Goal: Task Accomplishment & Management: Complete application form

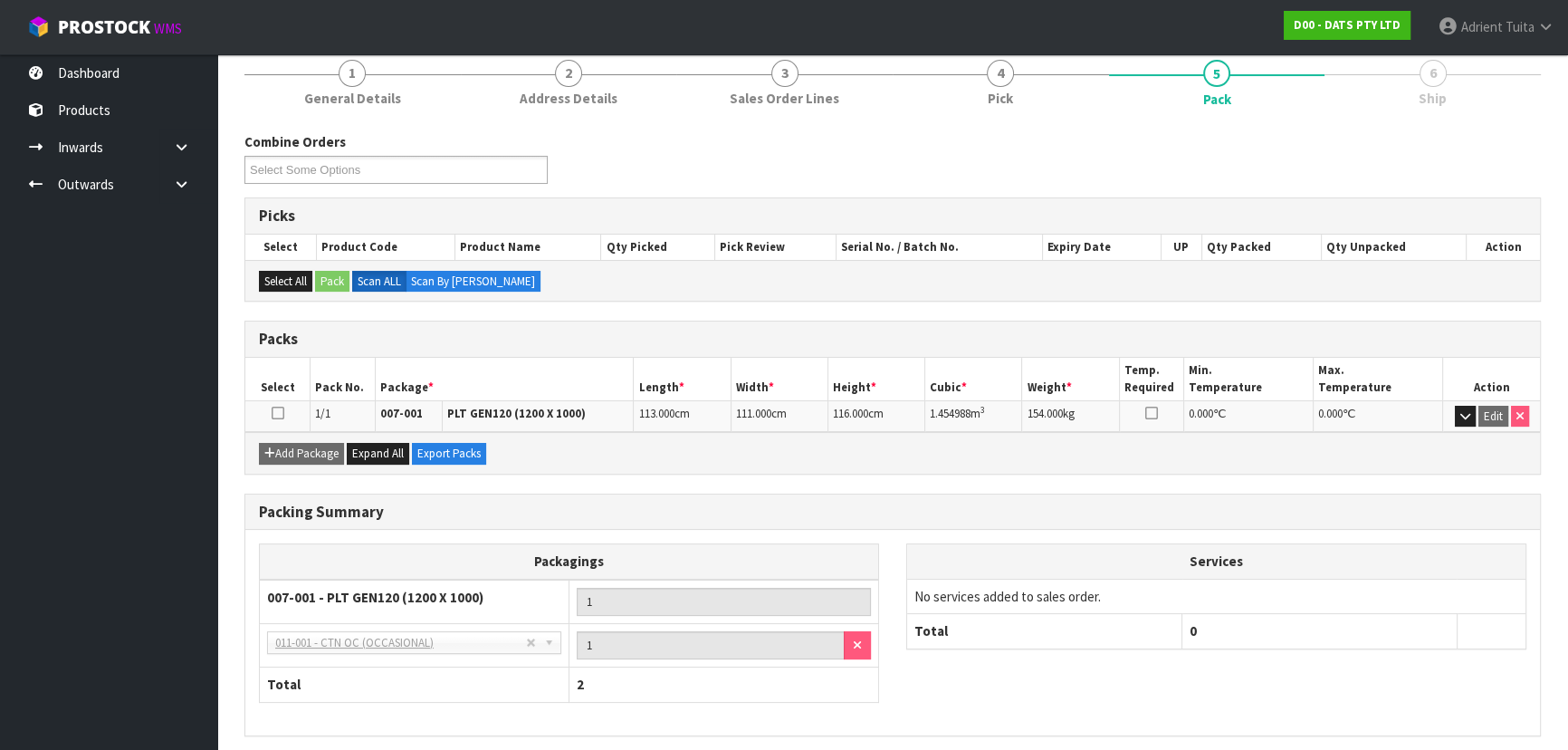
scroll to position [290, 0]
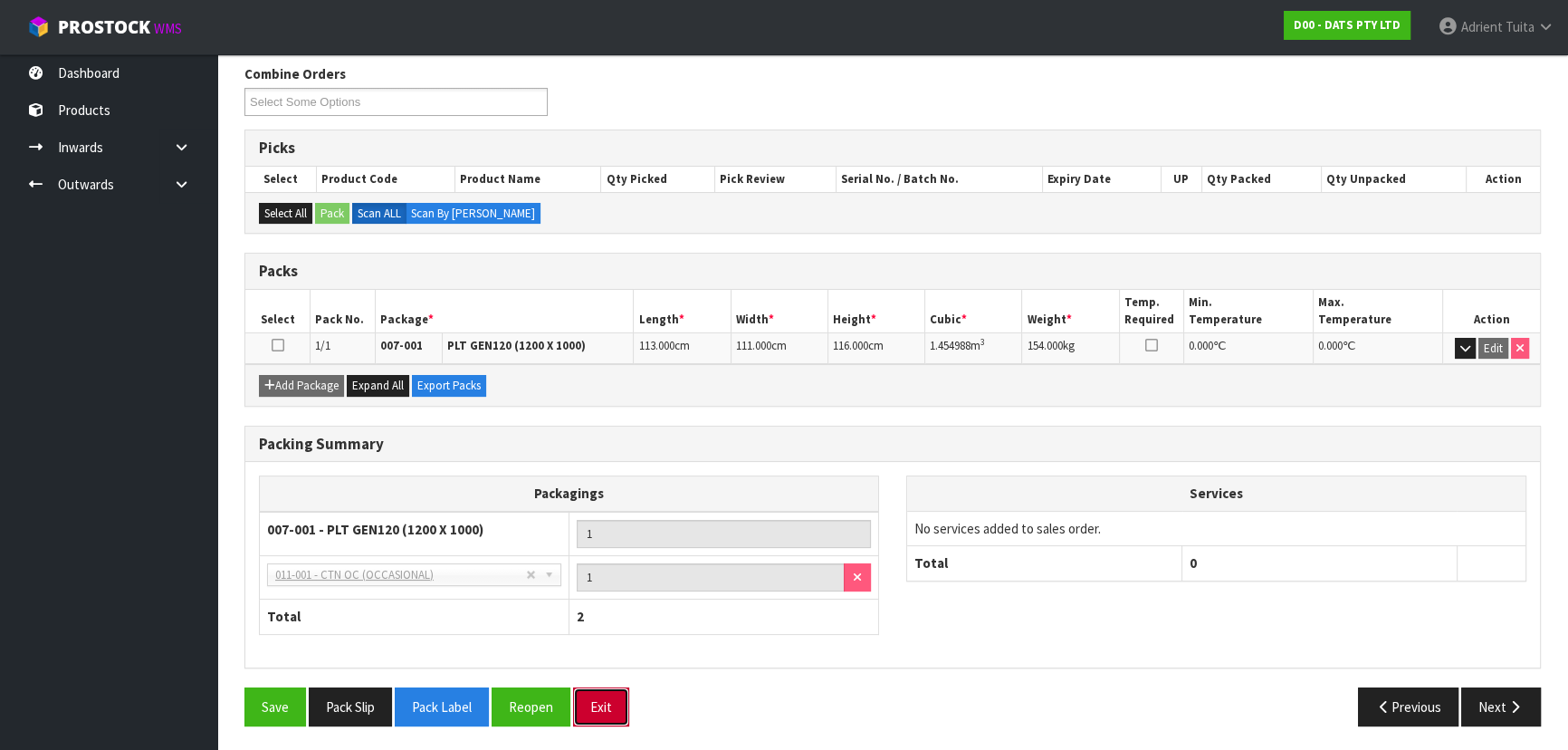
click at [598, 493] on button "Exit" at bounding box center [601, 707] width 57 height 39
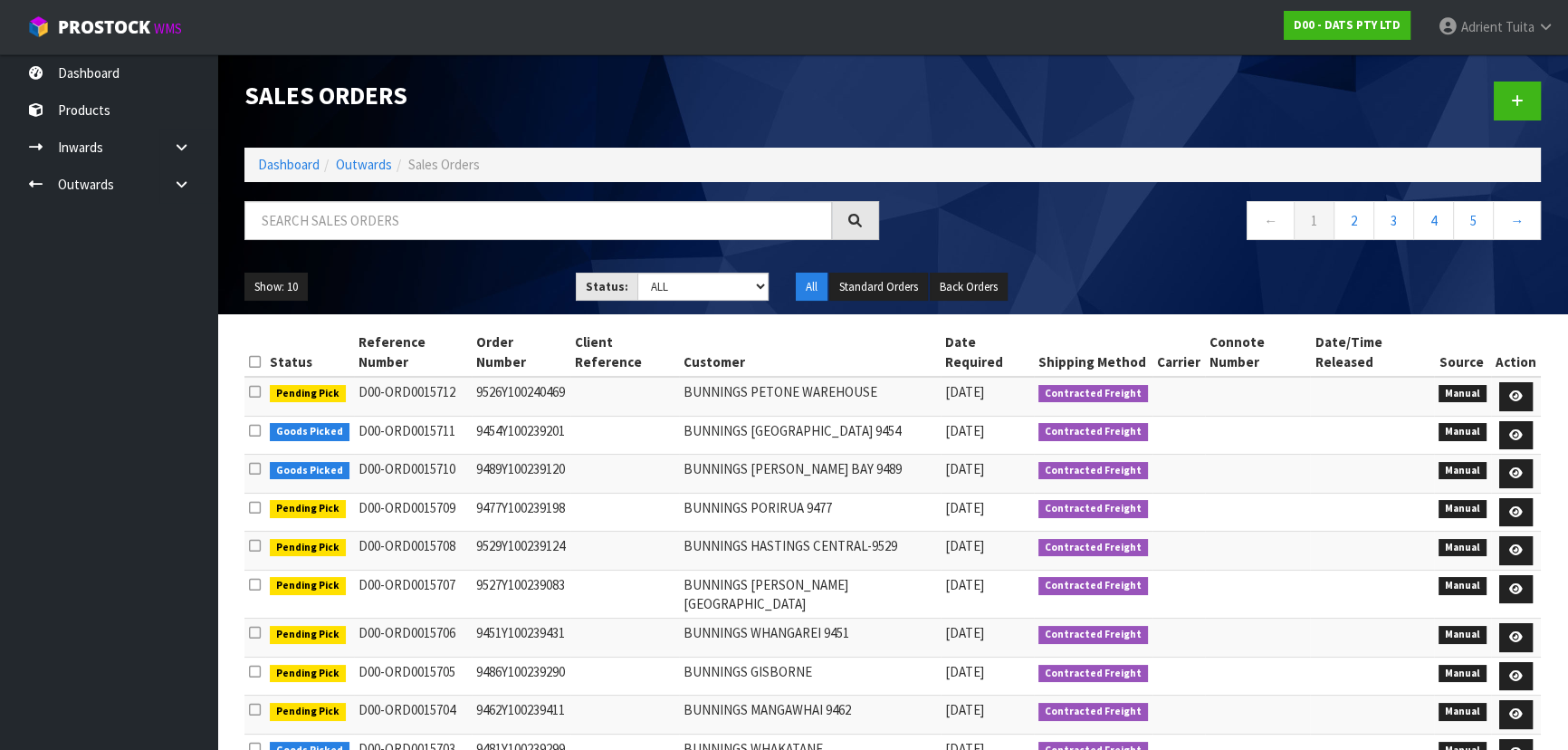
scroll to position [51, 0]
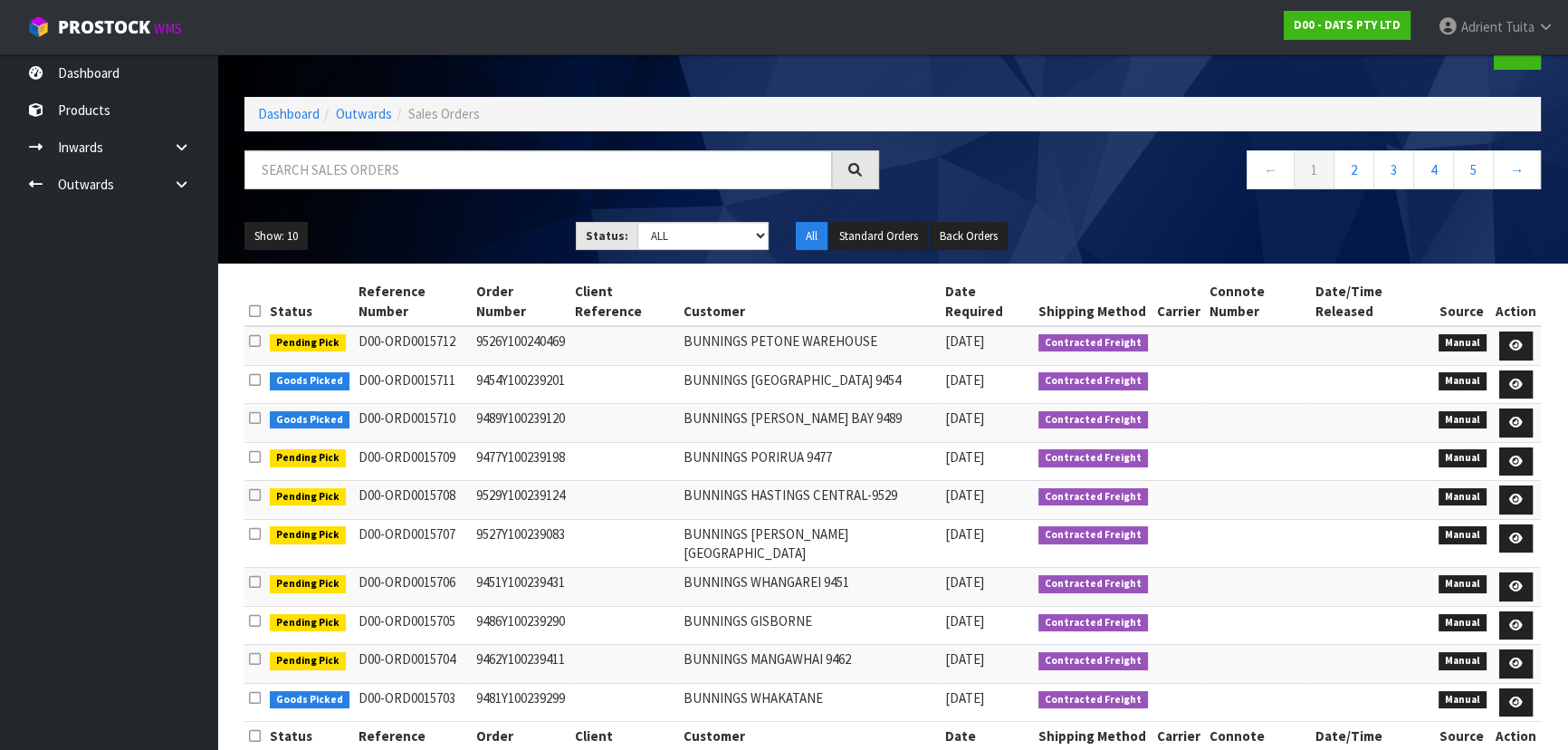
drag, startPoint x: 276, startPoint y: 95, endPoint x: 282, endPoint y: 103, distance: 10.0
click at [278, 97] on div "Sales Orders Dashboard Outwards Sales Orders ← 1 2 3 4 5 → Show: 10 5 10 25 50 …" at bounding box center [893, 134] width 1324 height 260
click at [282, 104] on li "Dashboard" at bounding box center [289, 113] width 61 height 19
click at [283, 114] on link "Dashboard" at bounding box center [289, 113] width 61 height 18
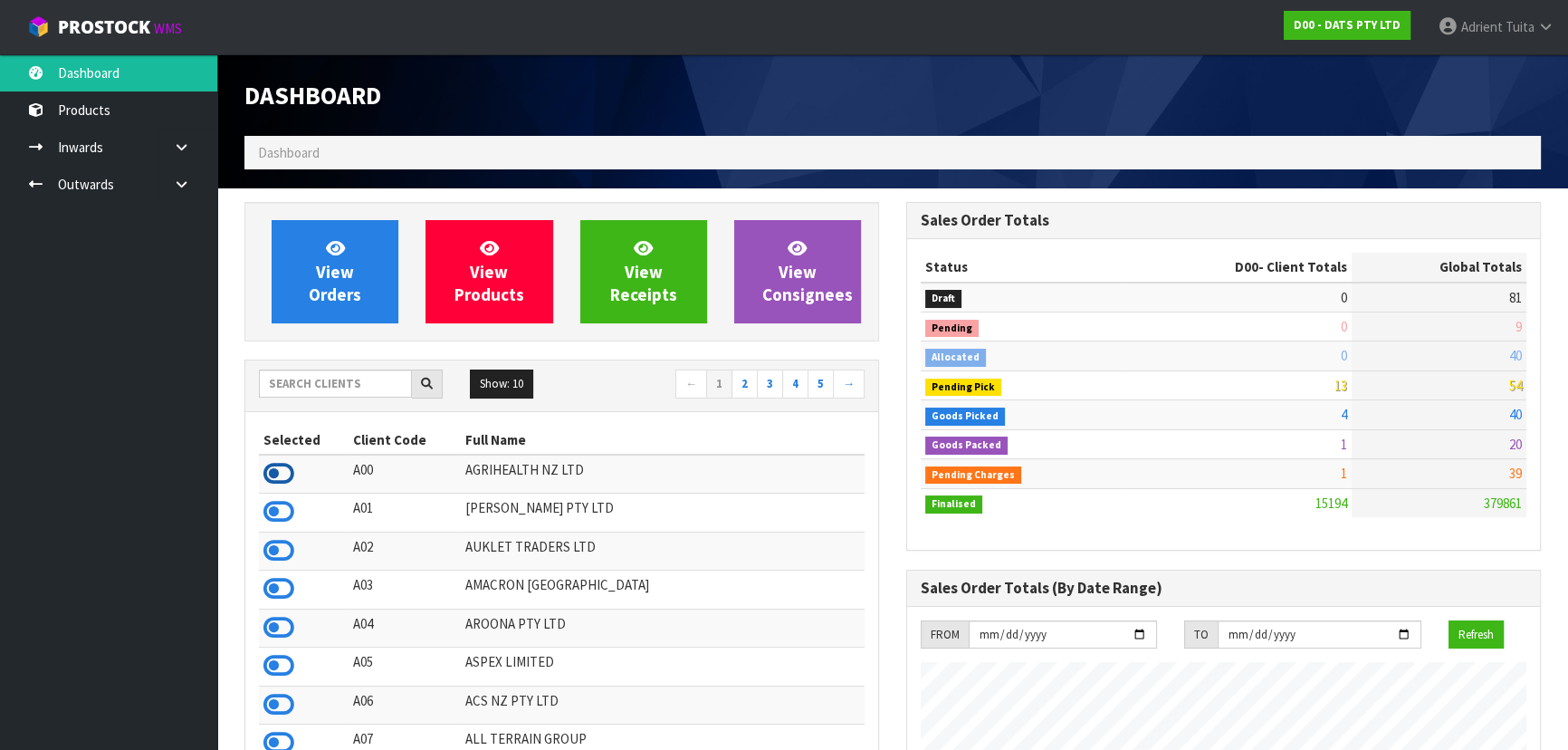
drag, startPoint x: 274, startPoint y: 459, endPoint x: 276, endPoint y: 471, distance: 12.2
click at [275, 465] on td at bounding box center [303, 474] width 90 height 39
click at [279, 479] on icon at bounding box center [278, 473] width 31 height 27
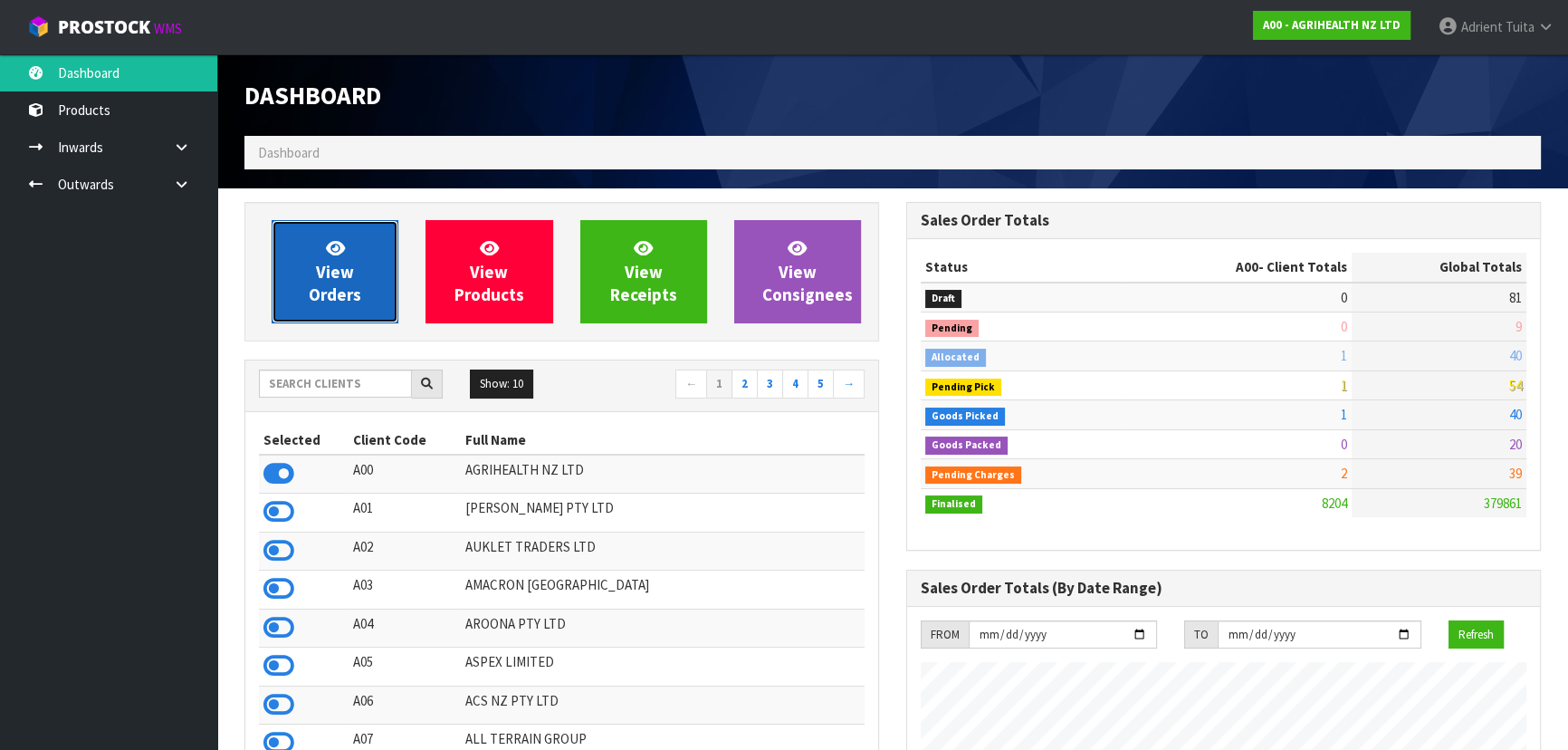
click at [353, 302] on span "View Orders" at bounding box center [335, 271] width 53 height 68
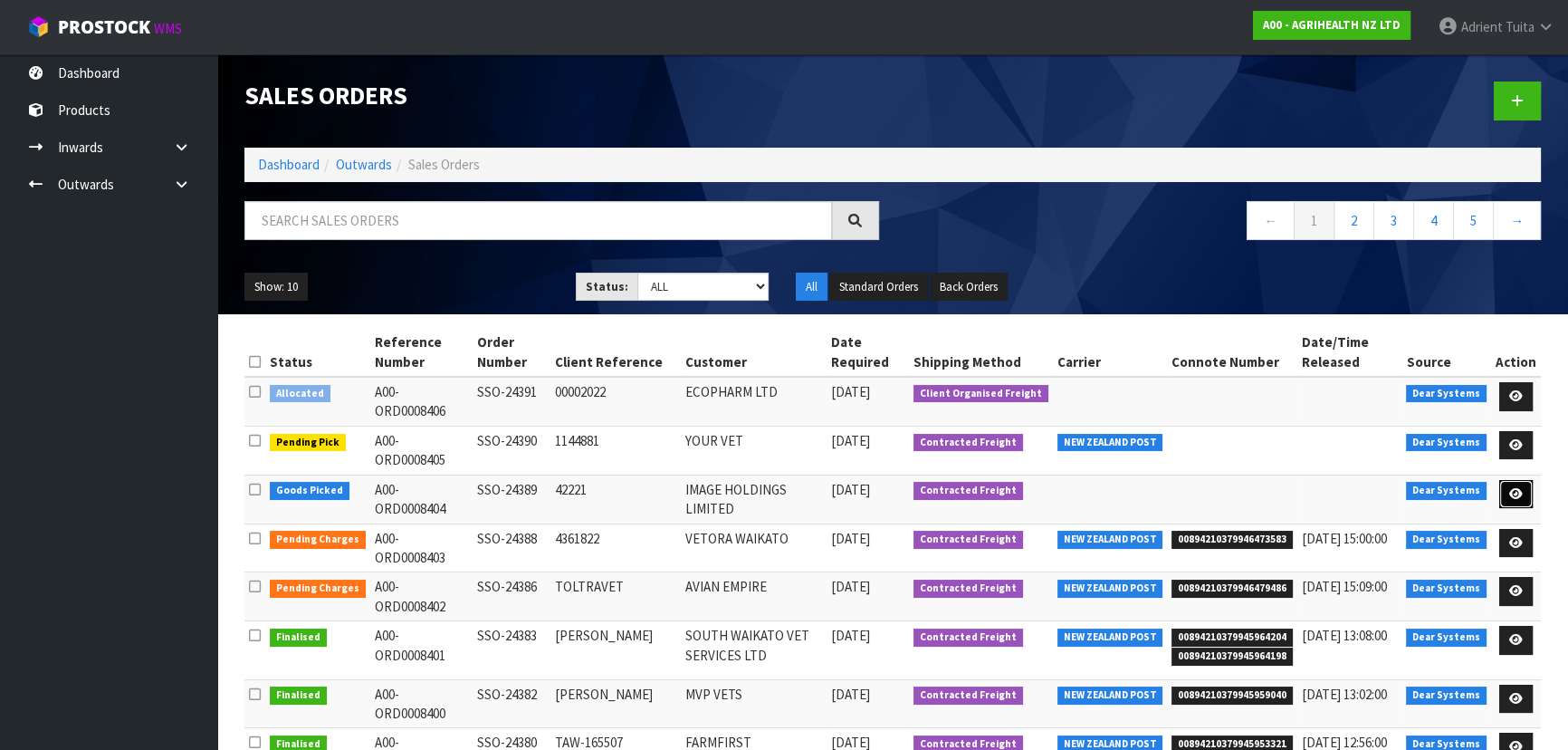
click at [829, 488] on icon at bounding box center [1516, 494] width 14 height 12
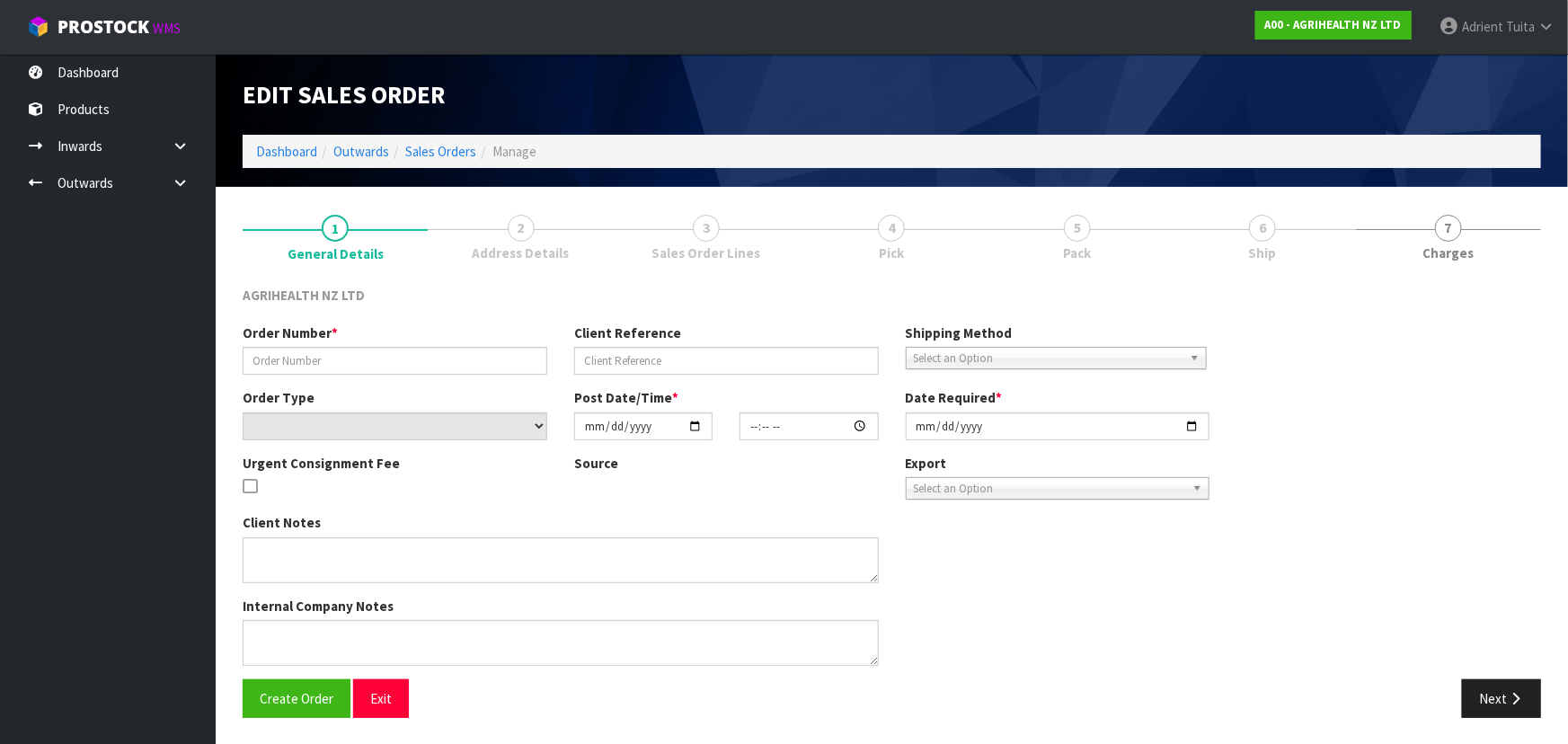
type input "SSO-24389"
type input "42221"
select select "number:0"
type input "[DATE]"
type input "11:30:35.000"
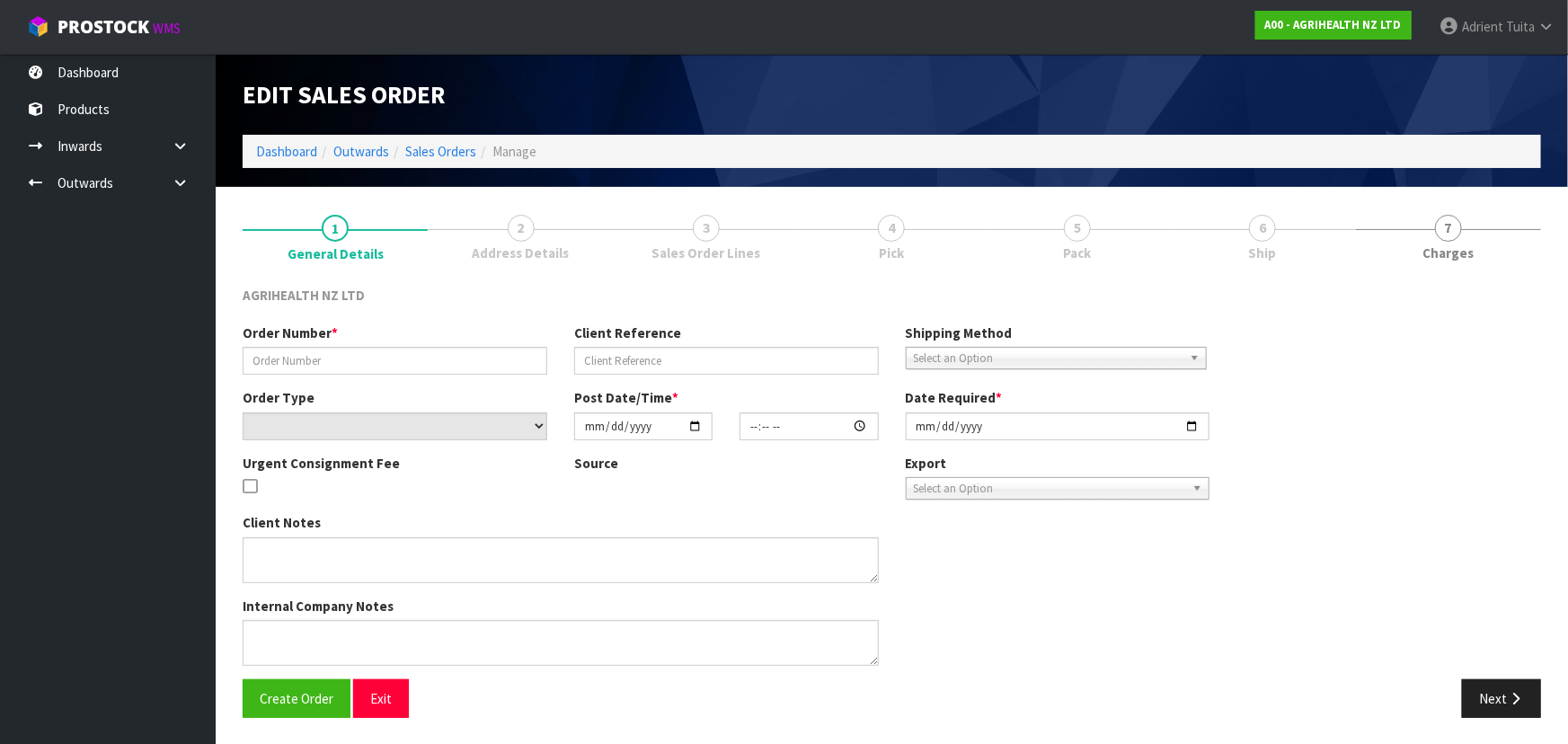
type input "[DATE]"
type textarea "SHIP BY: Freight"
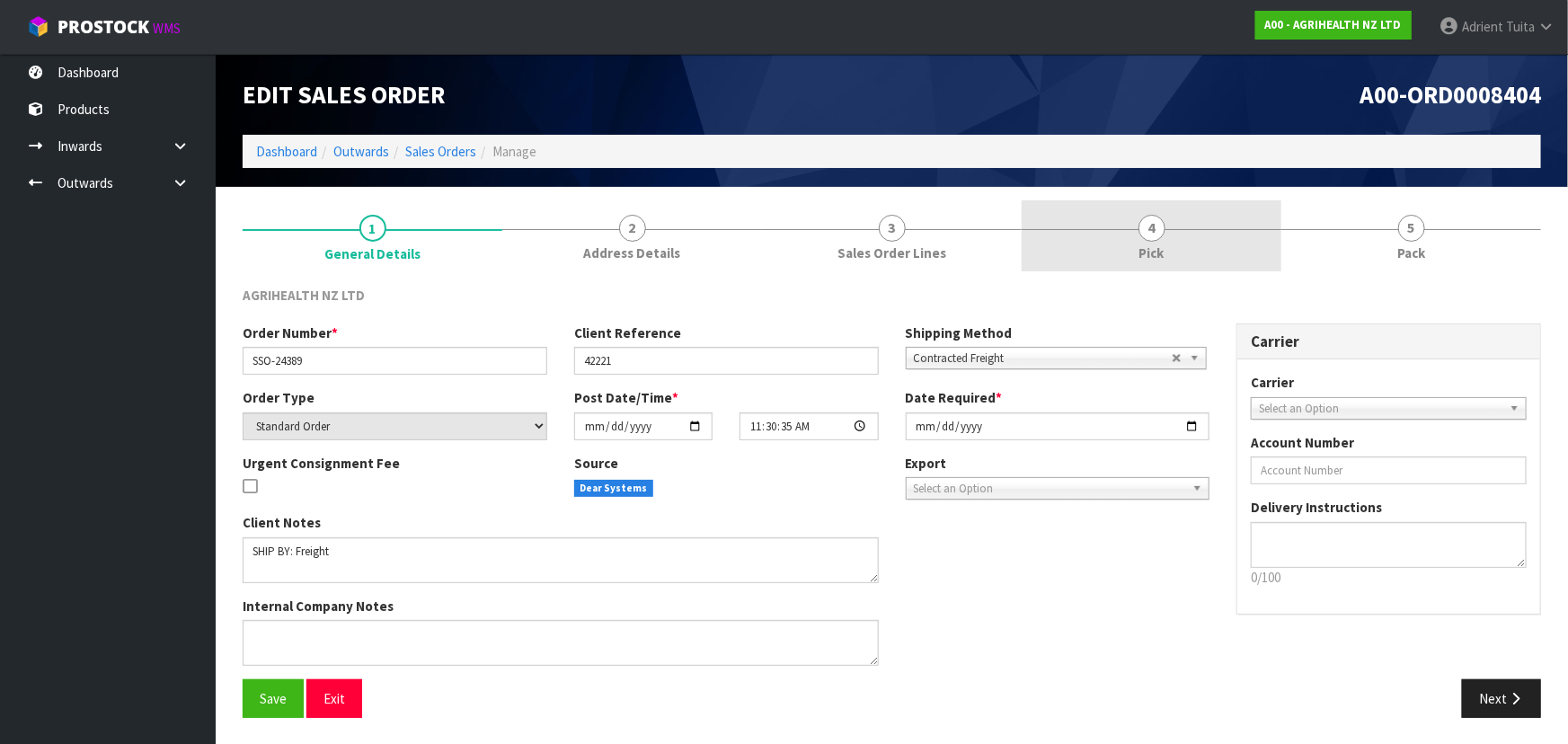
click at [823, 254] on span "Pick" at bounding box center [1151, 252] width 25 height 18
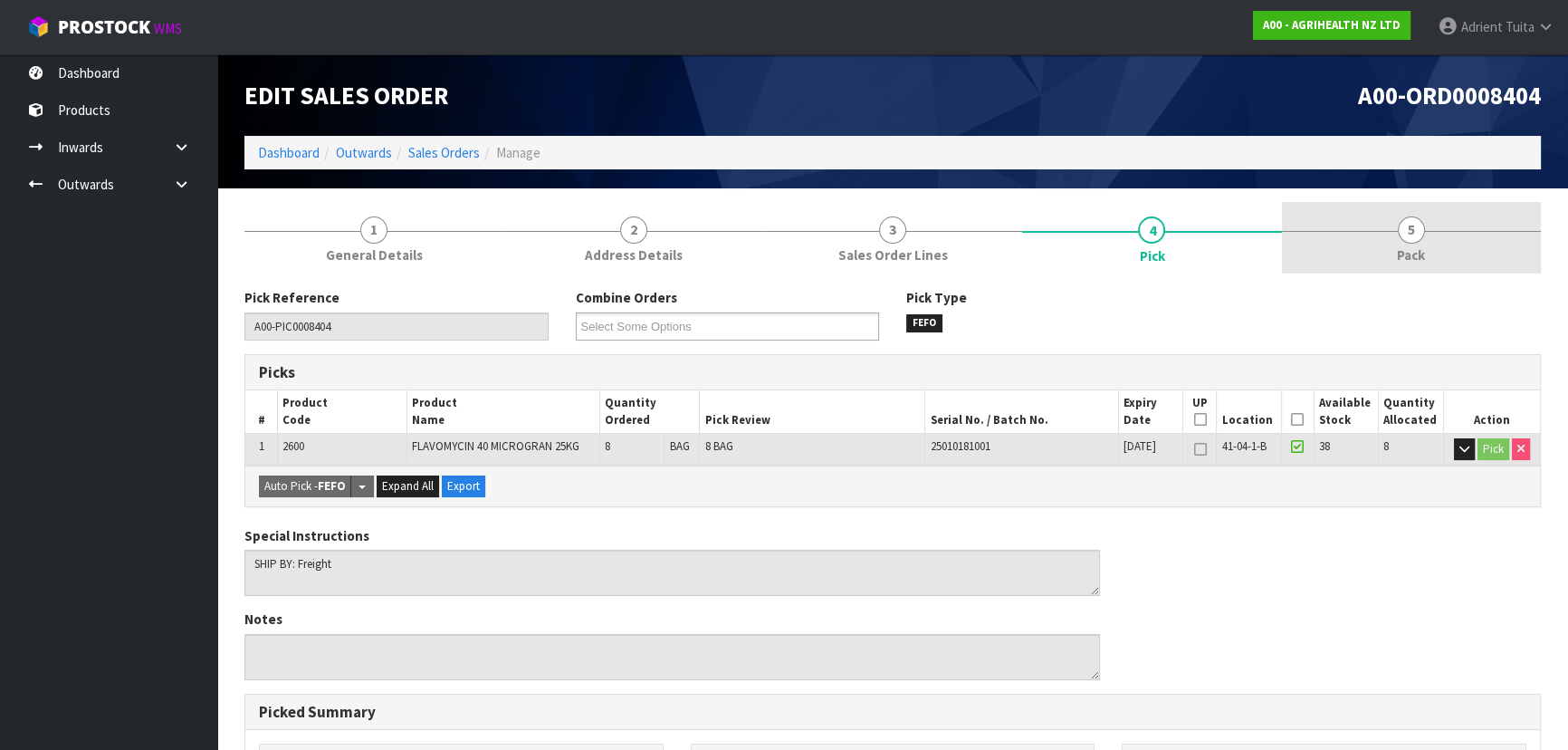
click at [829, 249] on span "Pack" at bounding box center [1411, 254] width 28 height 19
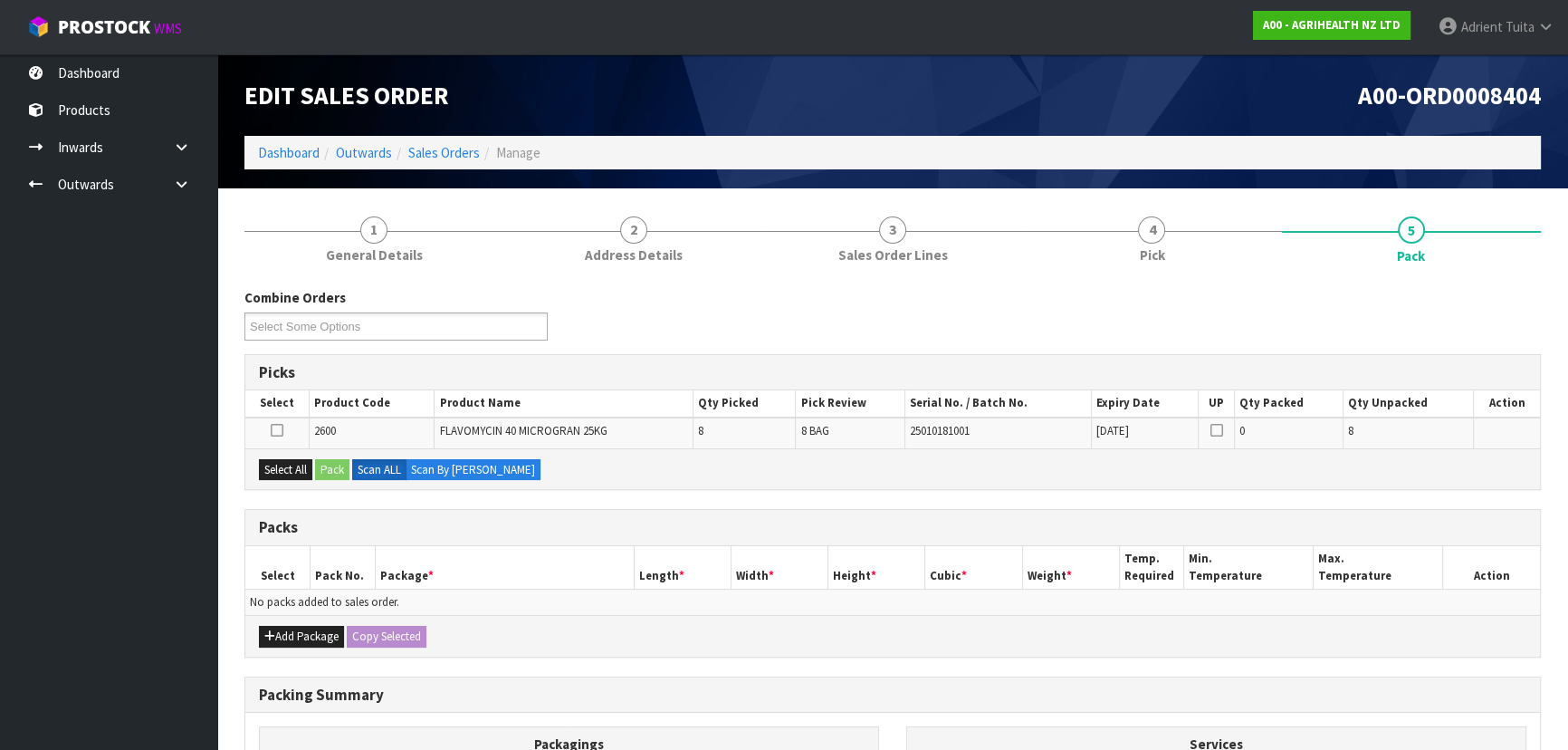
drag, startPoint x: 289, startPoint y: 439, endPoint x: 289, endPoint y: 450, distance: 11.0
click at [289, 447] on div "Picks Select Product Code Product Name Qty Picked Pick Review Serial No. / Batc…" at bounding box center [893, 422] width 1297 height 136
click at [289, 461] on button "Select All" at bounding box center [286, 470] width 54 height 21
click at [334, 463] on button "Pack" at bounding box center [332, 470] width 34 height 21
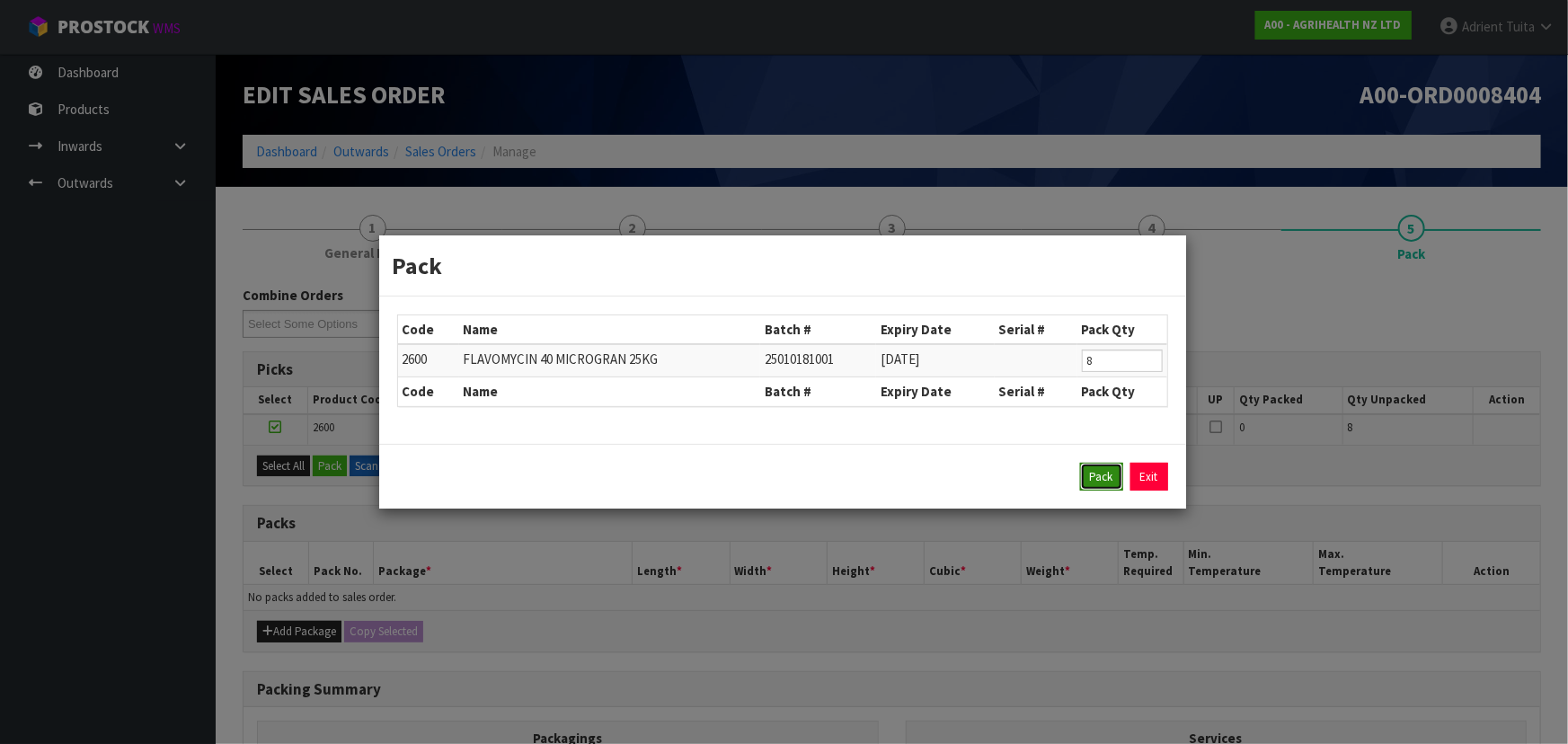
click at [823, 482] on button "Pack" at bounding box center [1101, 477] width 43 height 29
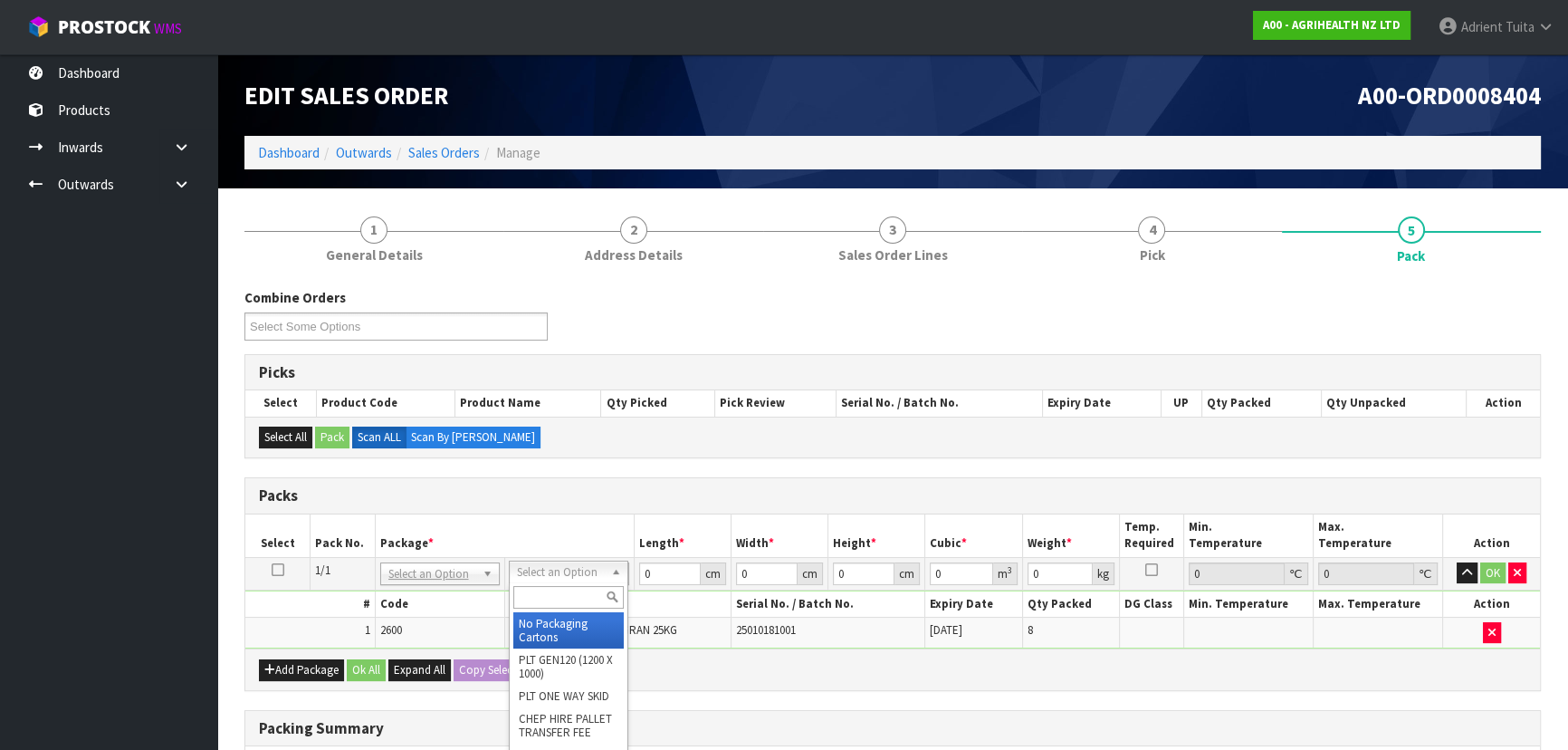
click at [548, 493] on input "text" at bounding box center [568, 597] width 110 height 22
type input "120"
type input "100"
type input "231.84"
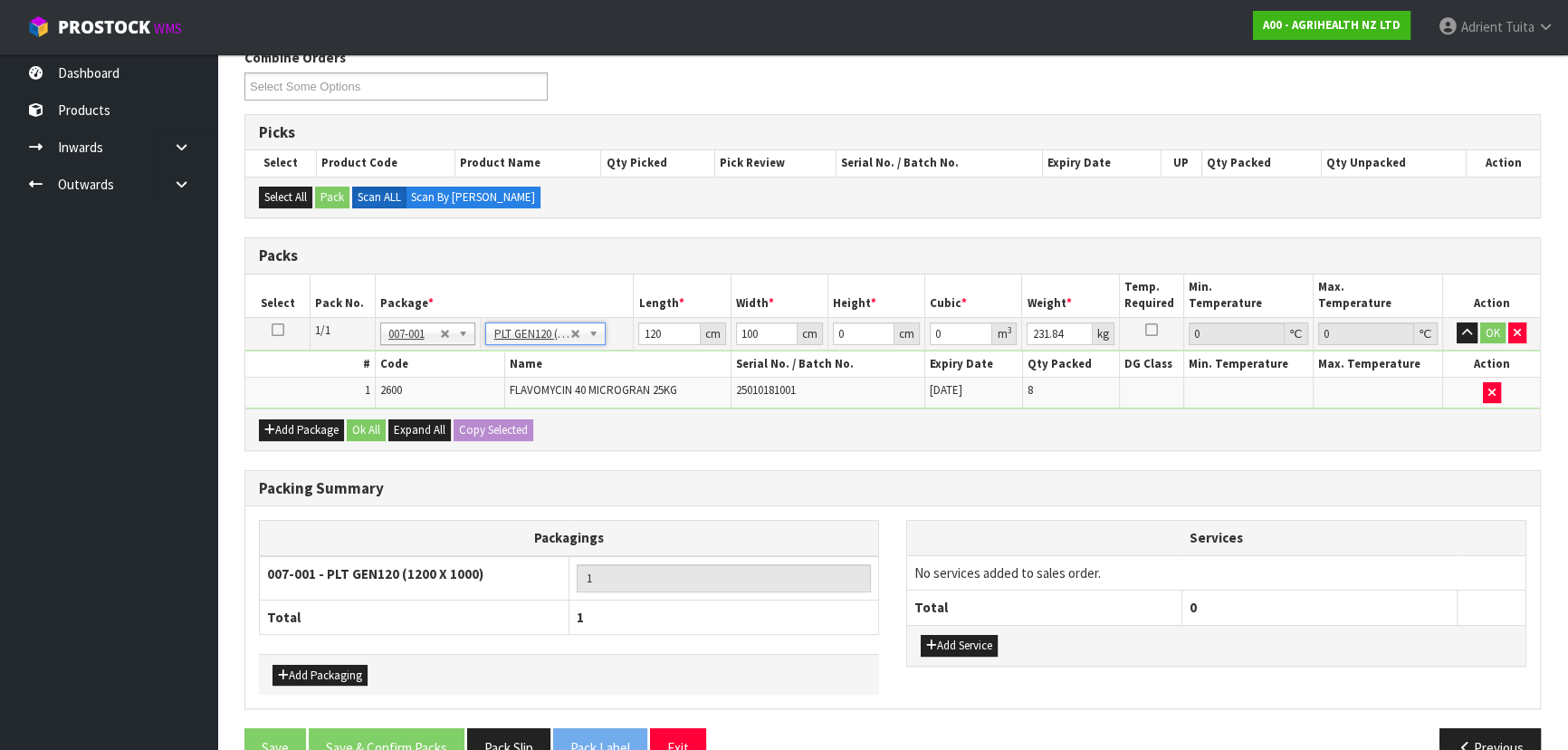
scroll to position [246, 0]
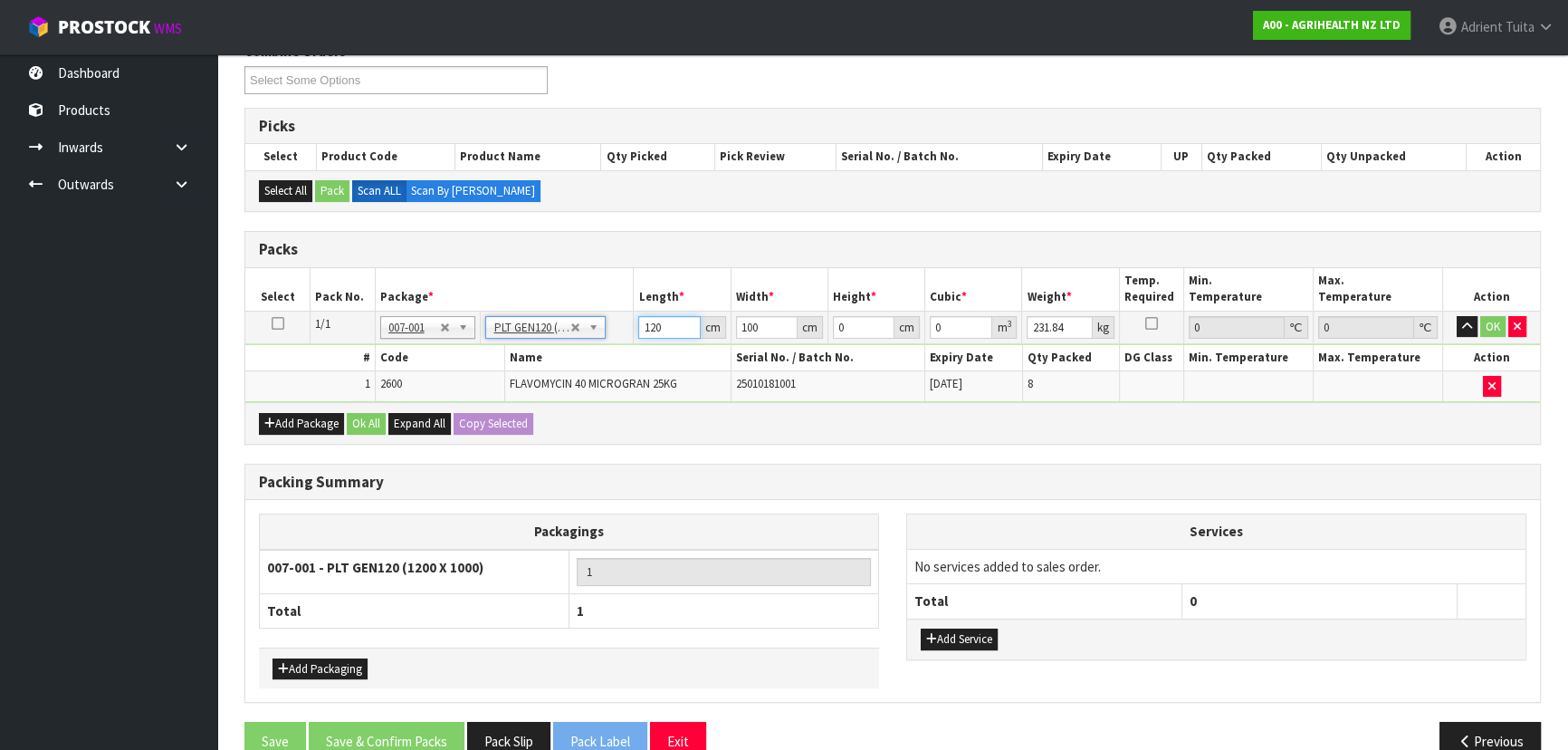
click at [647, 330] on input "120" at bounding box center [669, 328] width 61 height 22
type input "117"
type input "4"
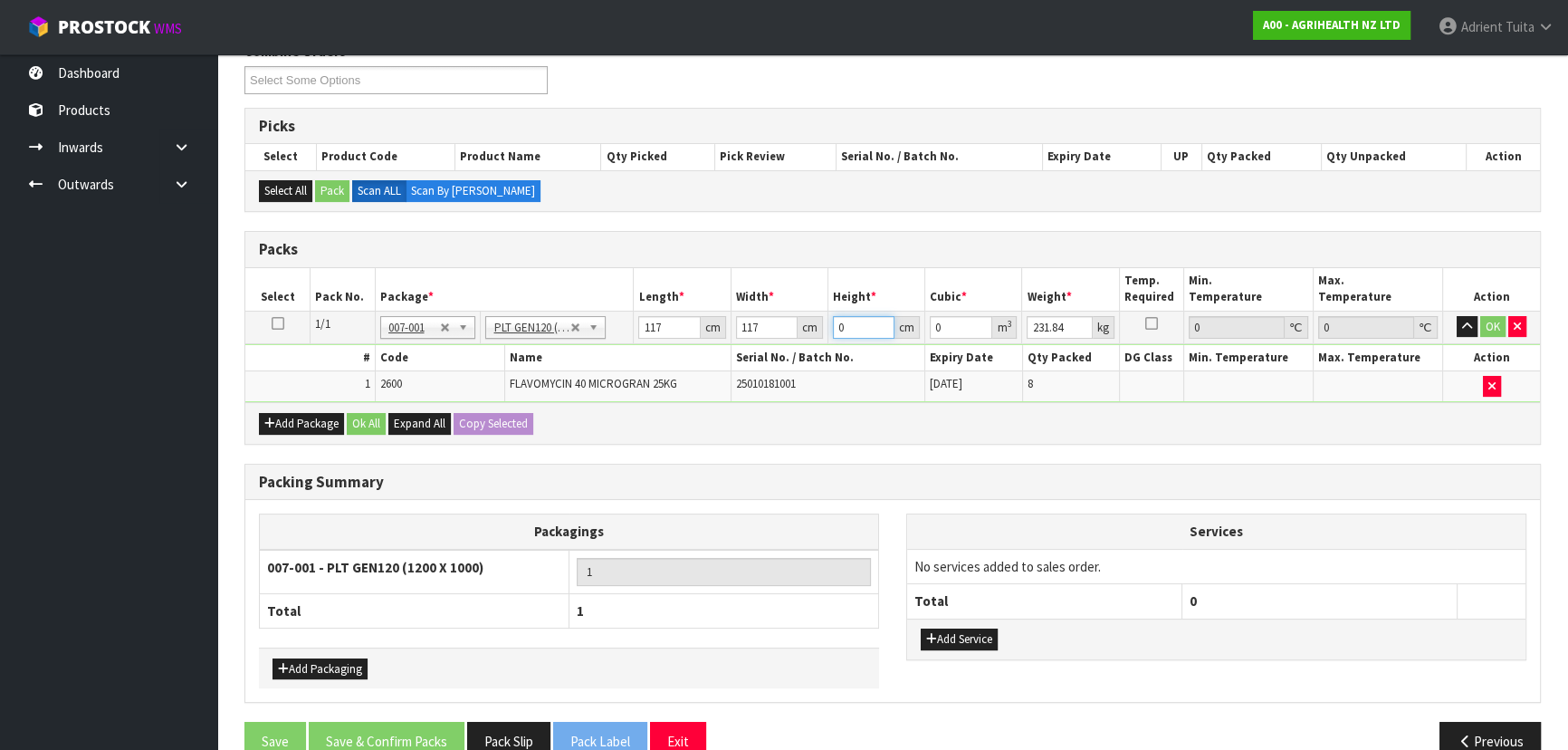
type input "0.054756"
type input "45"
type input "0.616005"
type input "45"
type input "230"
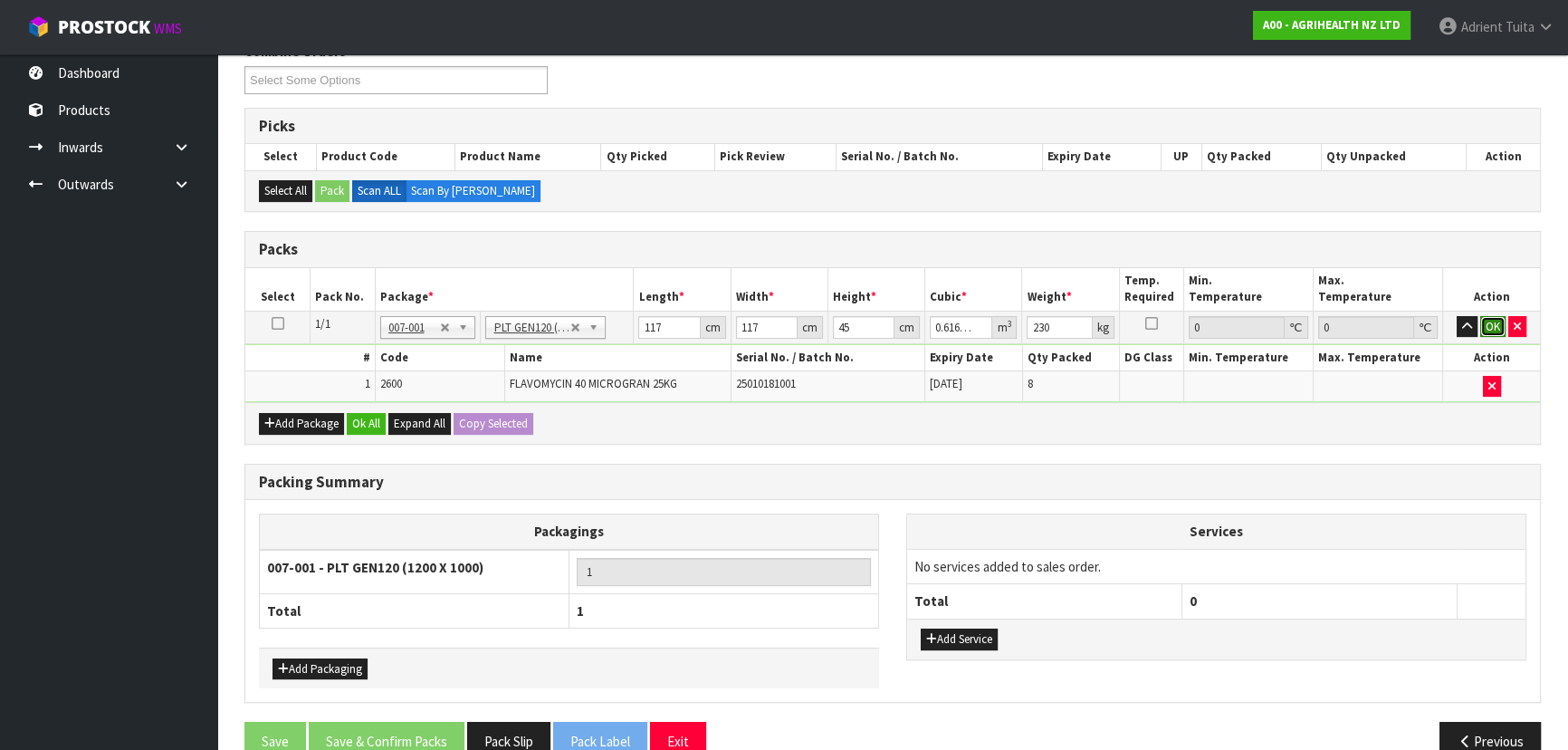
click at [829, 326] on button "OK" at bounding box center [1493, 327] width 25 height 21
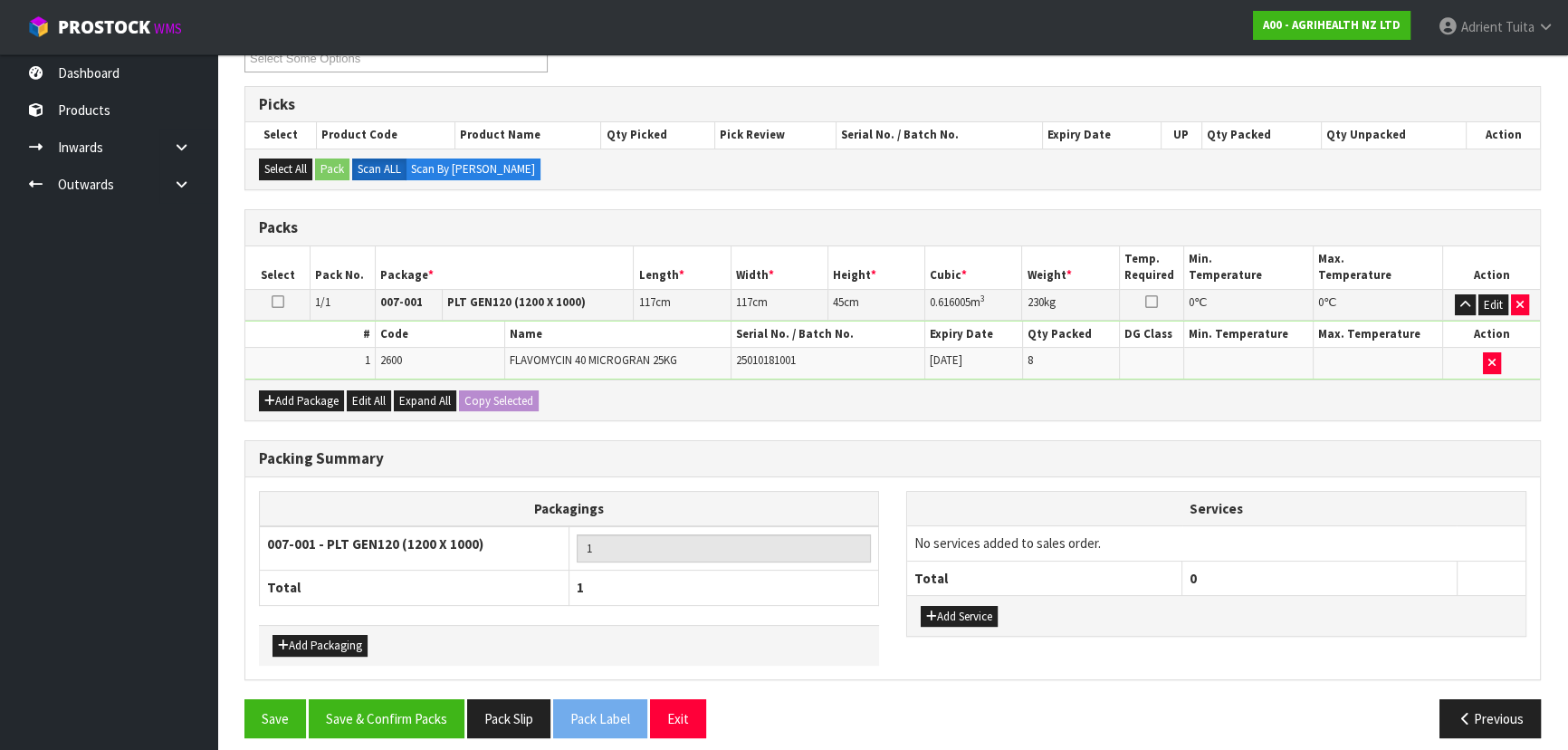
scroll to position [279, 0]
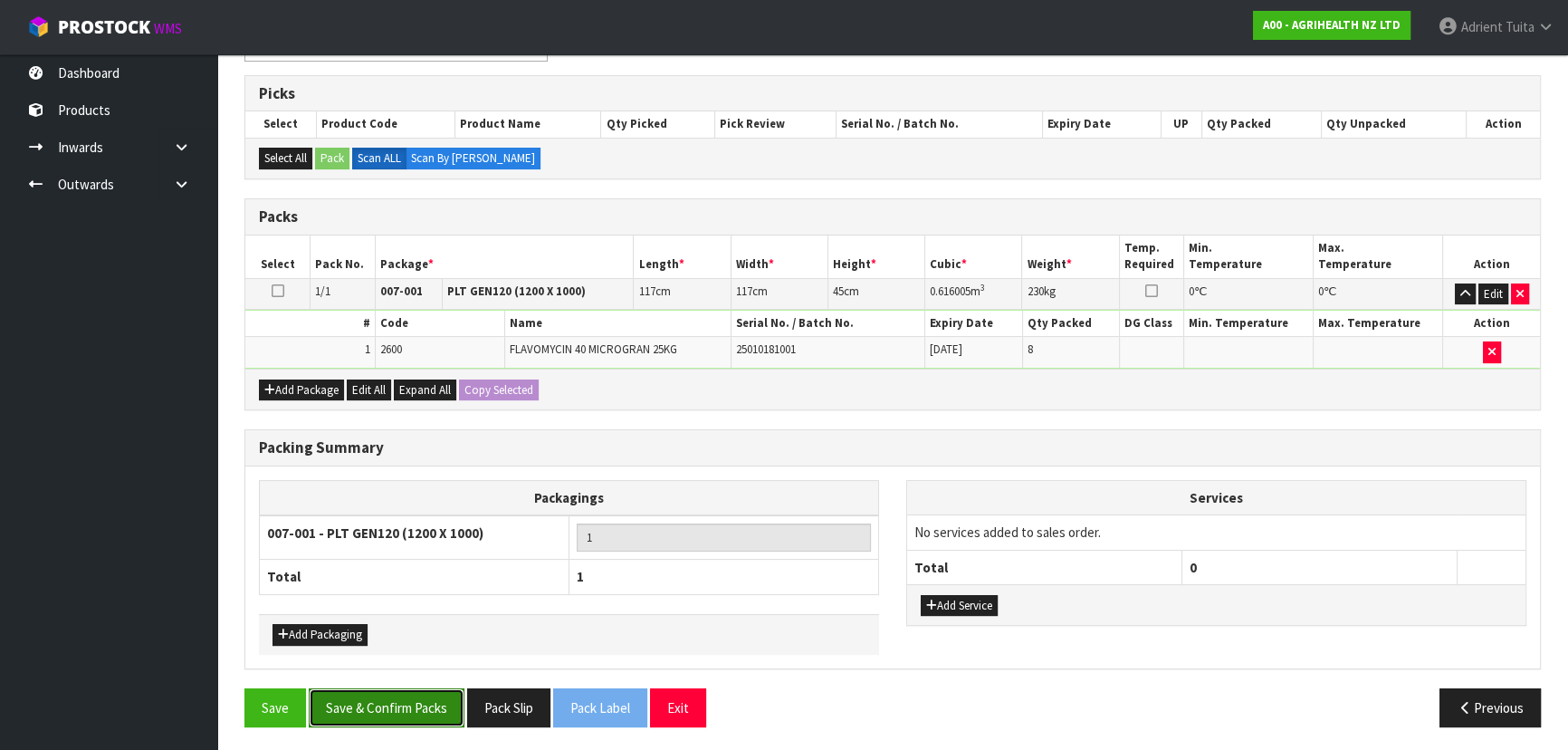
click at [392, 493] on button "Save & Confirm Packs" at bounding box center [387, 708] width 156 height 39
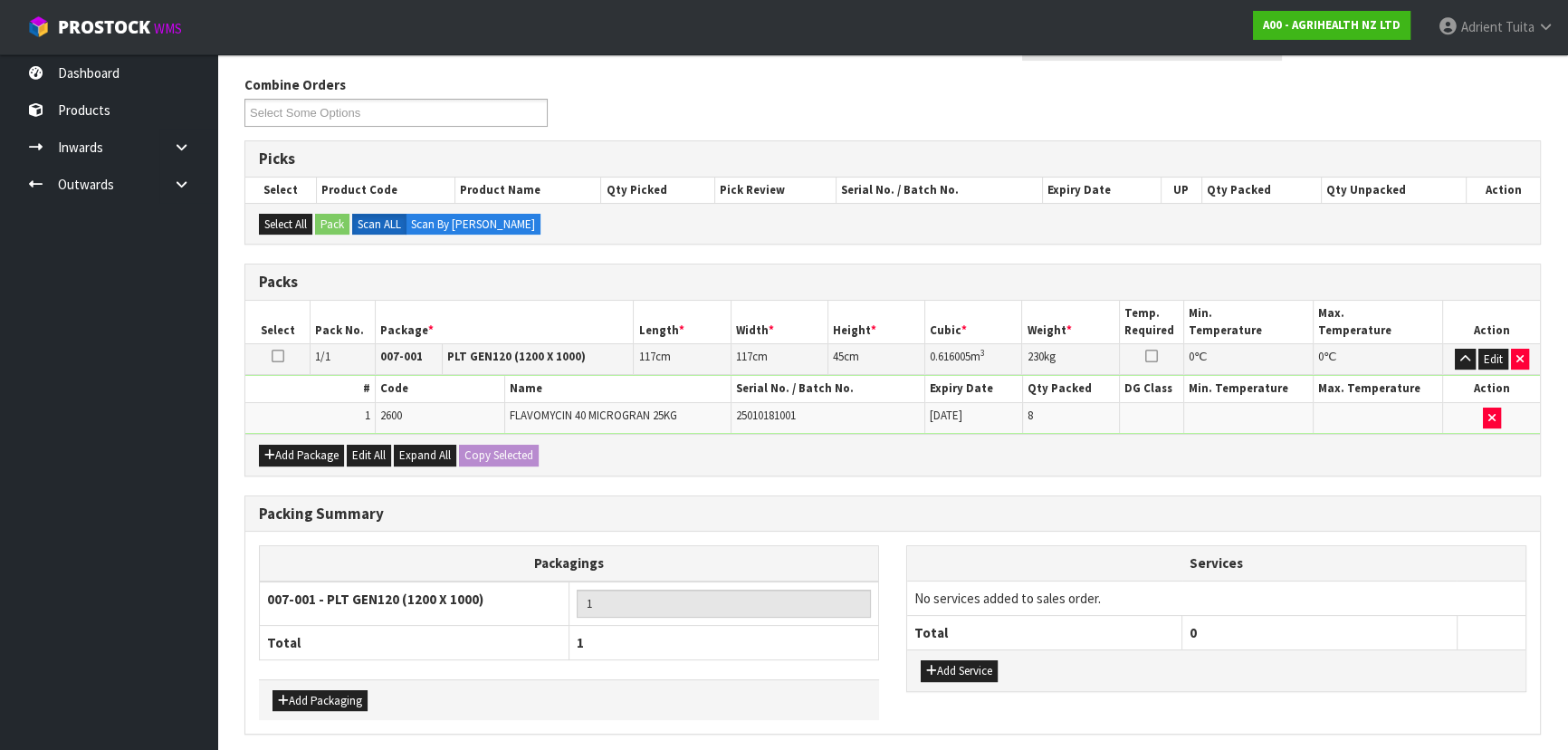
scroll to position [0, 0]
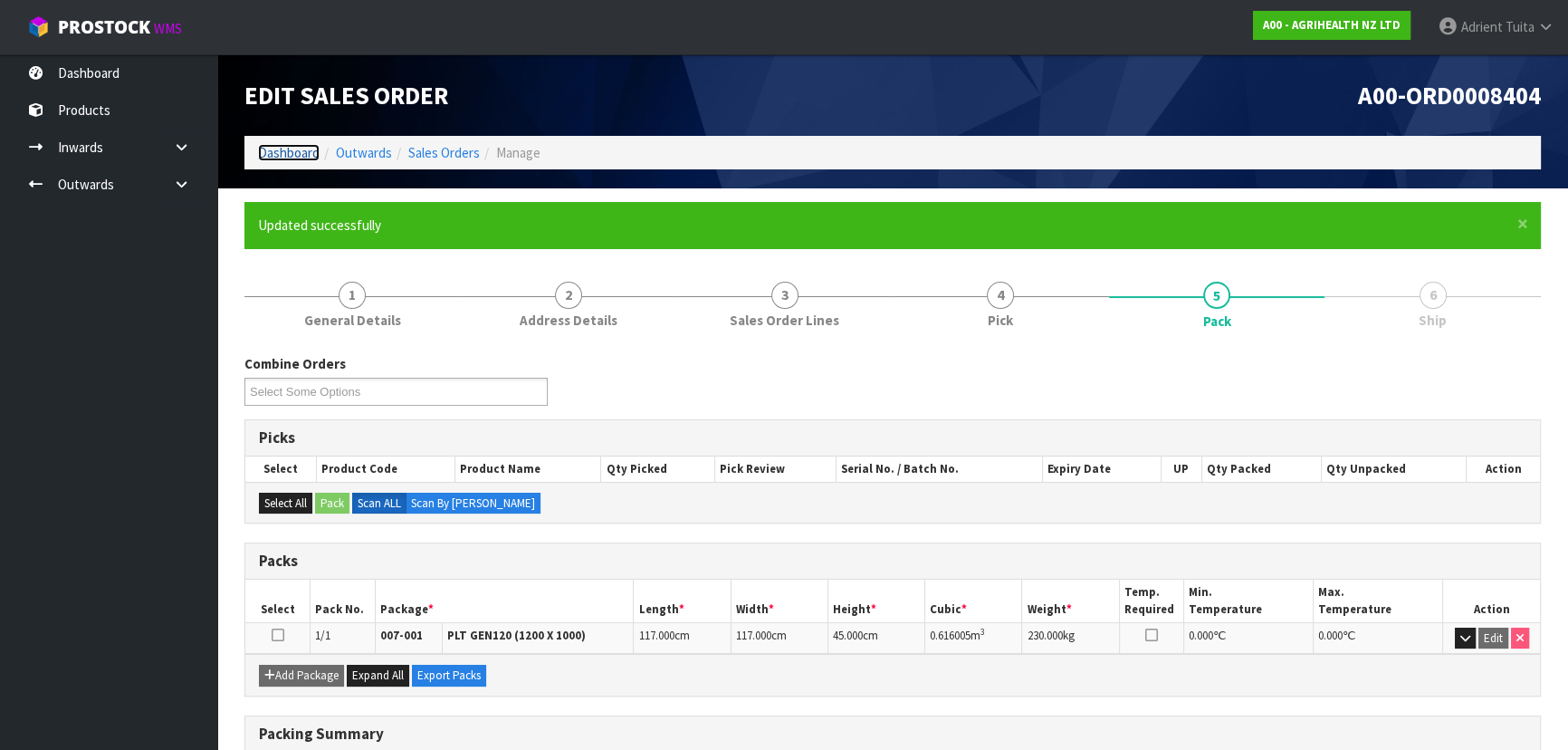
click at [268, 161] on link "Dashboard" at bounding box center [289, 152] width 61 height 18
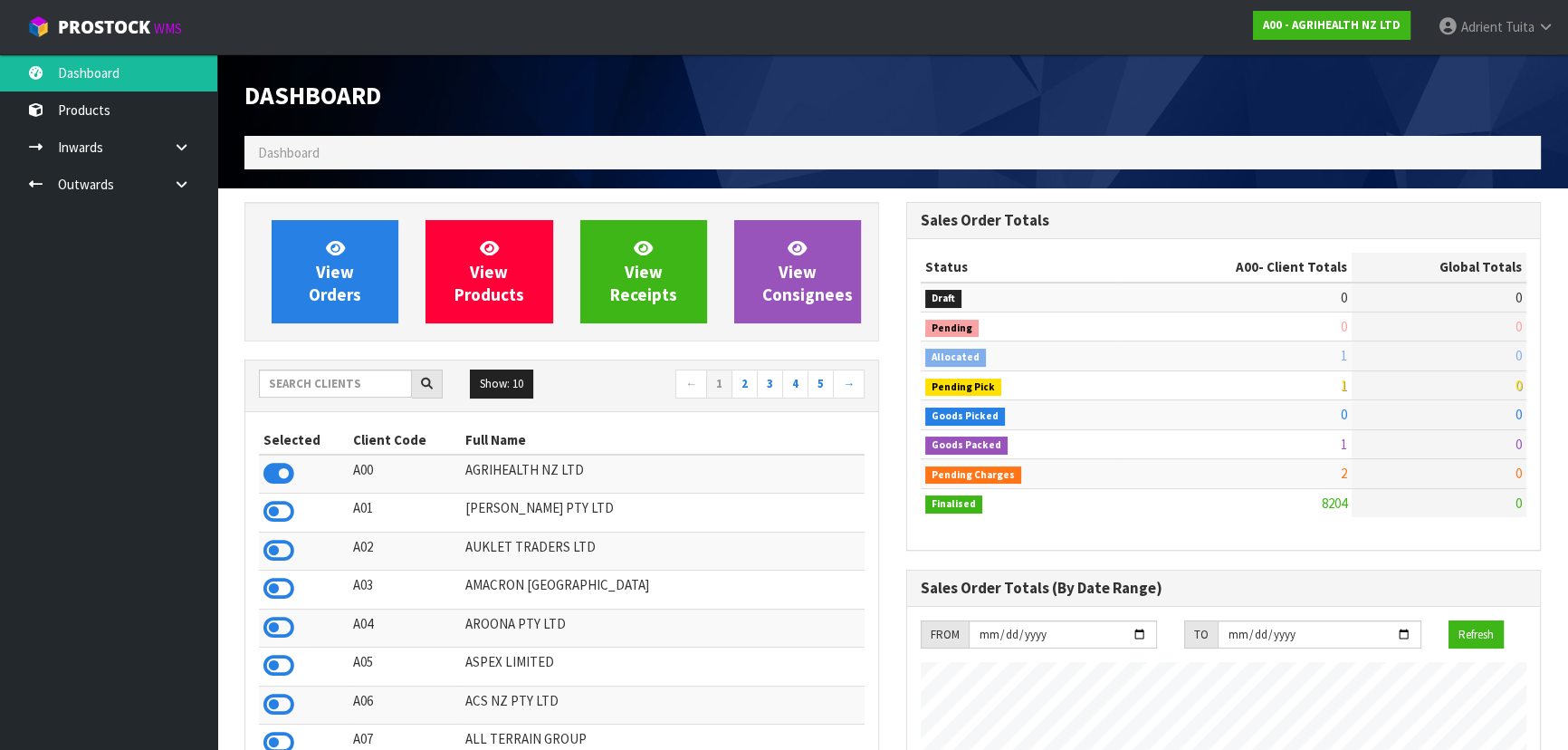
scroll to position [1370, 661]
click at [334, 301] on span "View Orders" at bounding box center [335, 271] width 53 height 68
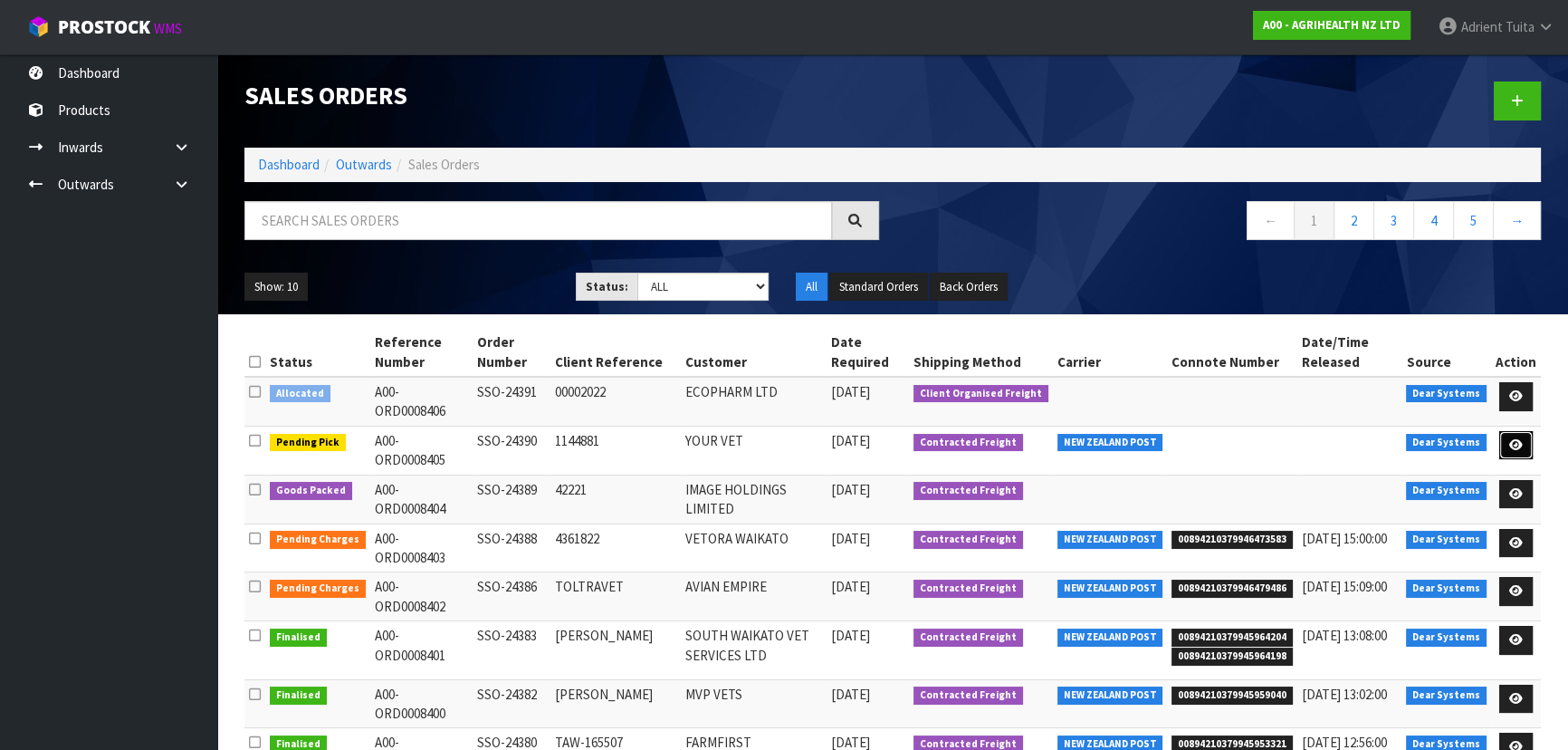
click at [829, 439] on icon at bounding box center [1516, 445] width 14 height 12
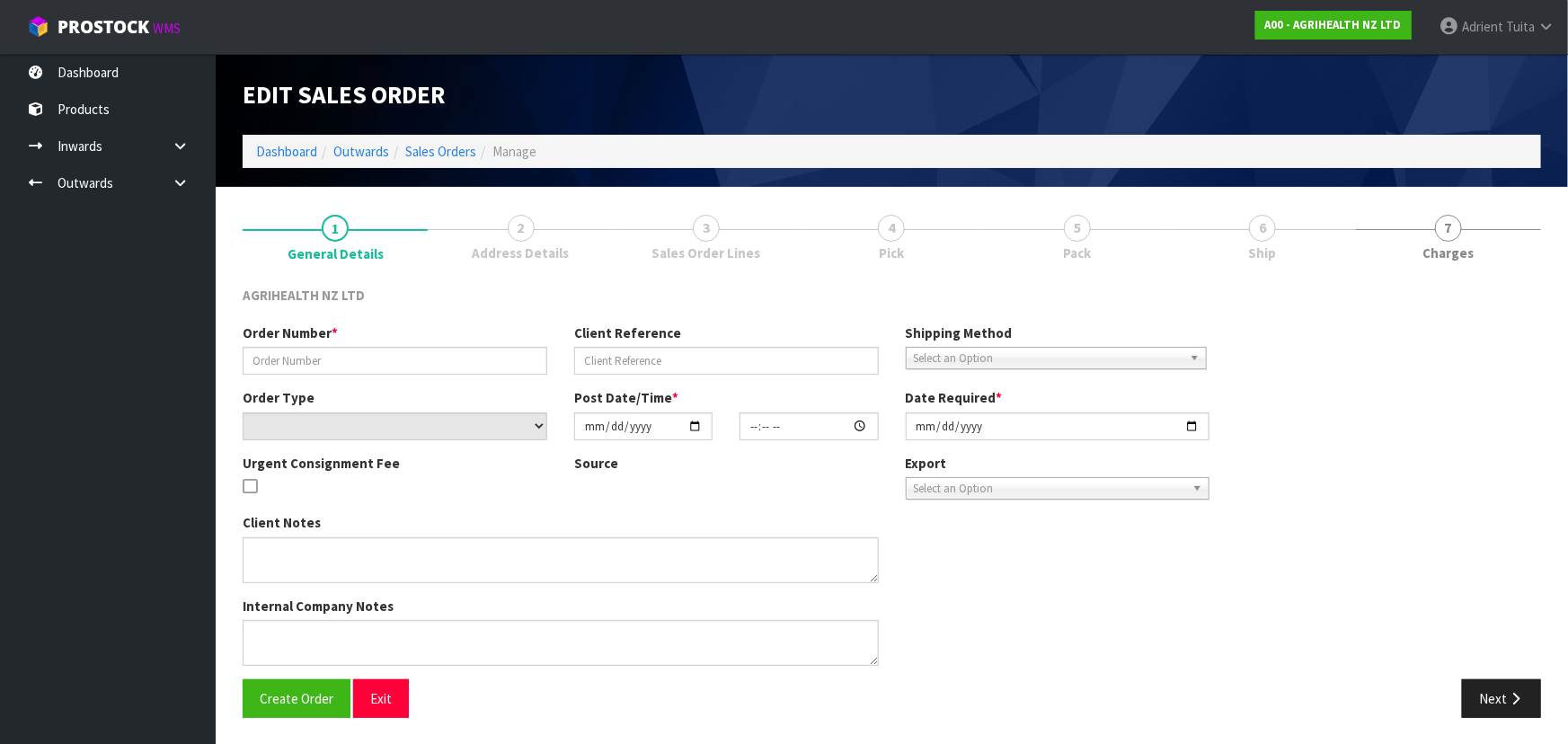
type input "SSO-24390"
type input "1144881"
select select "number:0"
type input "[DATE]"
type input "15:31:01.000"
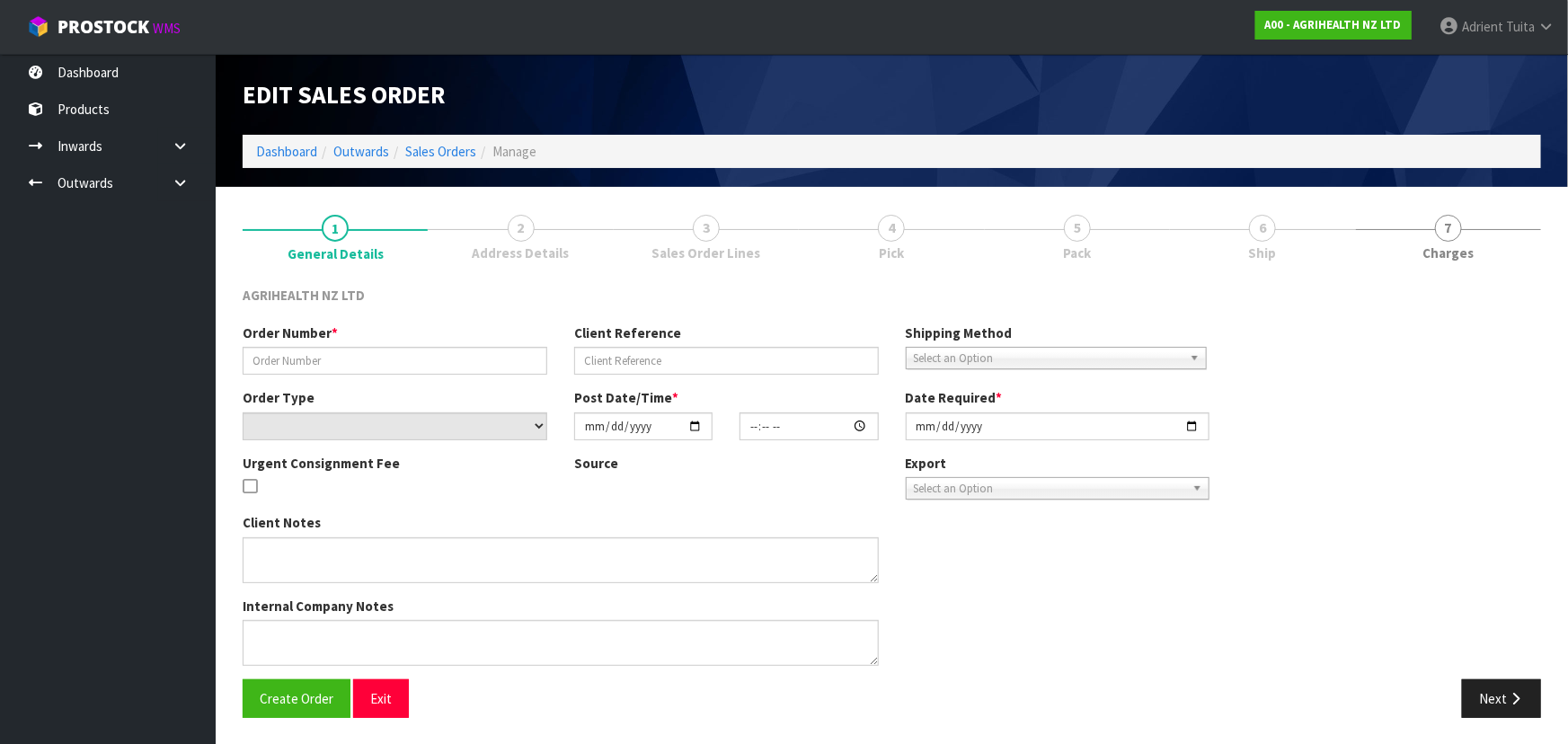
type input "[DATE]"
type textarea "SHIP BY: Overnight Courier"
type textarea "VIA OVERNIGHT COURIER, ENSURE REFRIGERATE STICKERS ATTACHED"
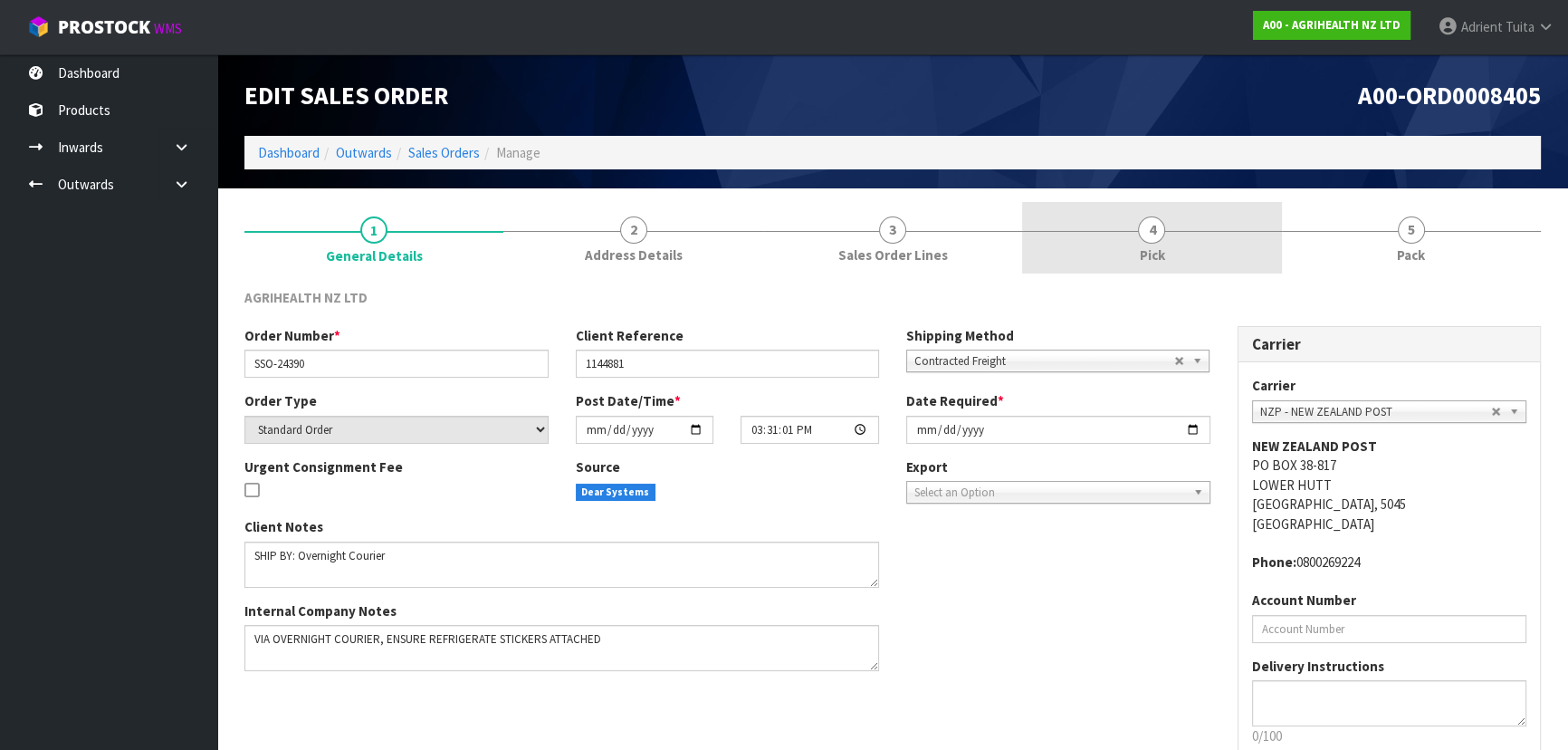
click at [829, 235] on span "4" at bounding box center [1151, 229] width 27 height 27
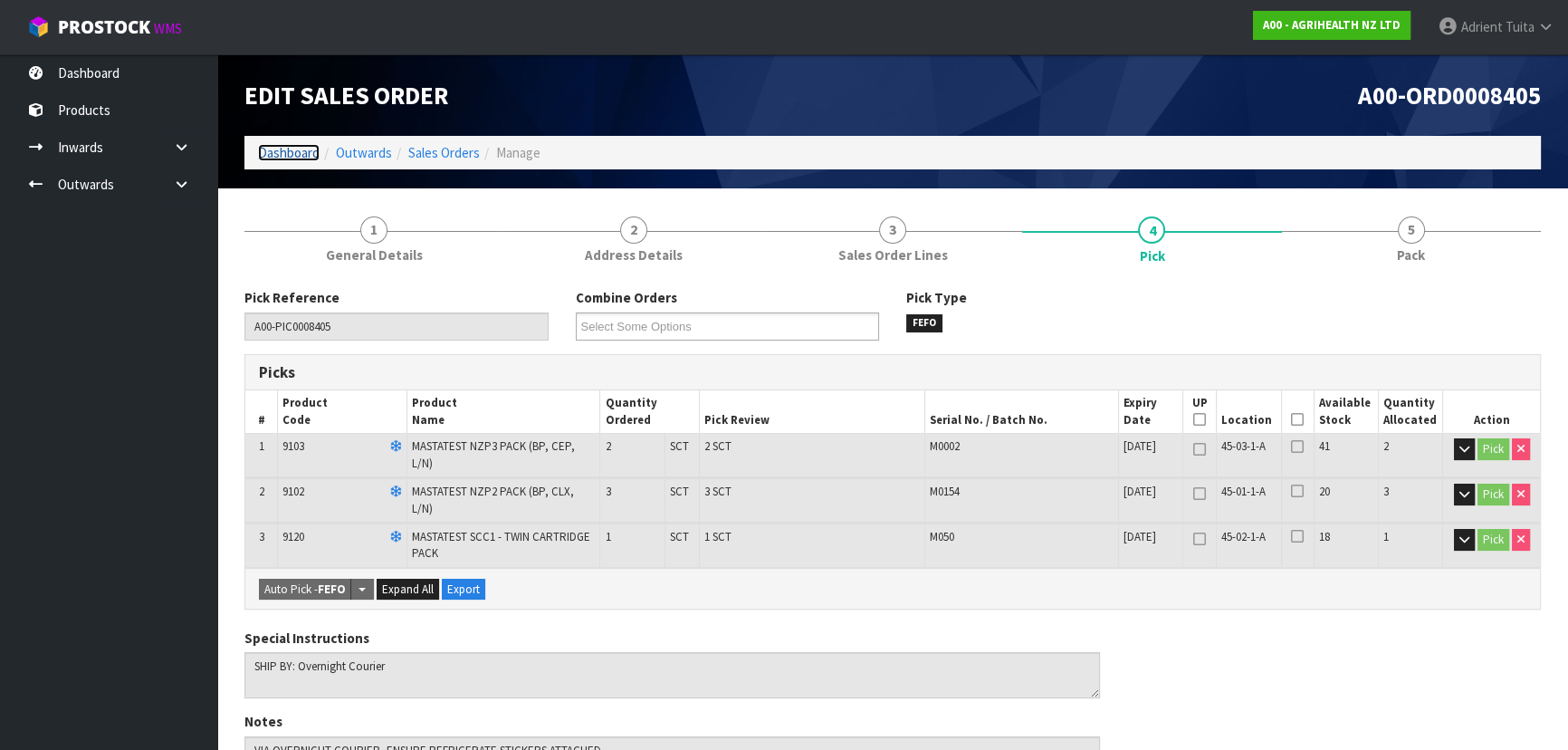
click at [314, 161] on link "Dashboard" at bounding box center [289, 152] width 61 height 18
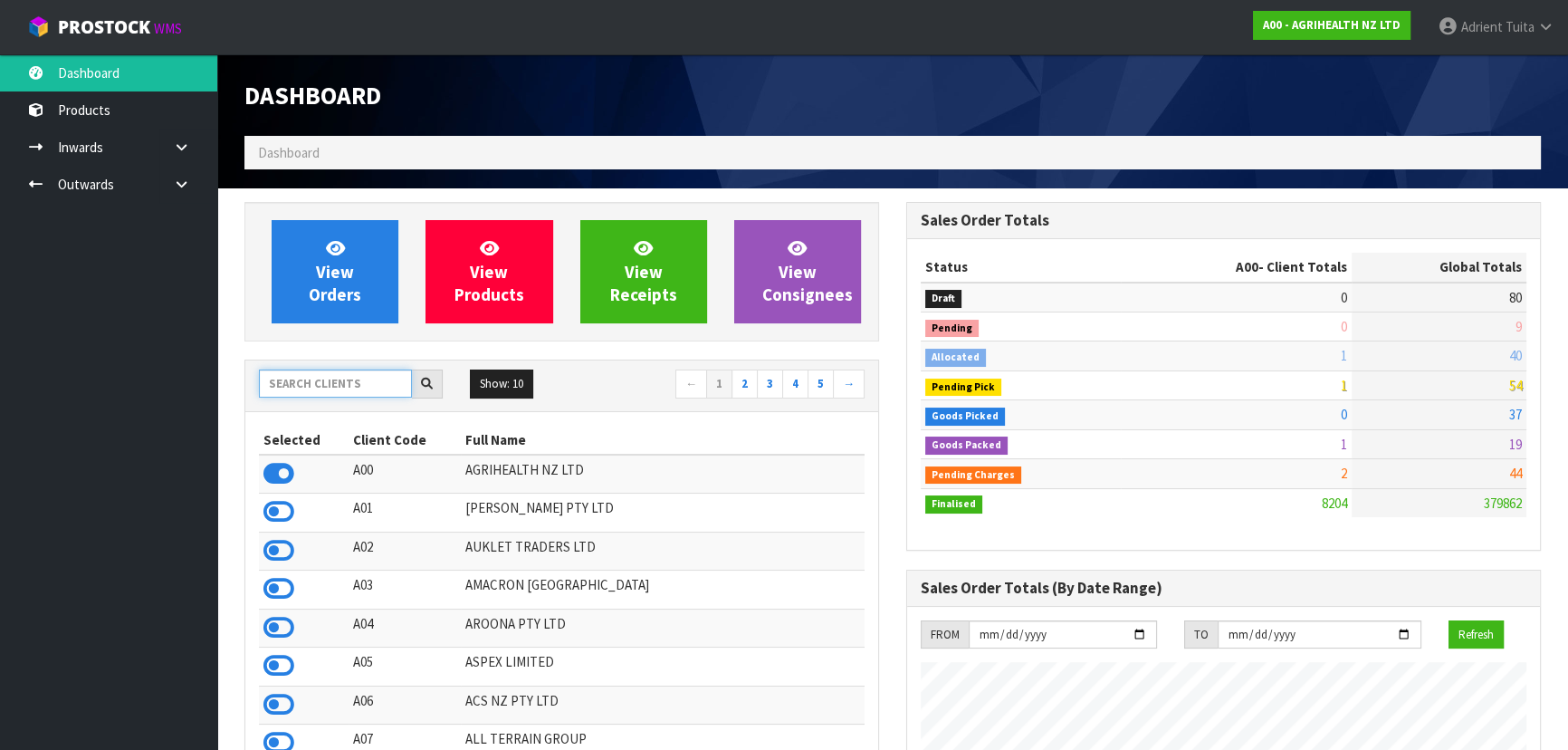
click at [315, 392] on input "text" at bounding box center [335, 383] width 153 height 28
type input "DATS"
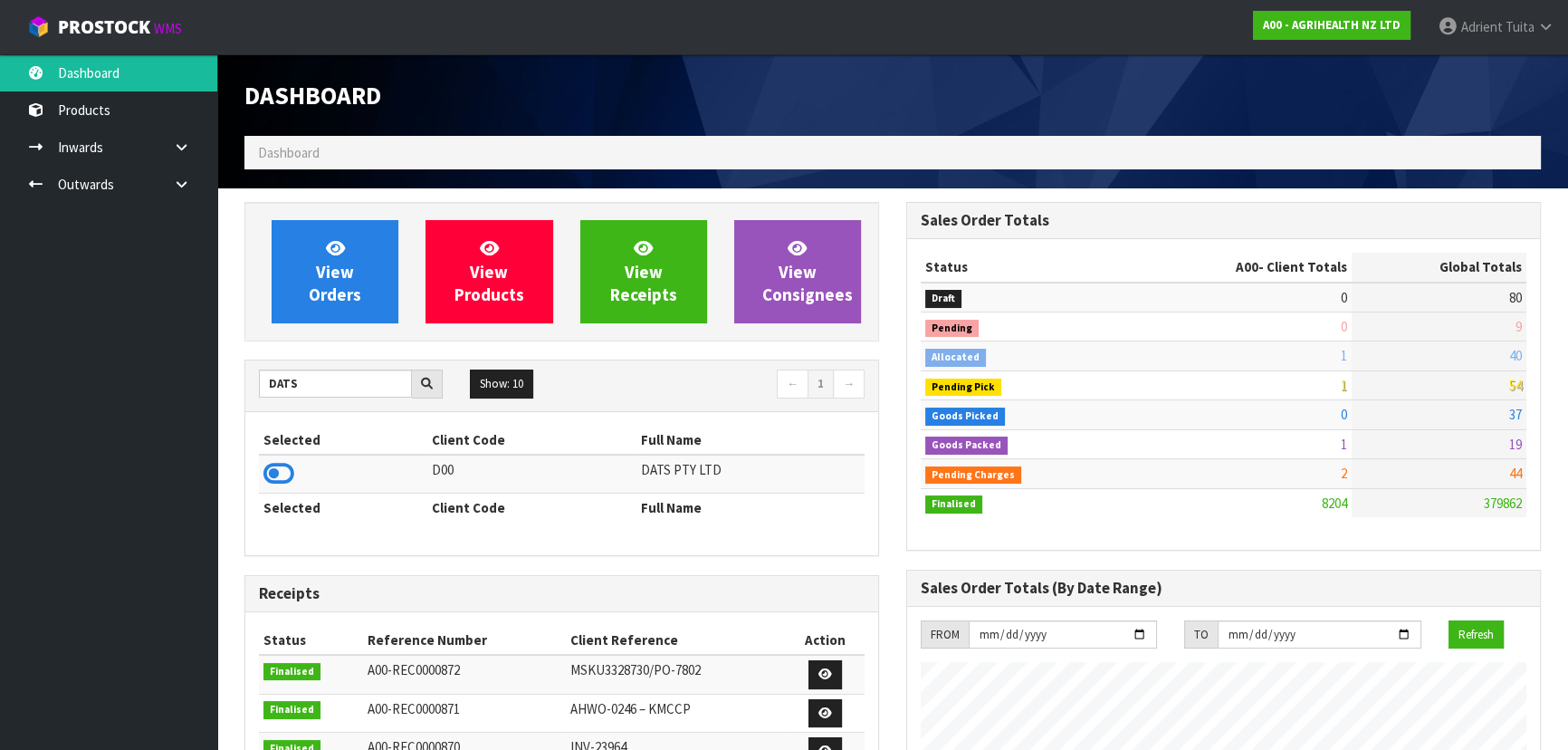
click at [280, 471] on icon at bounding box center [278, 473] width 31 height 27
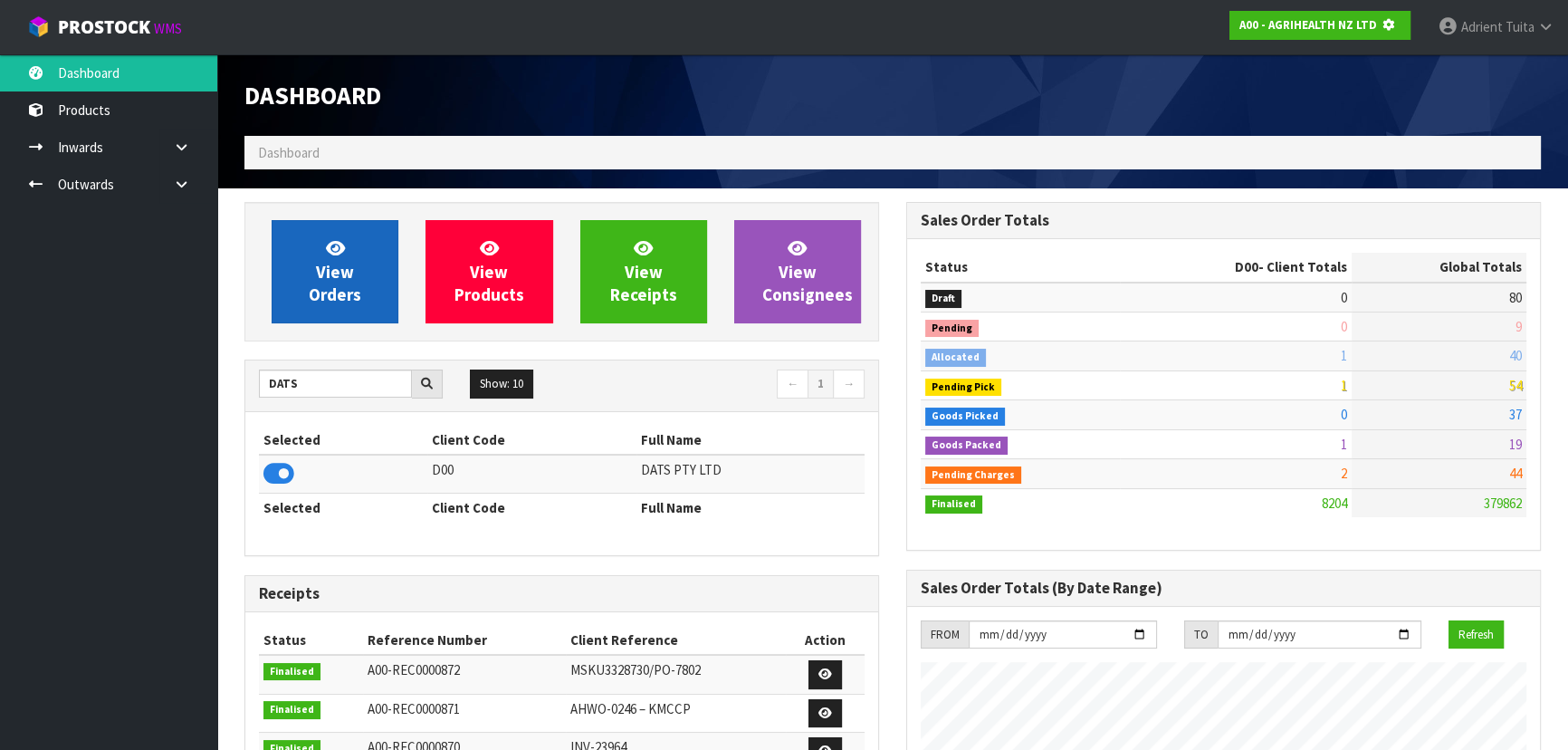
scroll to position [1128, 661]
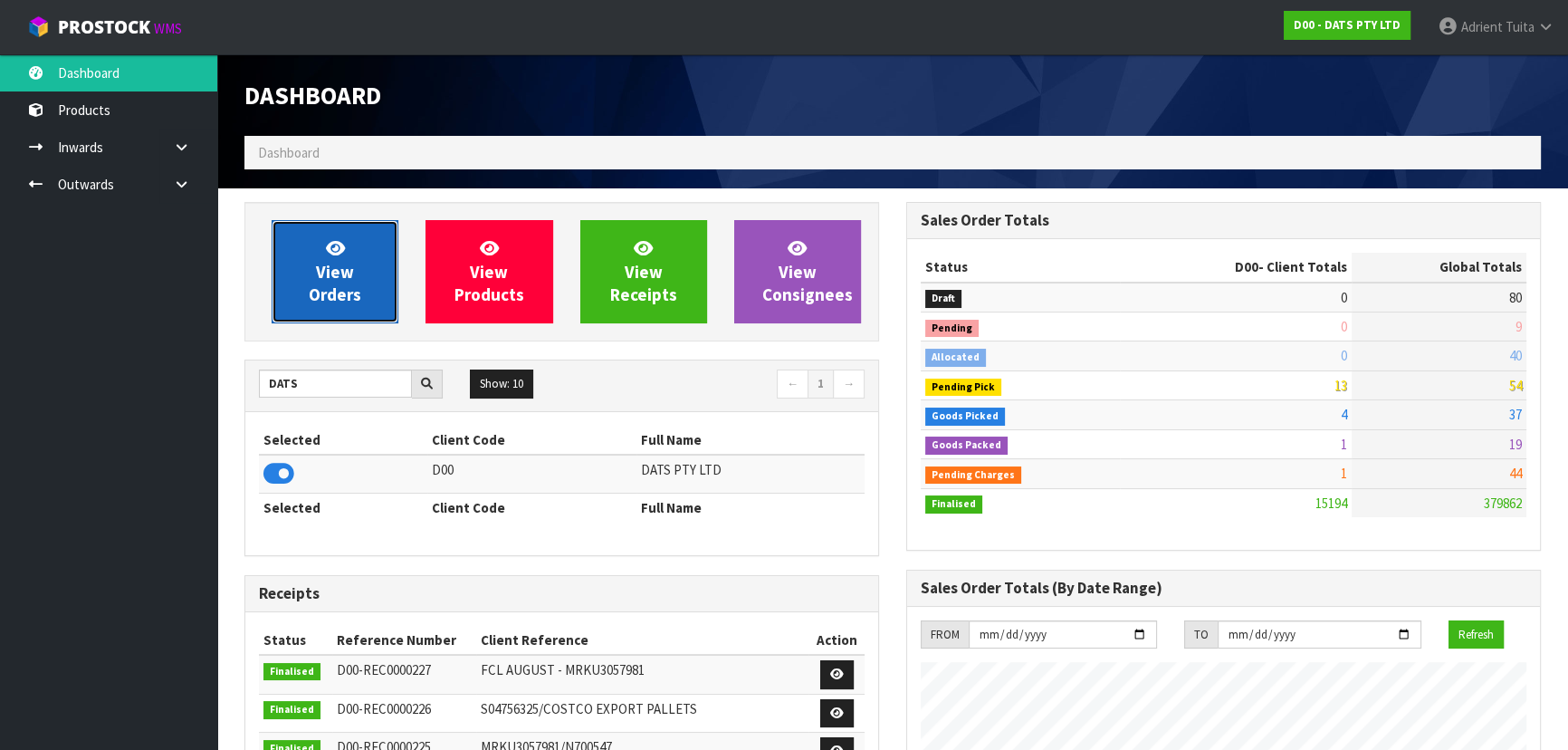
click at [295, 275] on link "View Orders" at bounding box center [335, 271] width 127 height 103
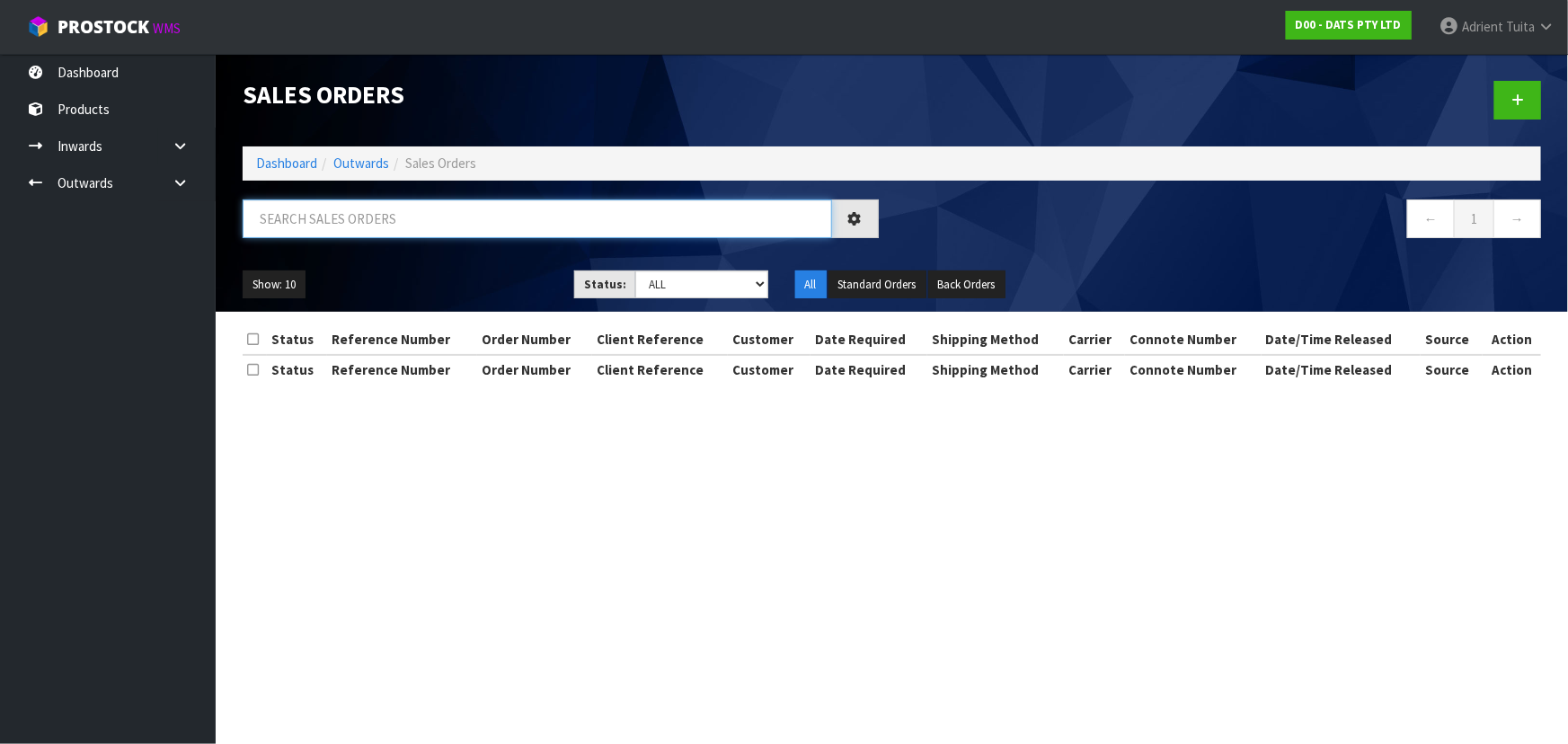
click at [392, 222] on input "text" at bounding box center [538, 219] width 589 height 39
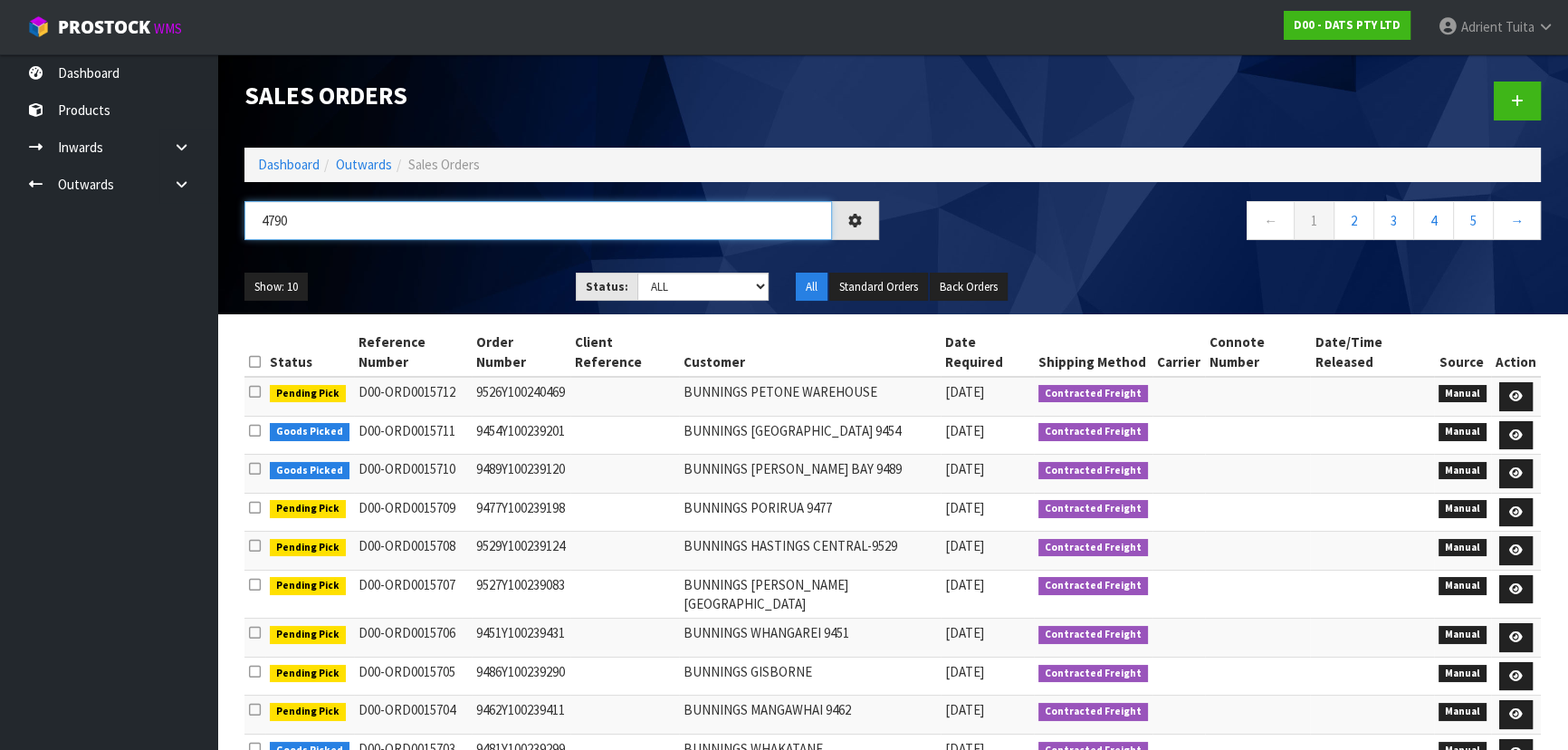
type input "4790"
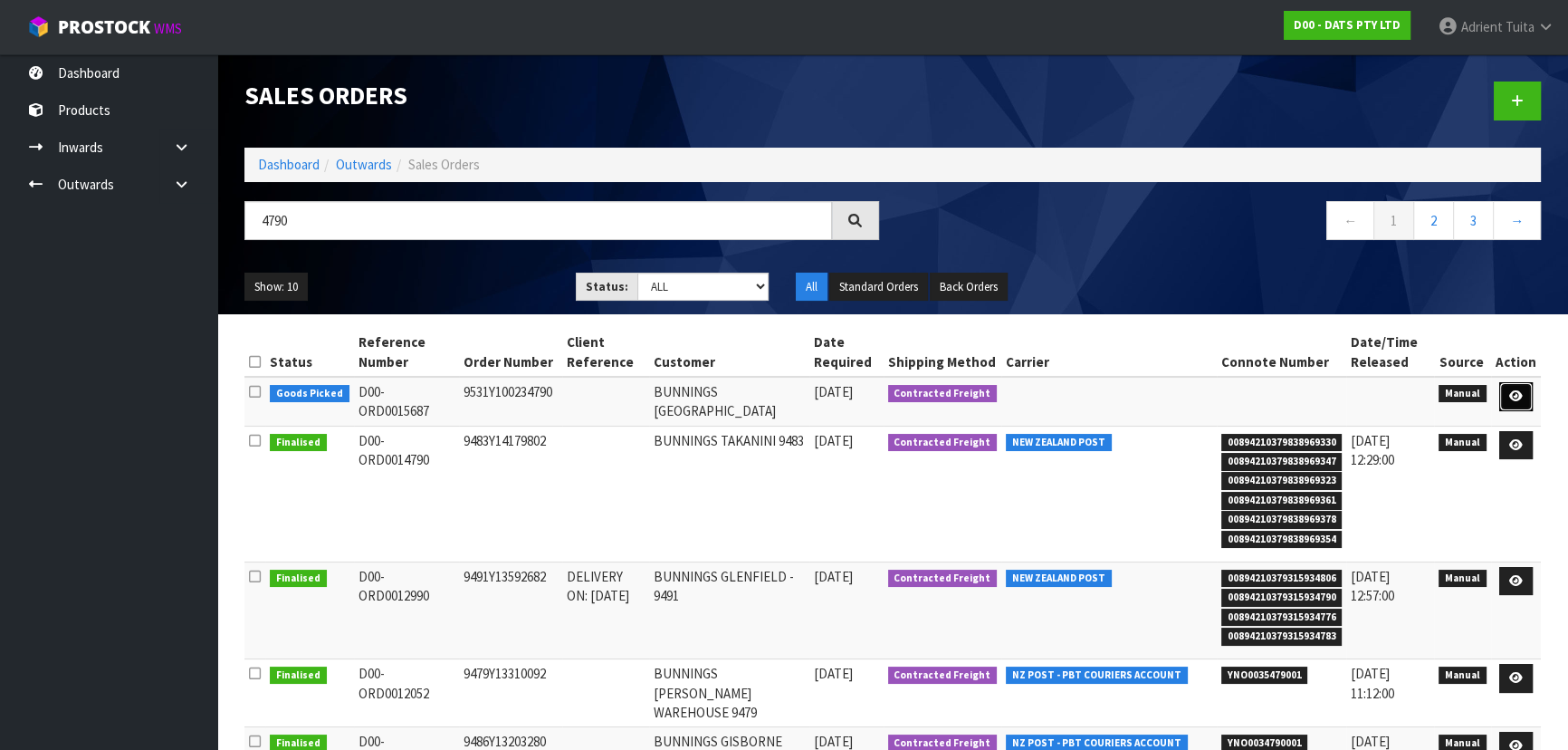
click at [829, 397] on icon at bounding box center [1516, 396] width 14 height 12
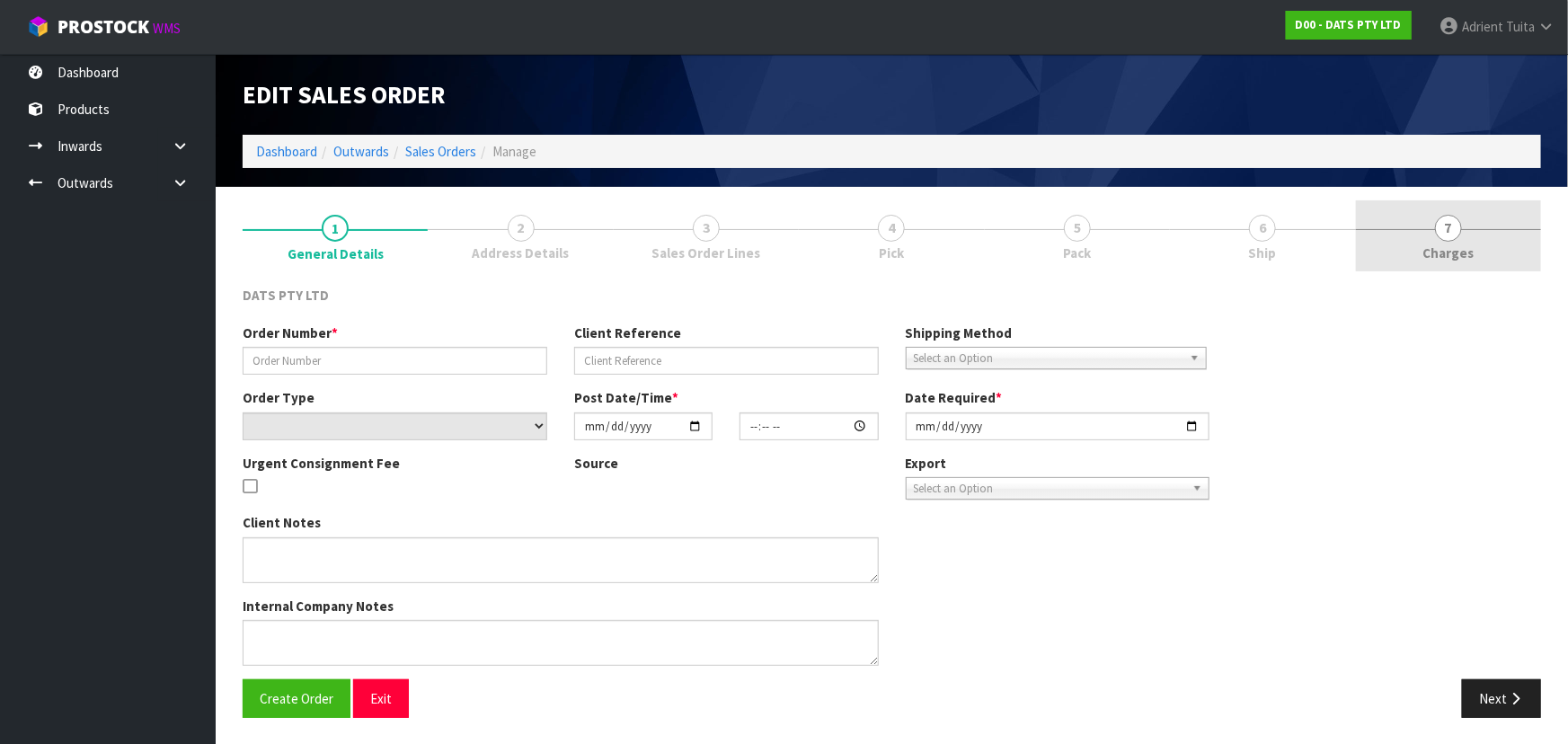
type input "9531Y100234790"
select select "number:0"
type input "[DATE]"
type input "08:54:00.000"
type input "[DATE]"
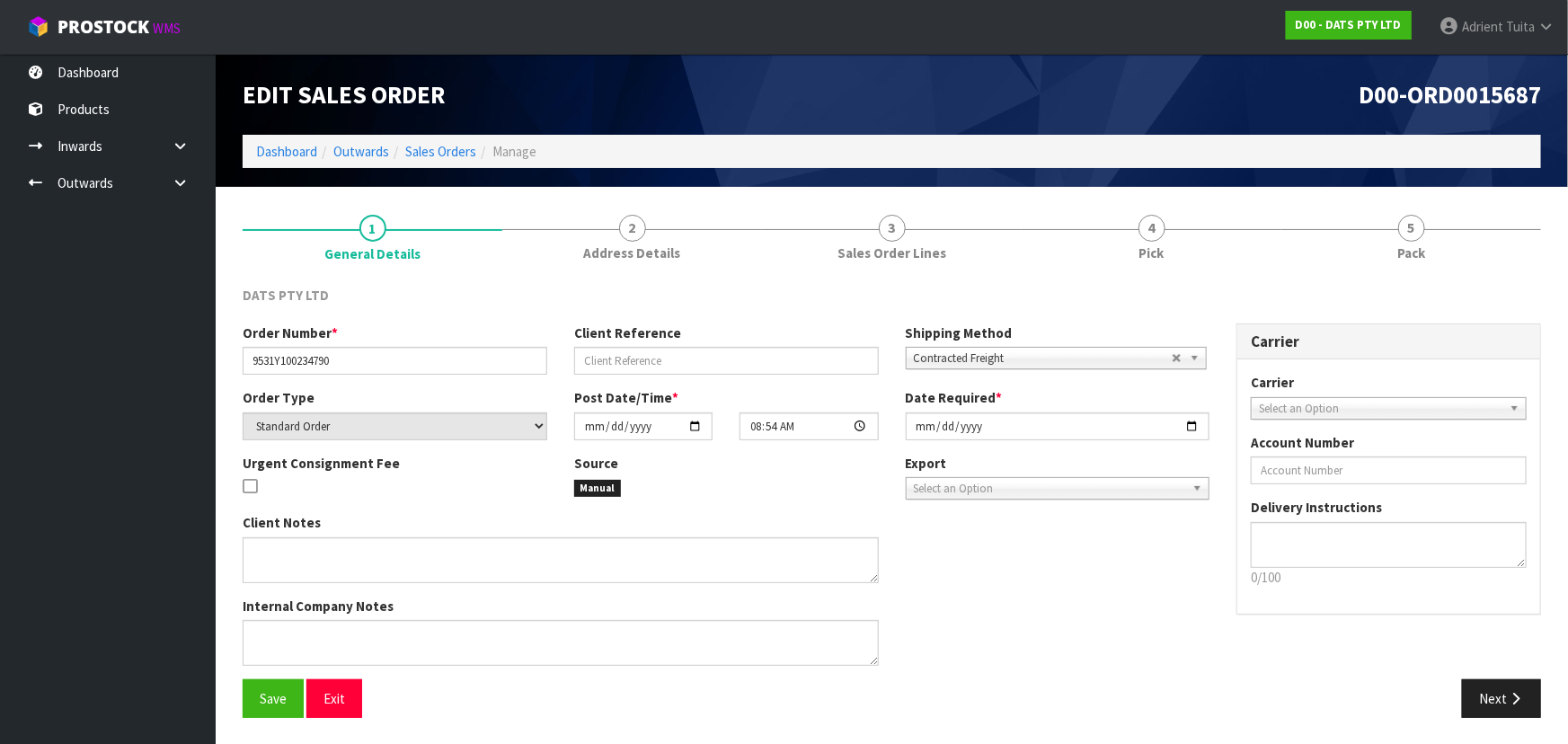
click at [823, 252] on link "5 Pack" at bounding box center [1411, 236] width 260 height 71
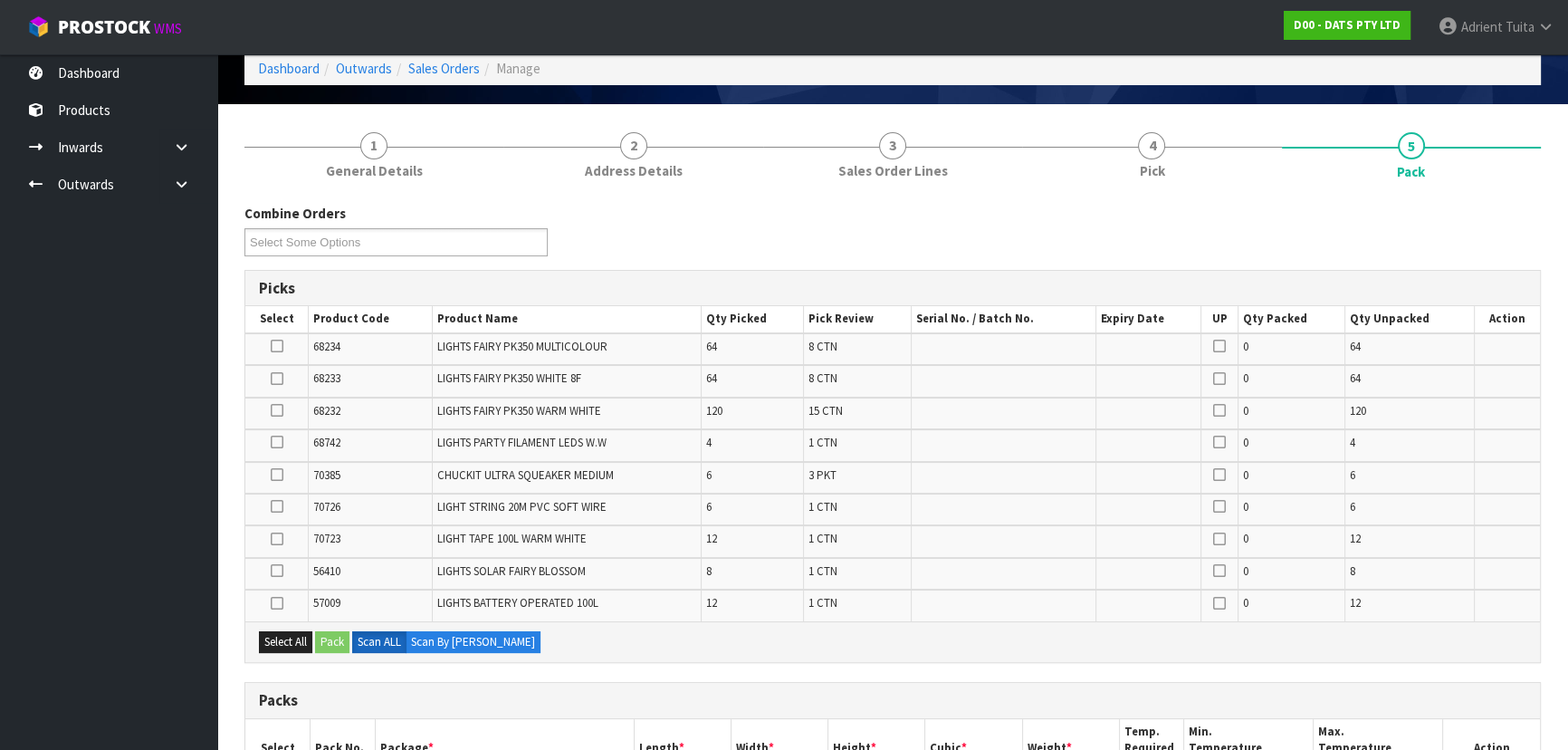
scroll to position [494, 0]
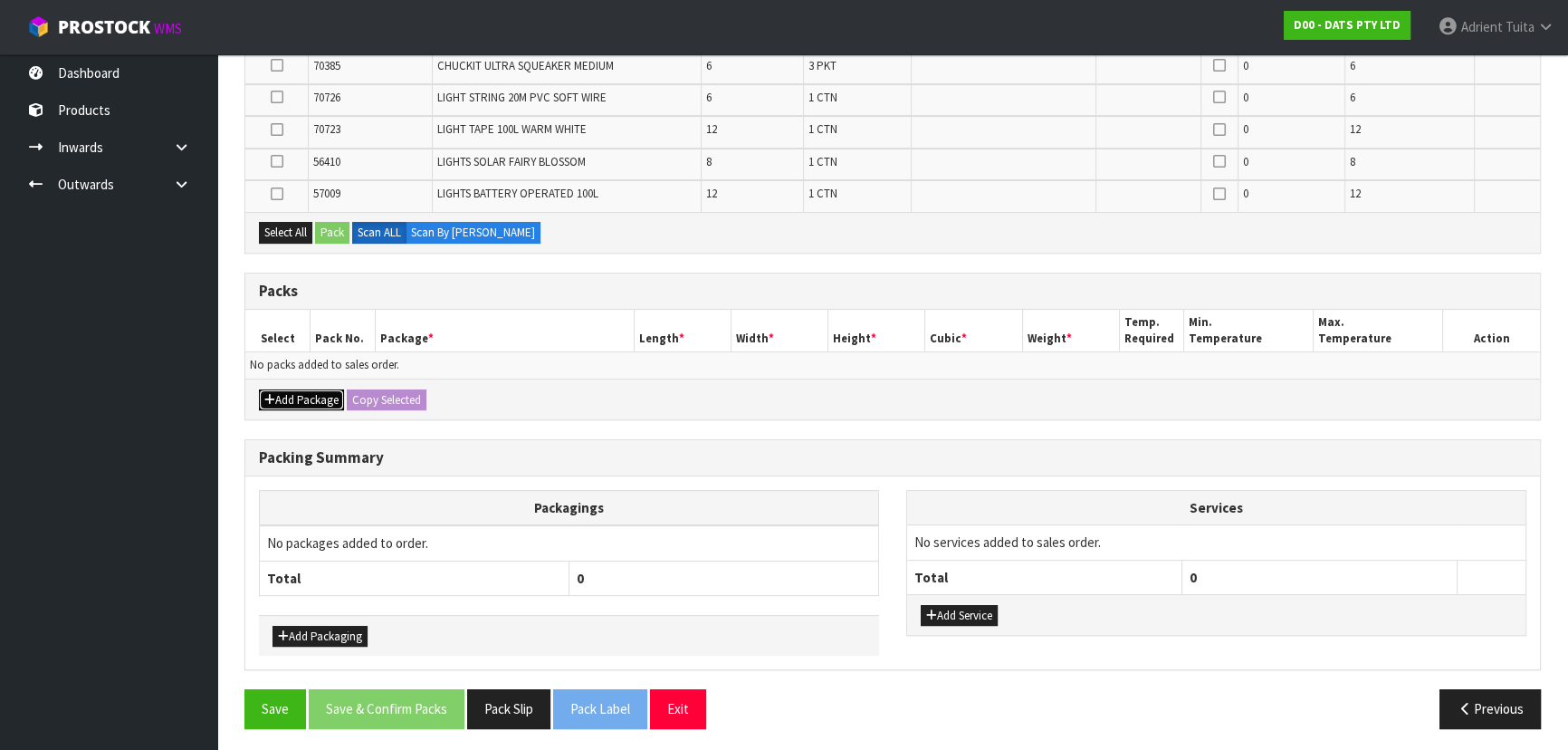
click at [299, 390] on button "Add Package" at bounding box center [302, 400] width 85 height 21
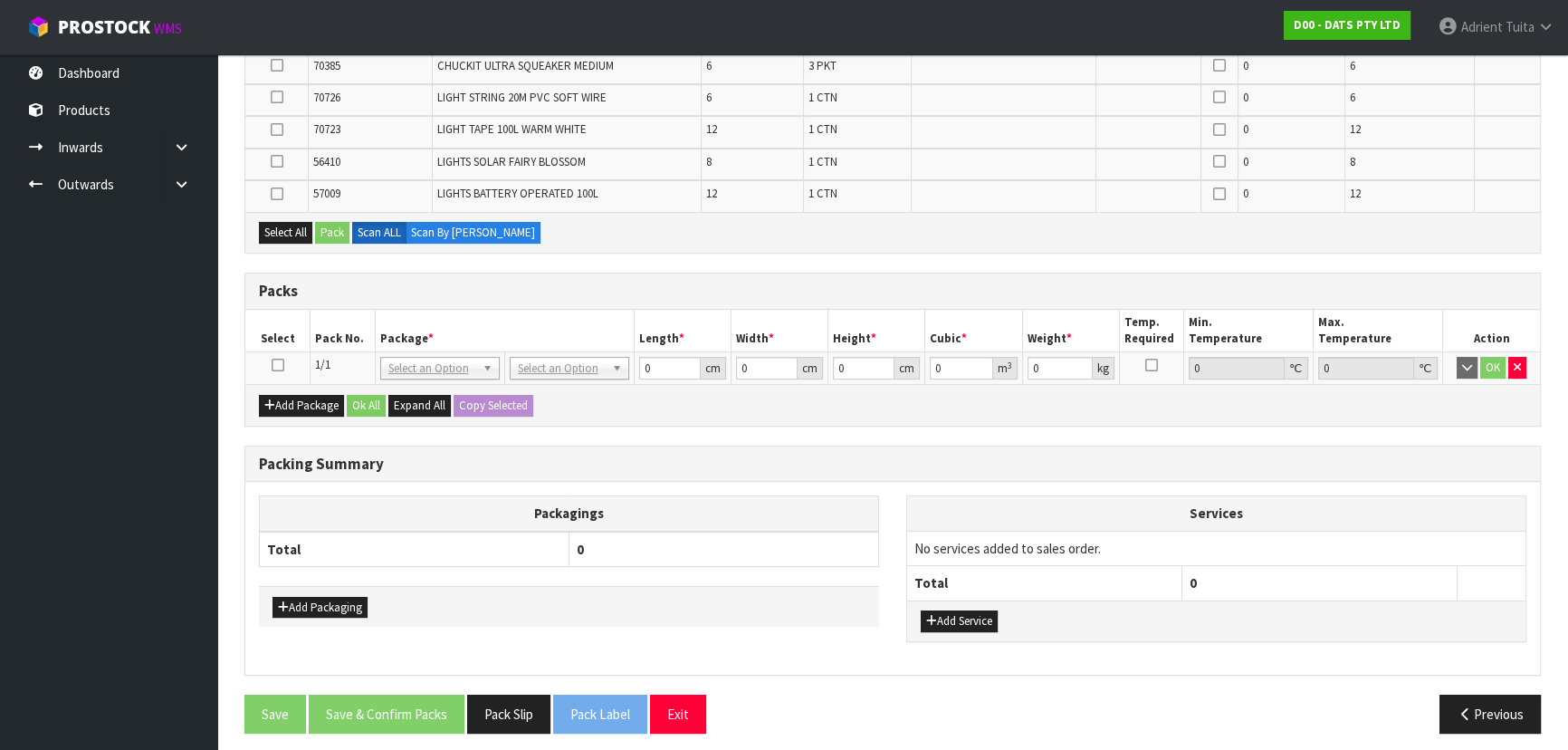
click at [263, 366] on td at bounding box center [277, 369] width 65 height 32
click at [270, 366] on td at bounding box center [277, 369] width 65 height 32
click at [276, 365] on icon at bounding box center [278, 365] width 13 height 1
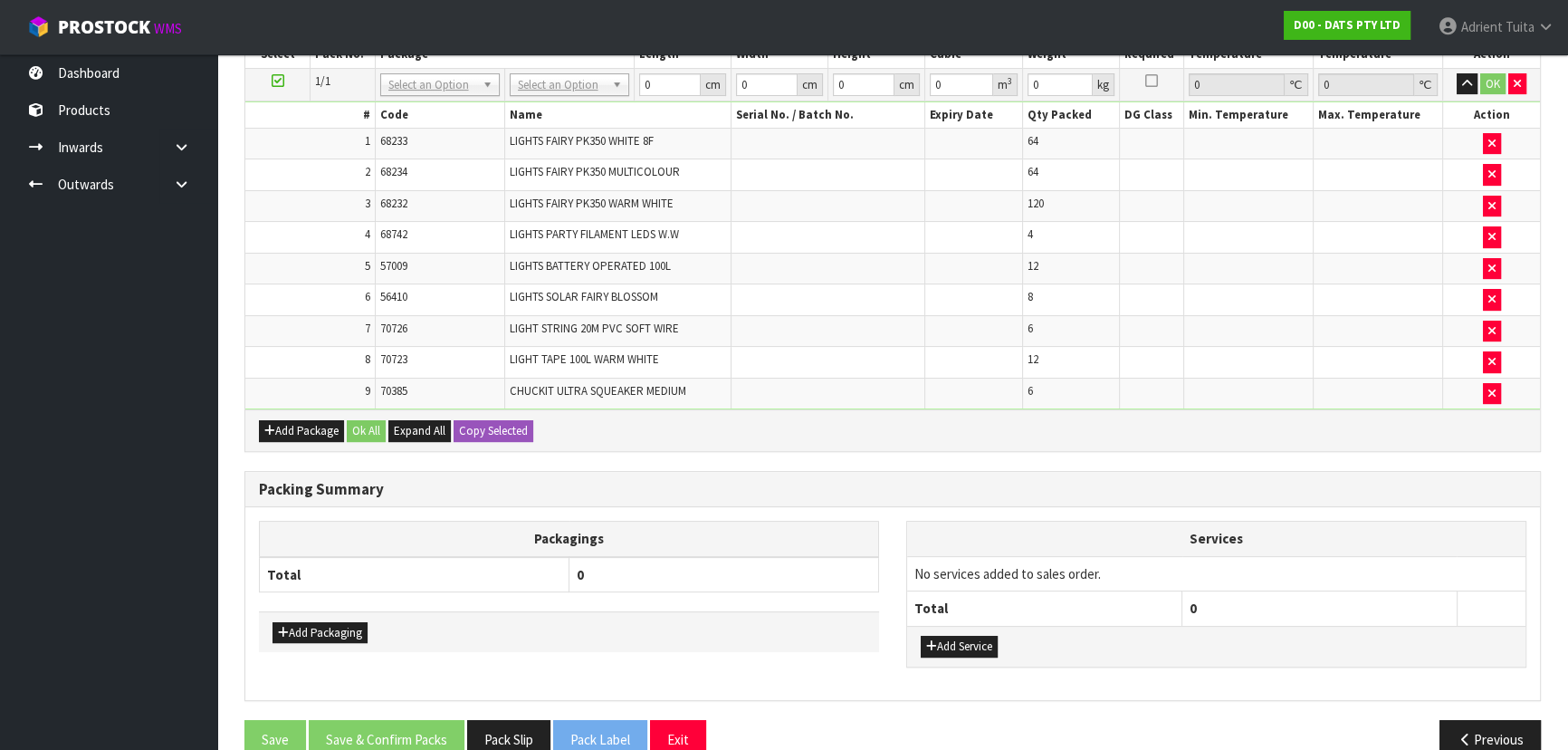
scroll to position [518, 0]
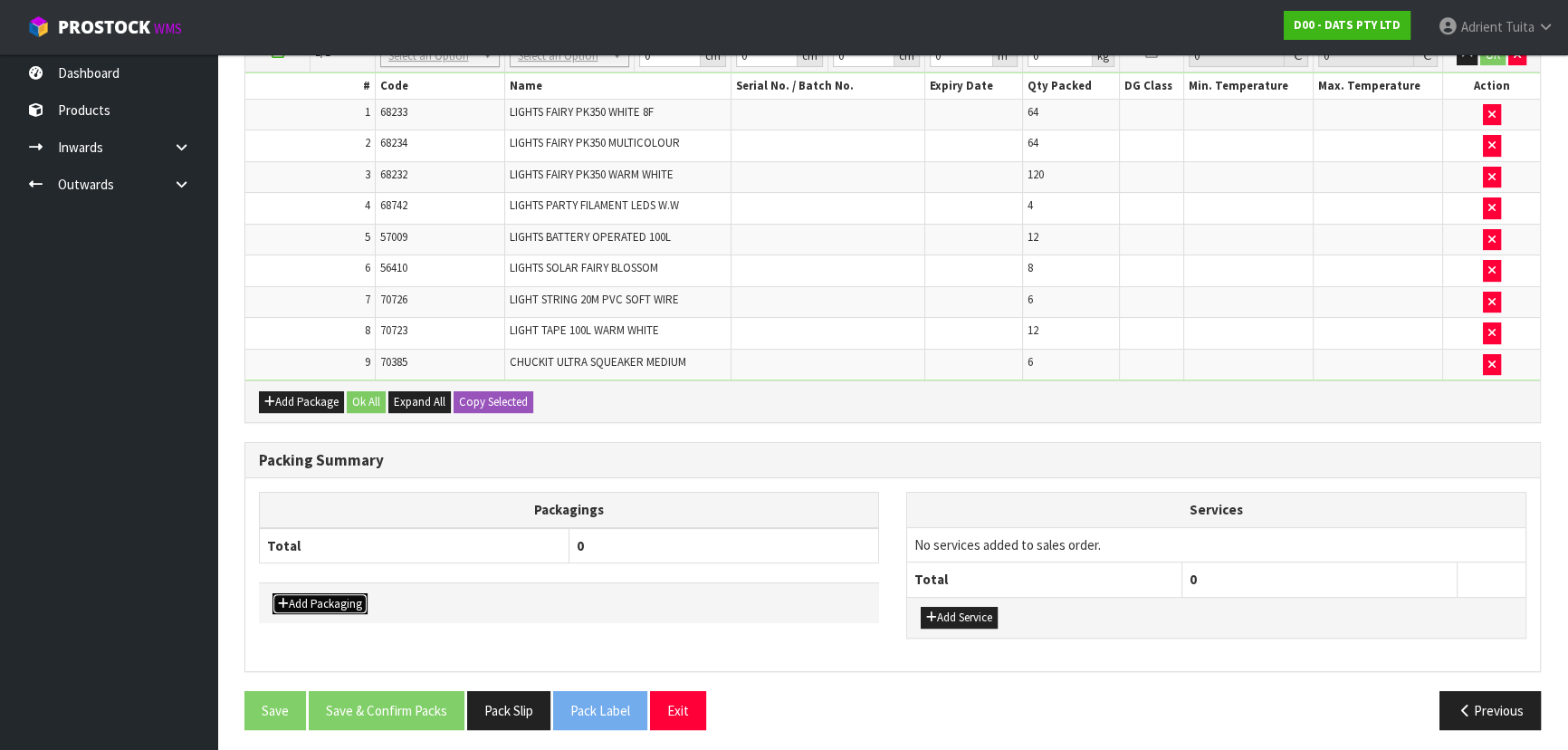
click at [321, 493] on button "Add Packaging" at bounding box center [320, 603] width 95 height 21
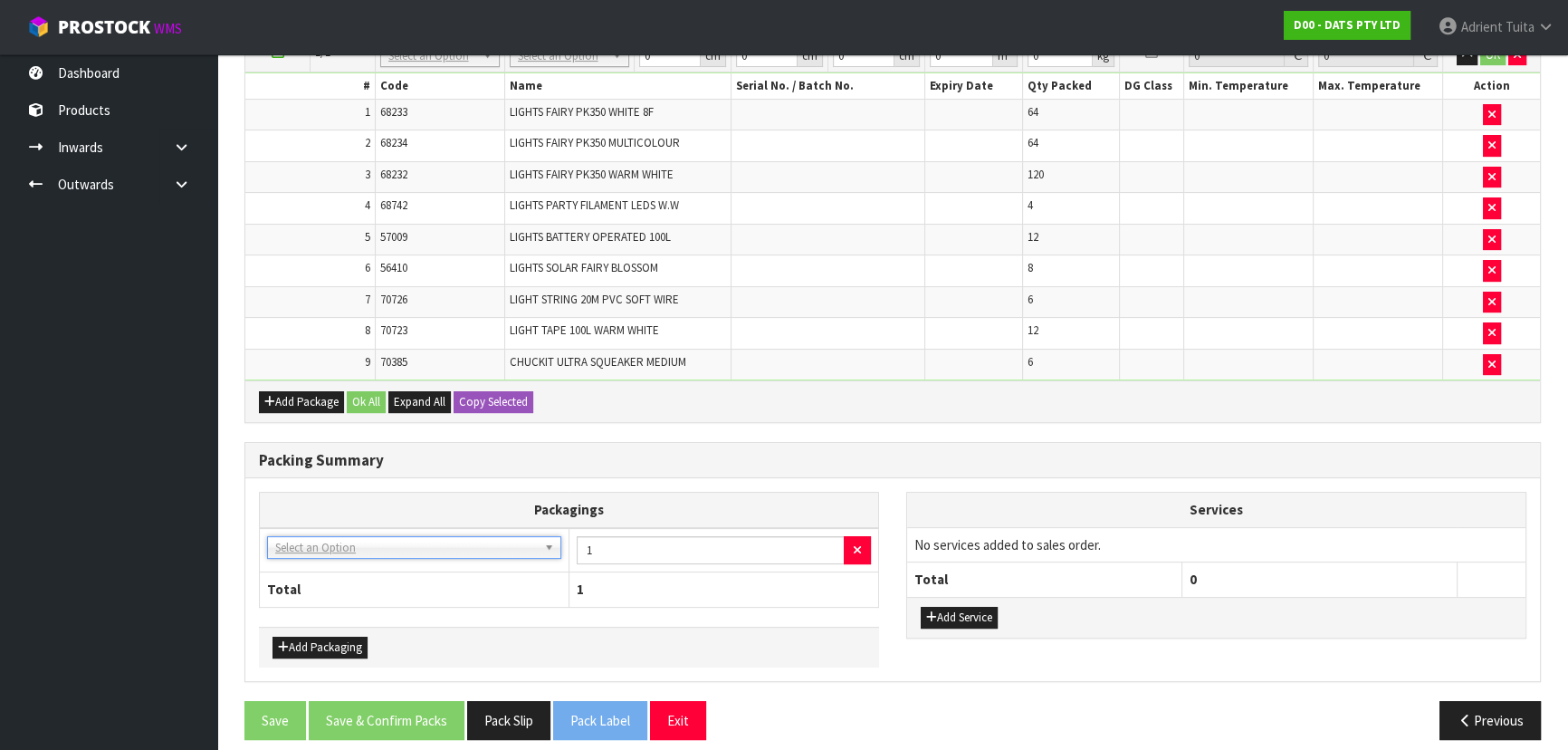
click at [350, 493] on td "NONE - No Packaging Cartons 007-001 - PLT GEN120 (1200 X 1000) 007-002 - PLT ON…" at bounding box center [415, 550] width 310 height 45
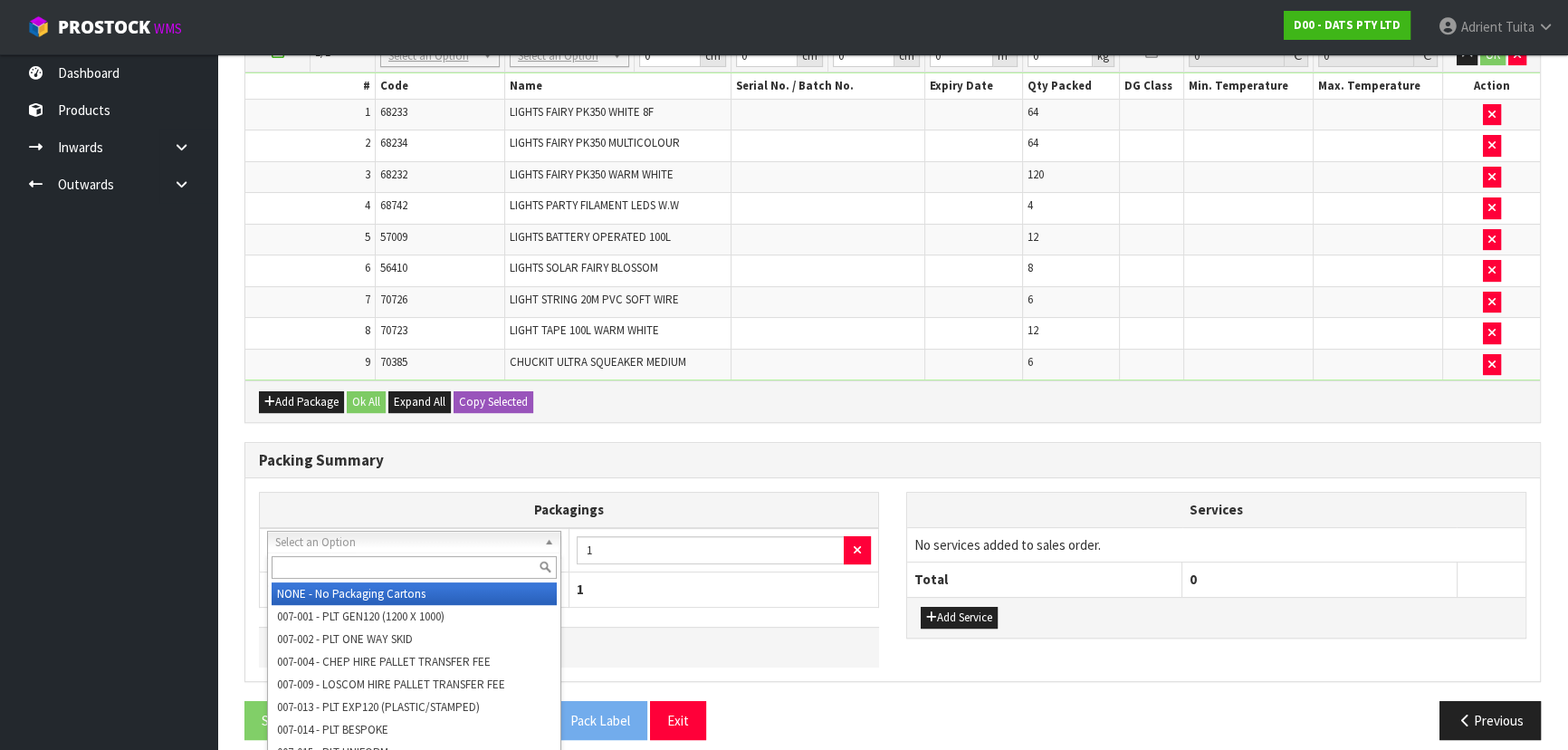
drag, startPoint x: 353, startPoint y: 544, endPoint x: 353, endPoint y: 558, distance: 14.0
drag, startPoint x: 353, startPoint y: 558, endPoint x: 338, endPoint y: 550, distance: 17.0
click at [352, 493] on input "text" at bounding box center [414, 567] width 285 height 22
type input "OC"
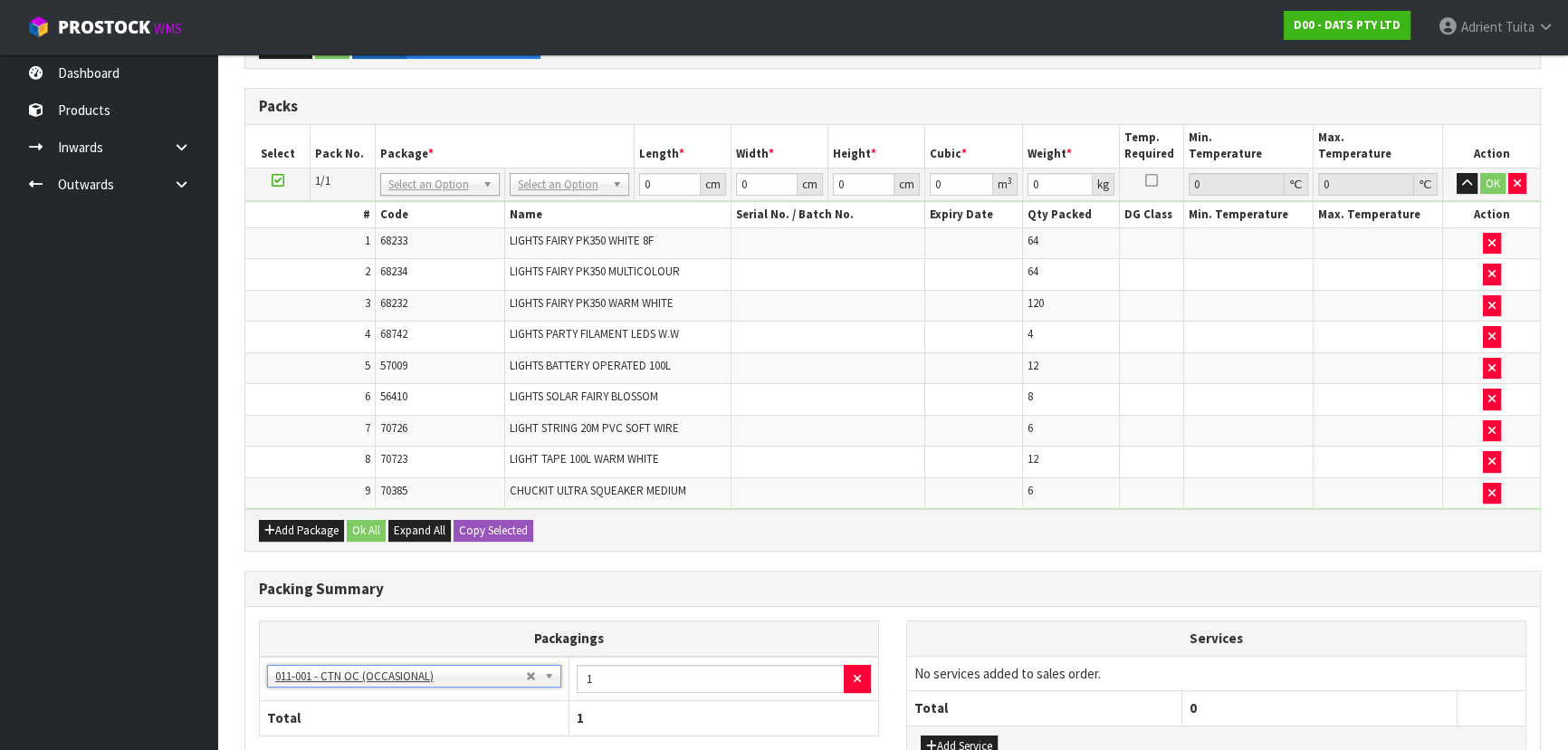
scroll to position [107, 0]
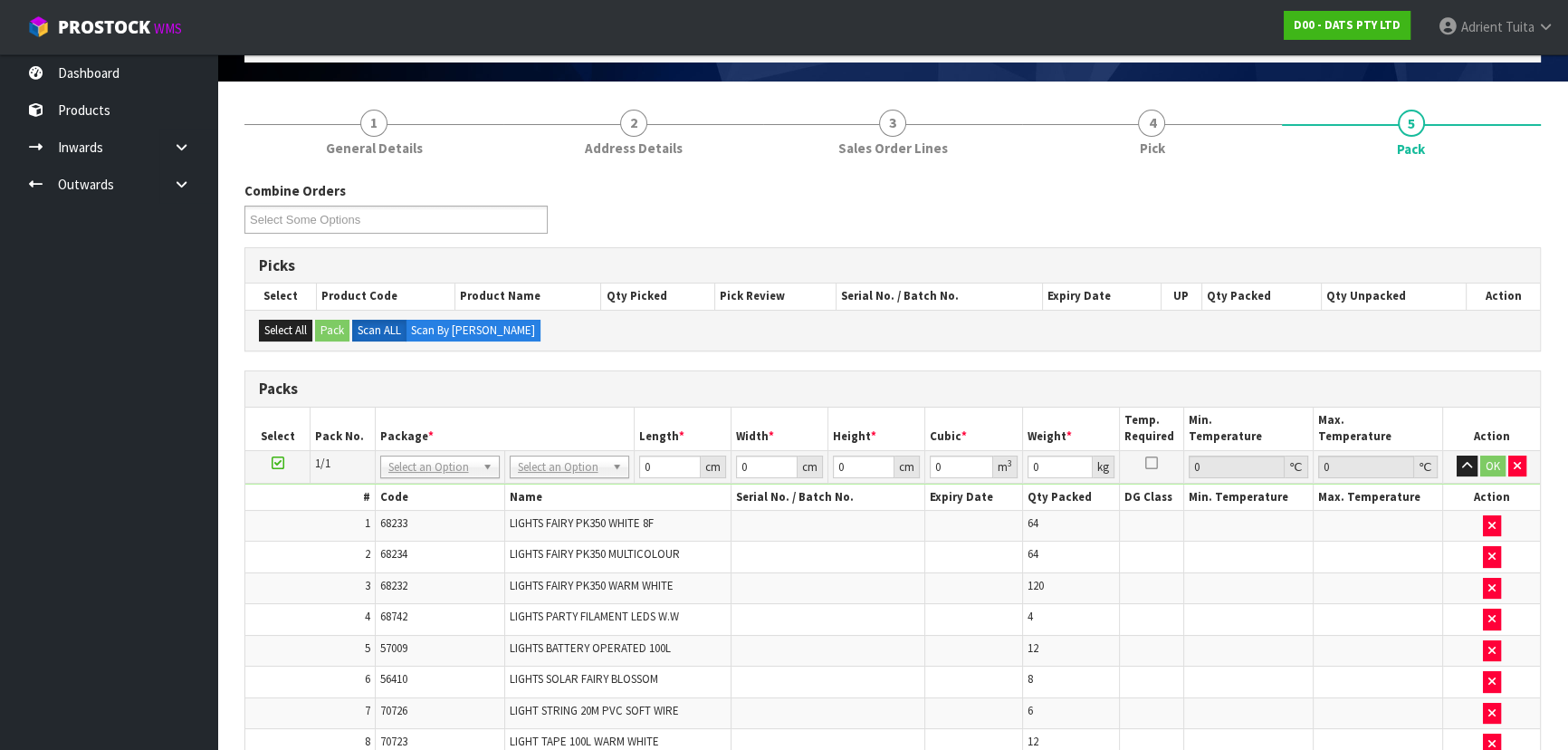
drag, startPoint x: 555, startPoint y: 460, endPoint x: 556, endPoint y: 490, distance: 30.0
type input "120"
type input "100"
type input "167.18"
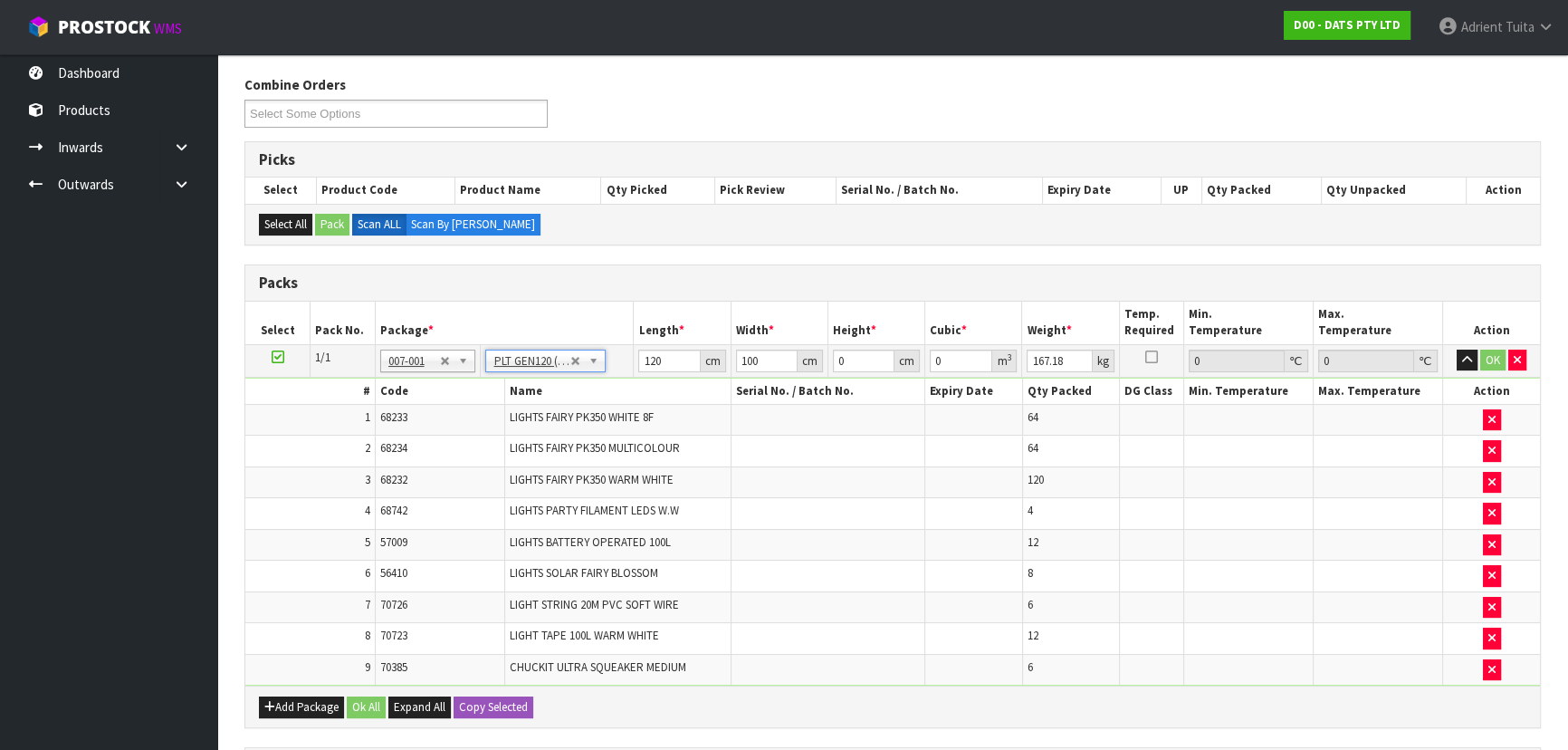
scroll to position [161, 0]
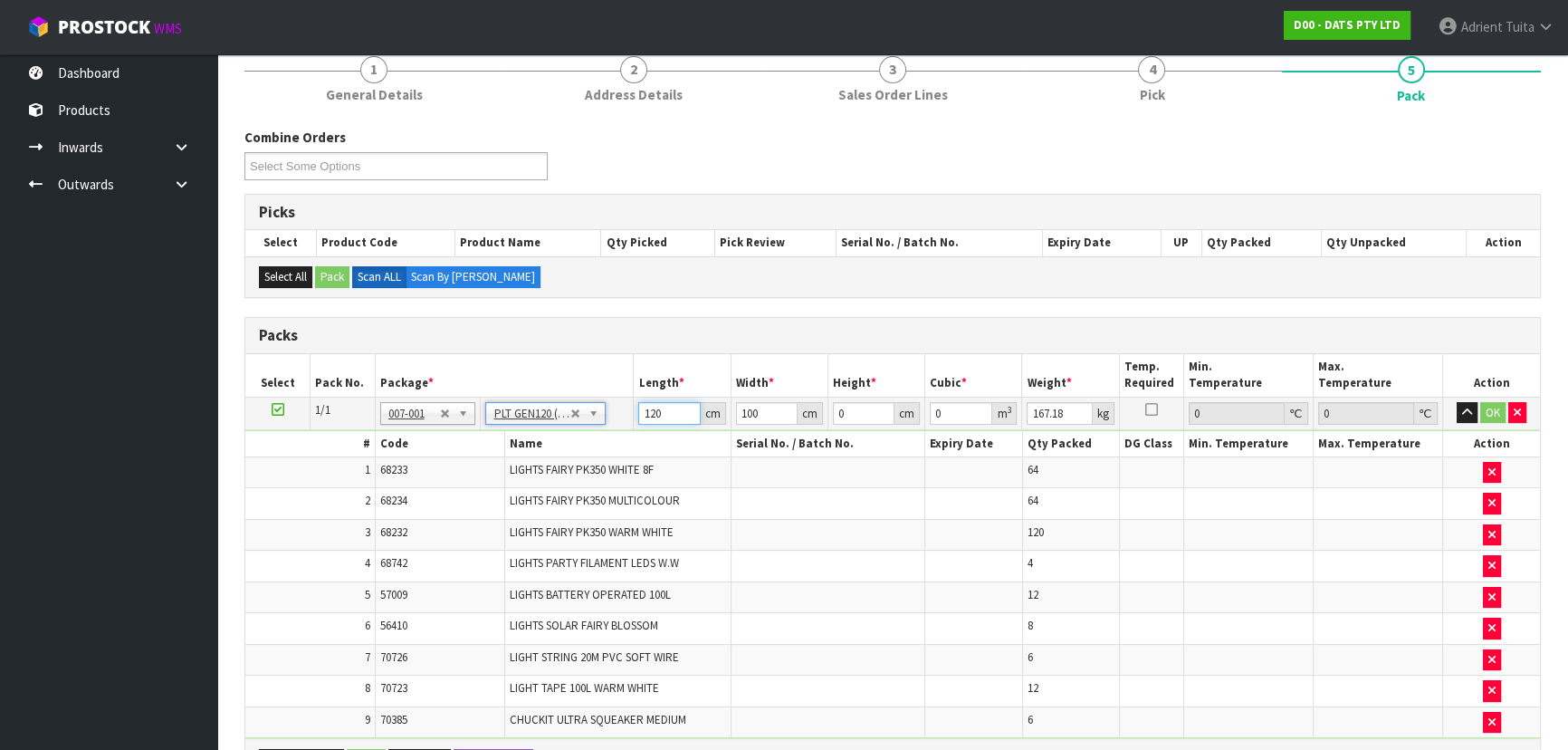
click at [652, 407] on input "120" at bounding box center [669, 413] width 61 height 22
type input "113"
type input "1"
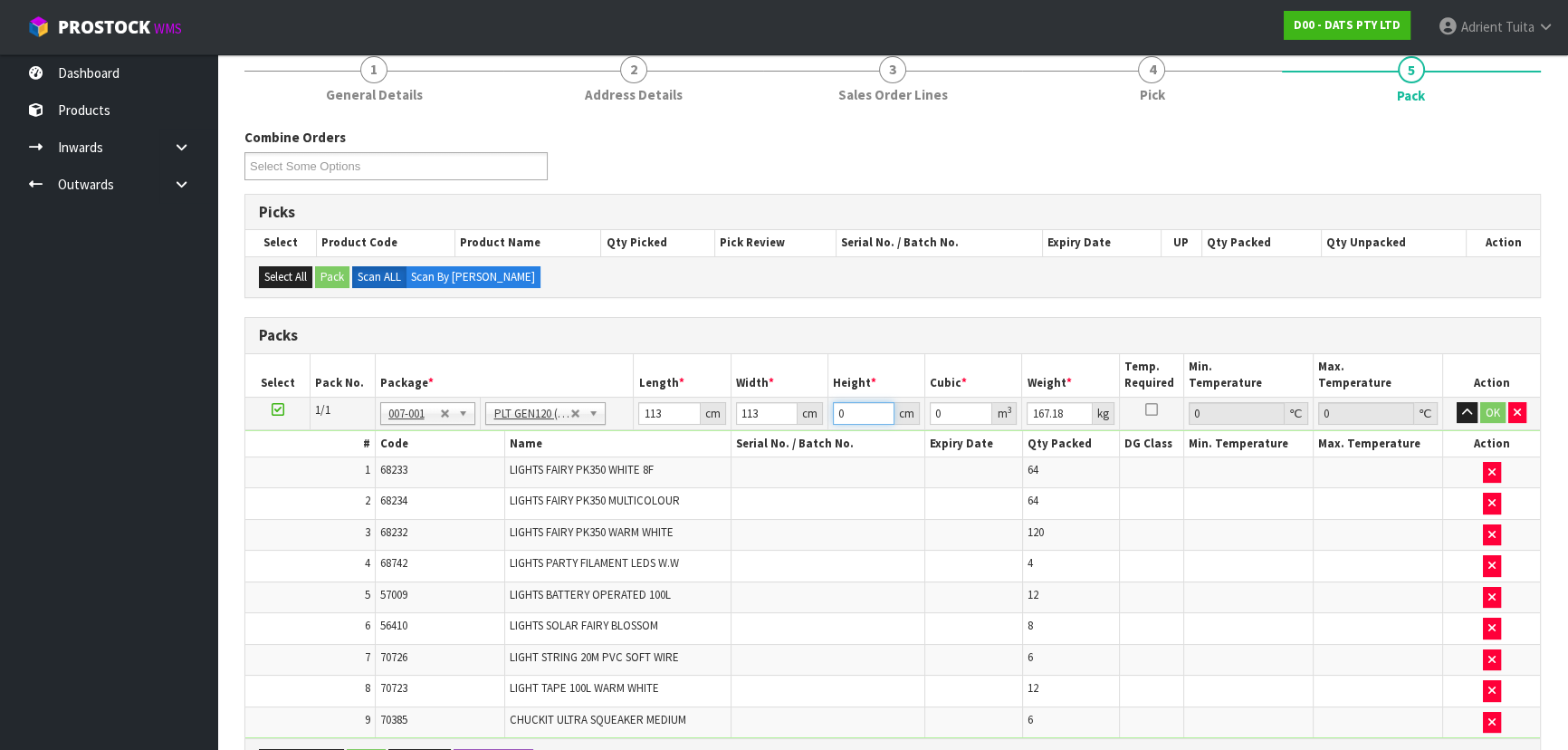
type input "0.012769"
type input "15"
type input "0.191535"
type input "150"
type input "1.91535"
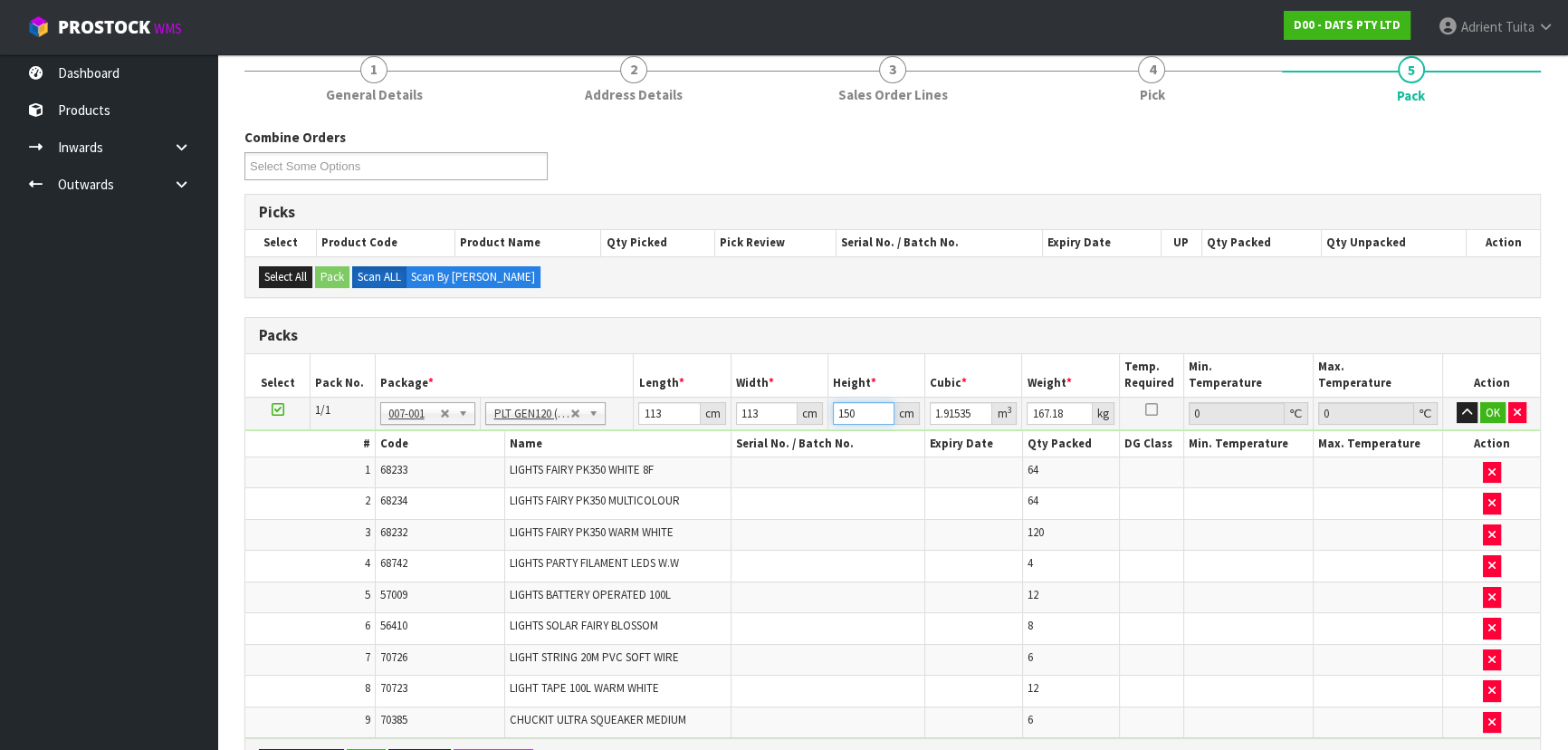
type input "150"
type input "167"
click at [829, 407] on button "OK" at bounding box center [1493, 412] width 25 height 21
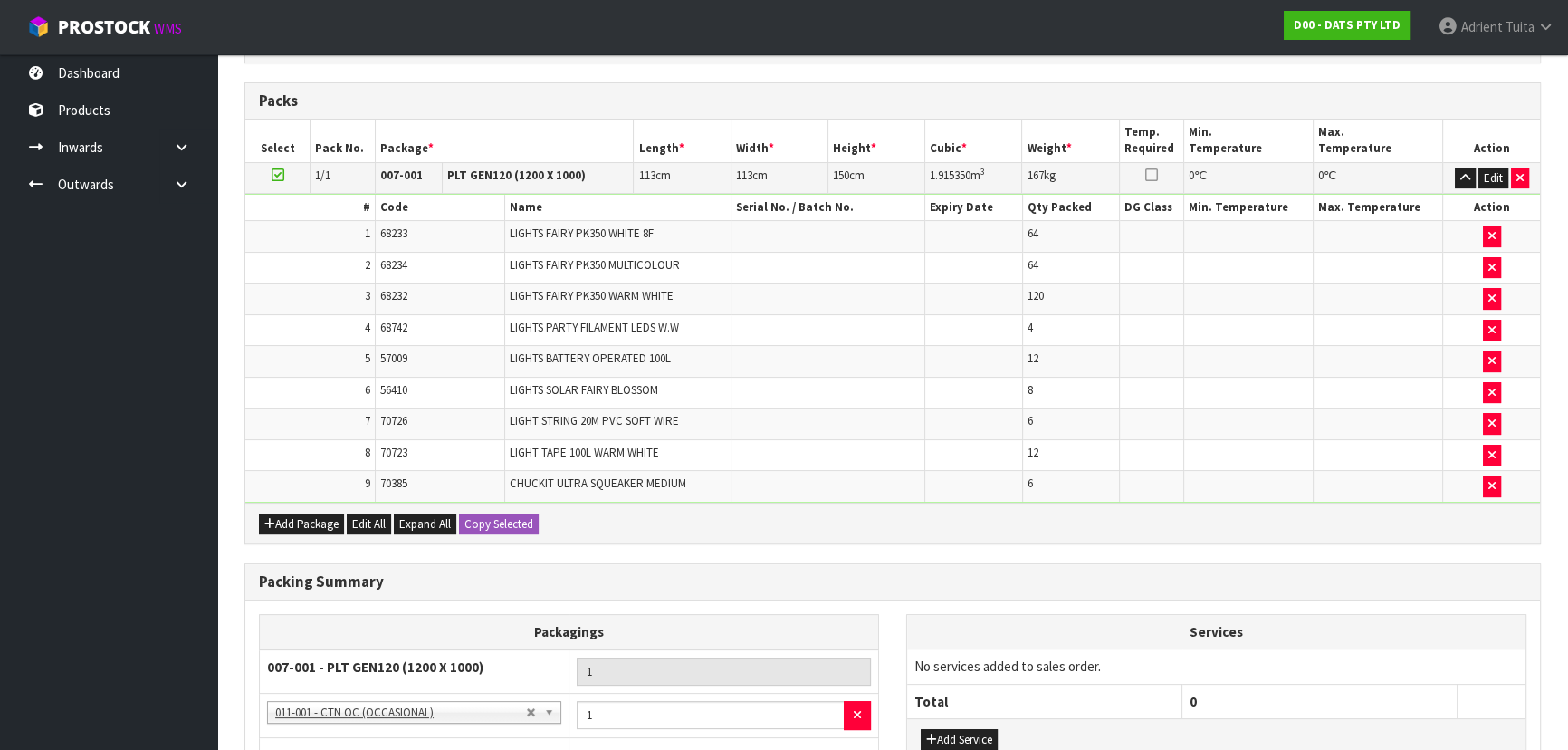
scroll to position [571, 0]
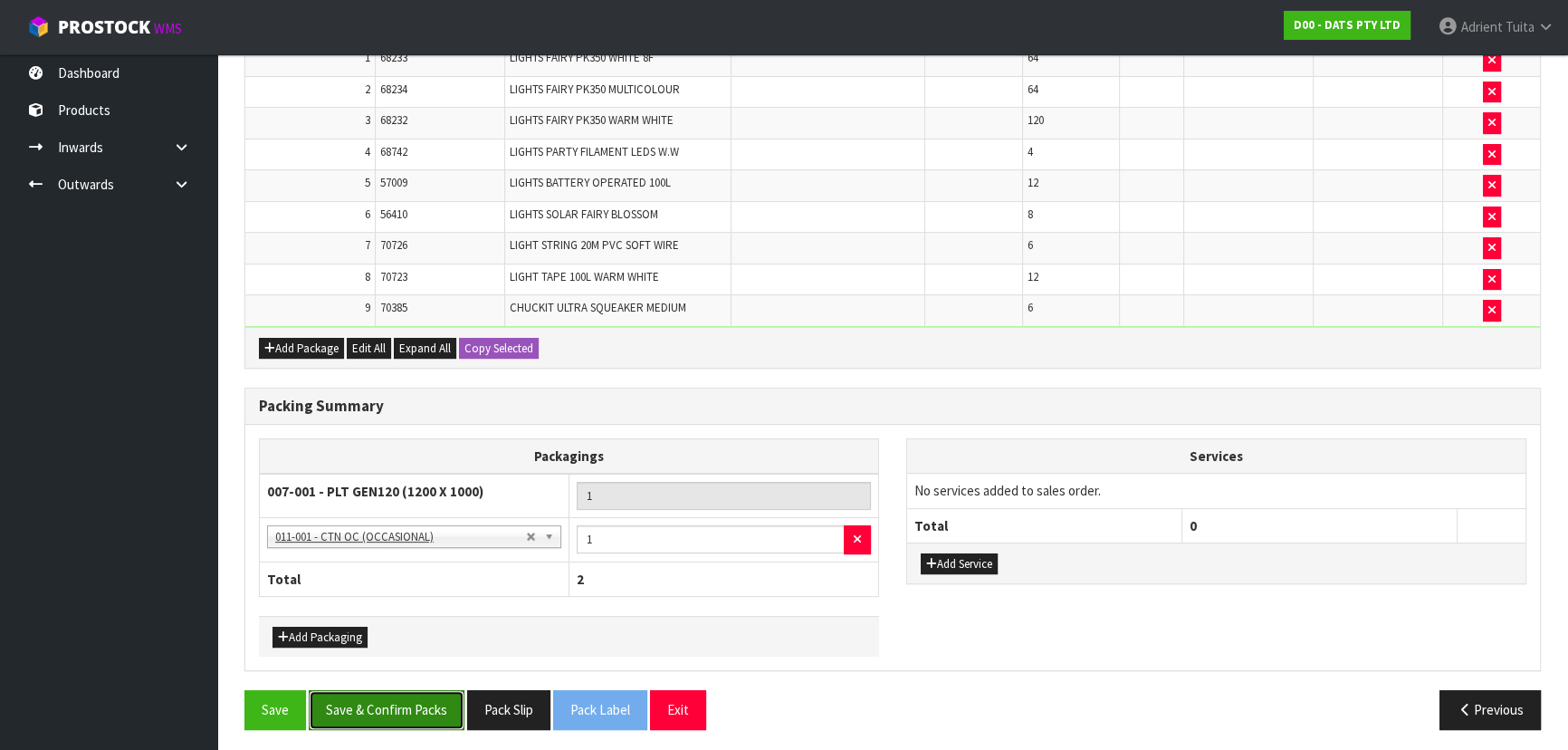
click at [408, 493] on button "Save & Confirm Packs" at bounding box center [387, 710] width 156 height 39
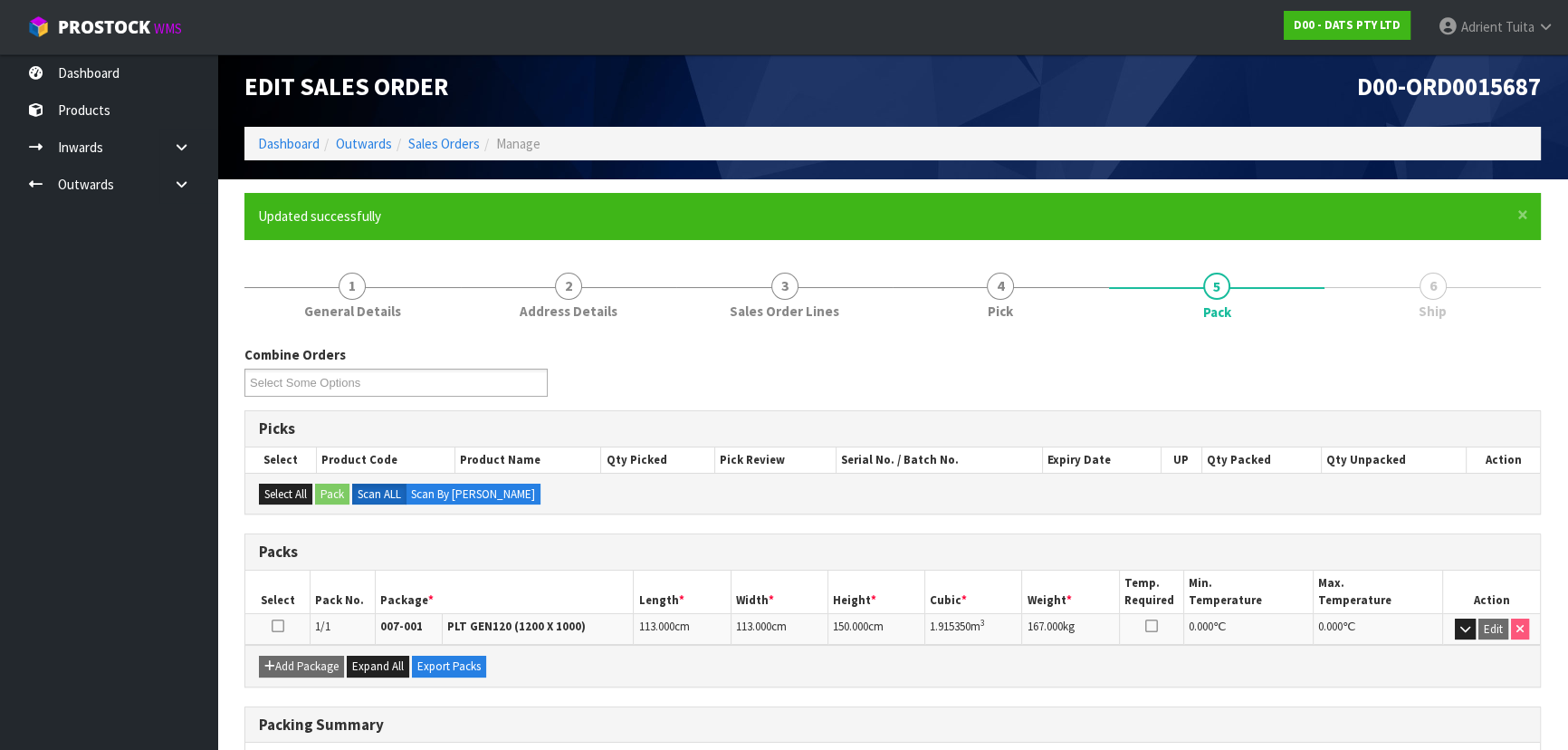
scroll to position [0, 0]
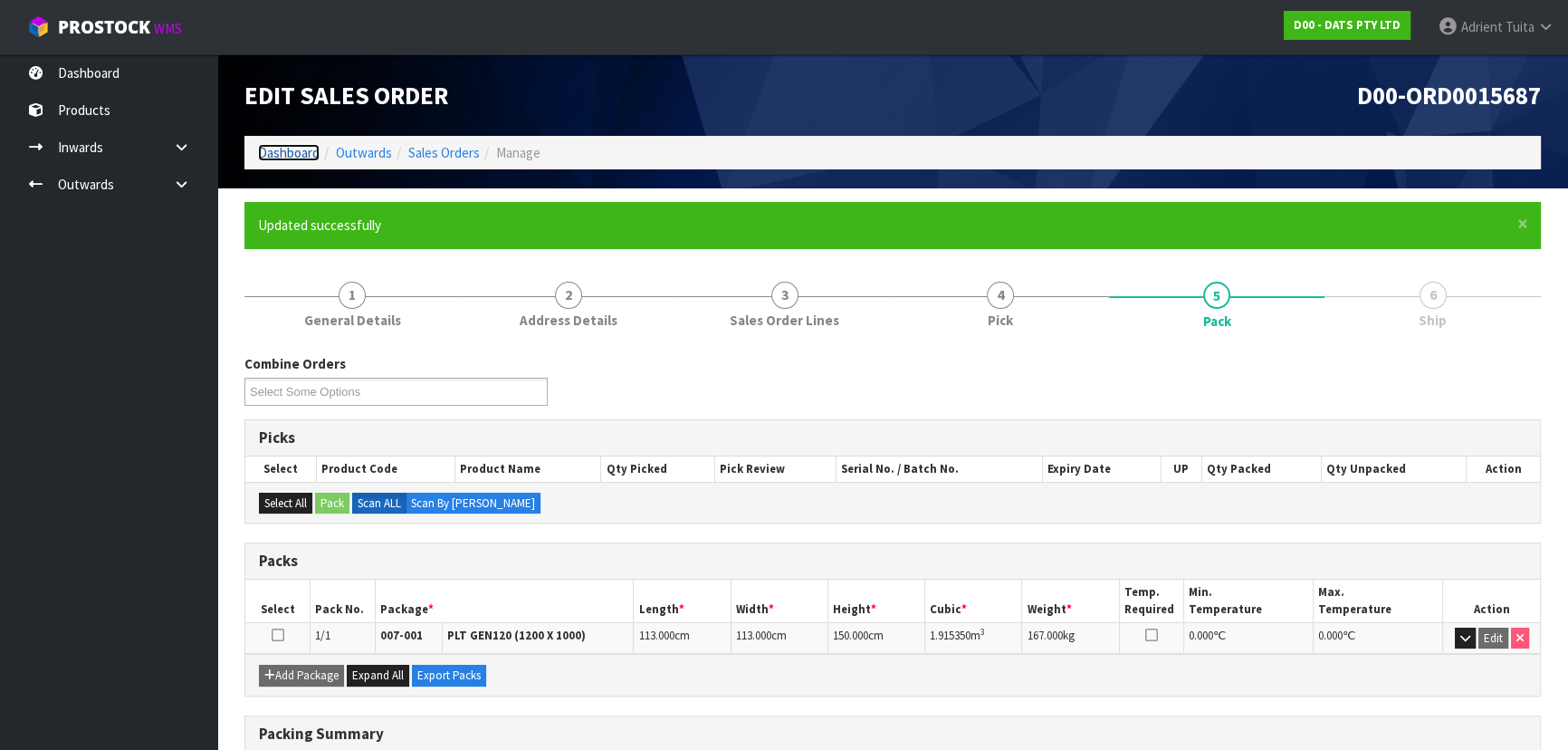
click at [289, 148] on link "Dashboard" at bounding box center [289, 152] width 61 height 18
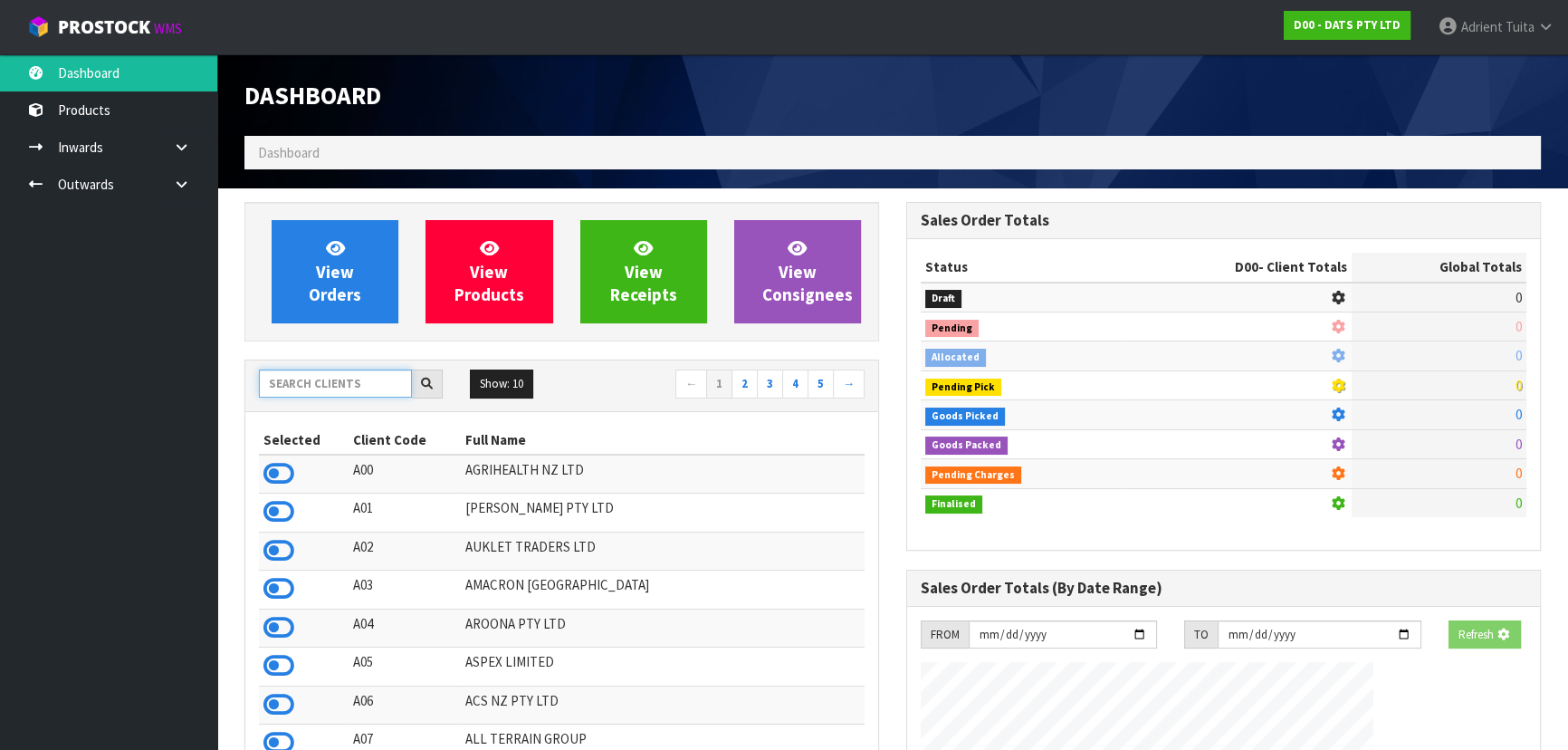
click at [332, 381] on input "text" at bounding box center [335, 383] width 153 height 28
type input "K01"
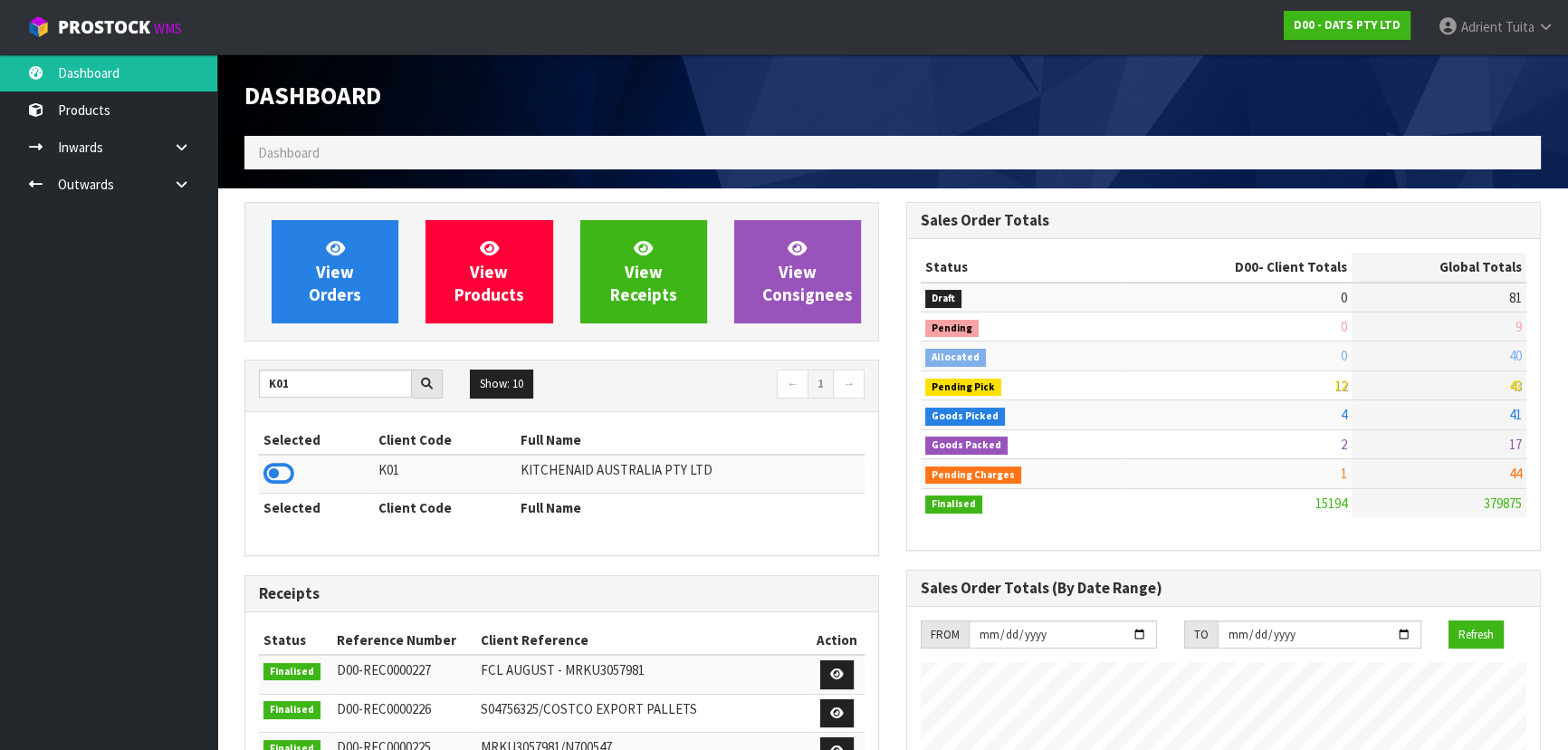
click at [295, 480] on td at bounding box center [316, 474] width 115 height 39
click at [281, 470] on icon at bounding box center [278, 473] width 31 height 27
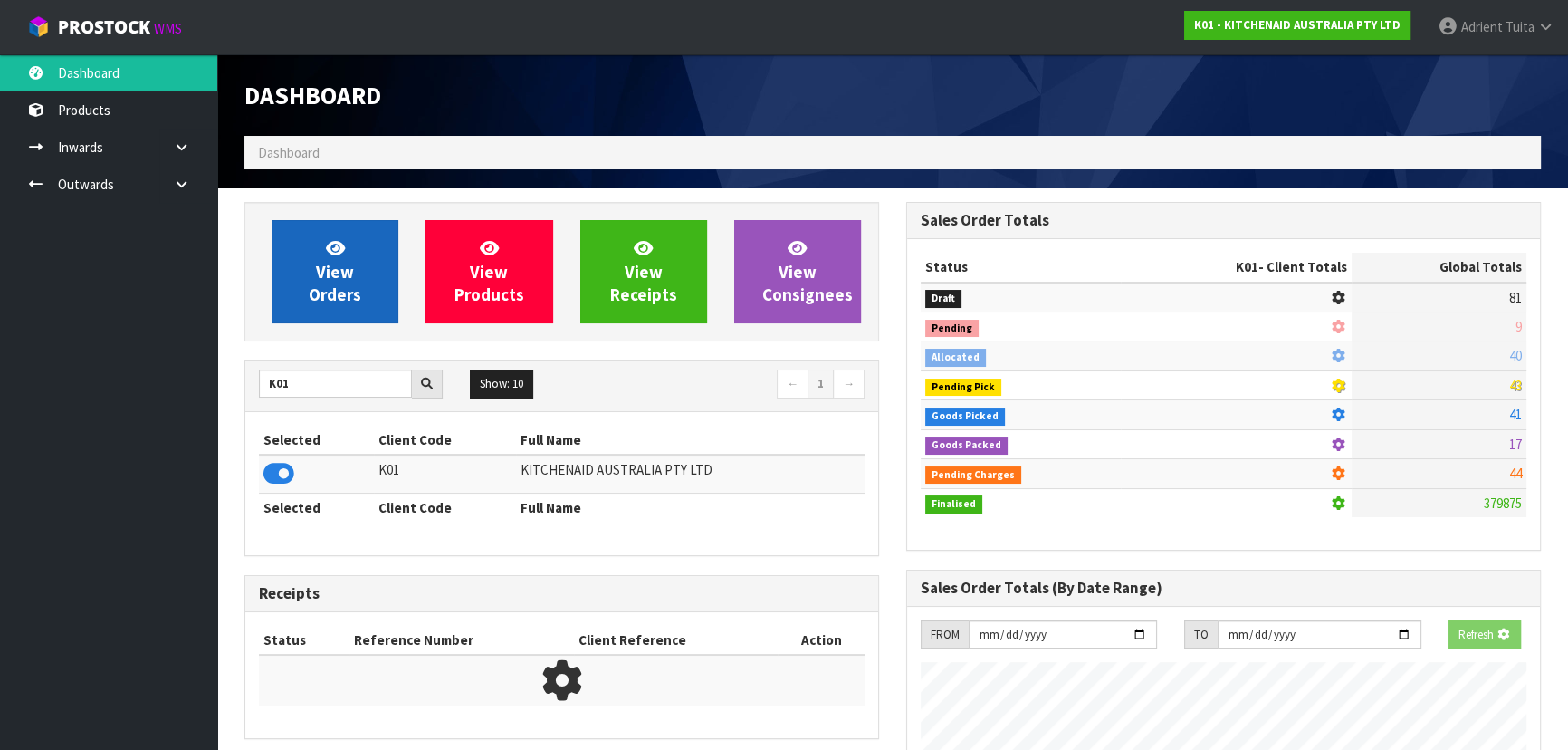
scroll to position [904747, 904816]
click at [354, 263] on link "View Orders" at bounding box center [335, 271] width 127 height 103
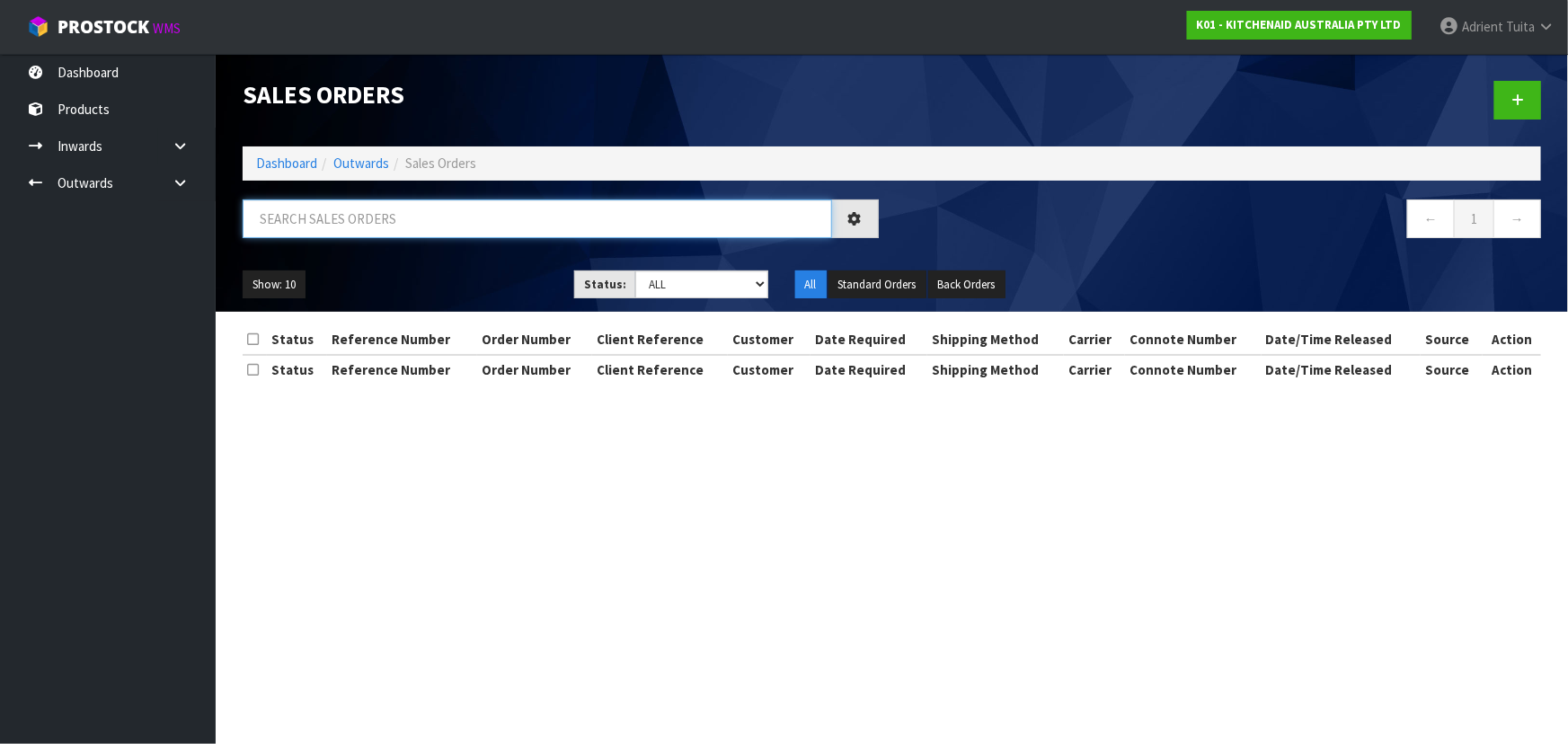
click at [376, 215] on input "text" at bounding box center [538, 219] width 589 height 39
type input "2488"
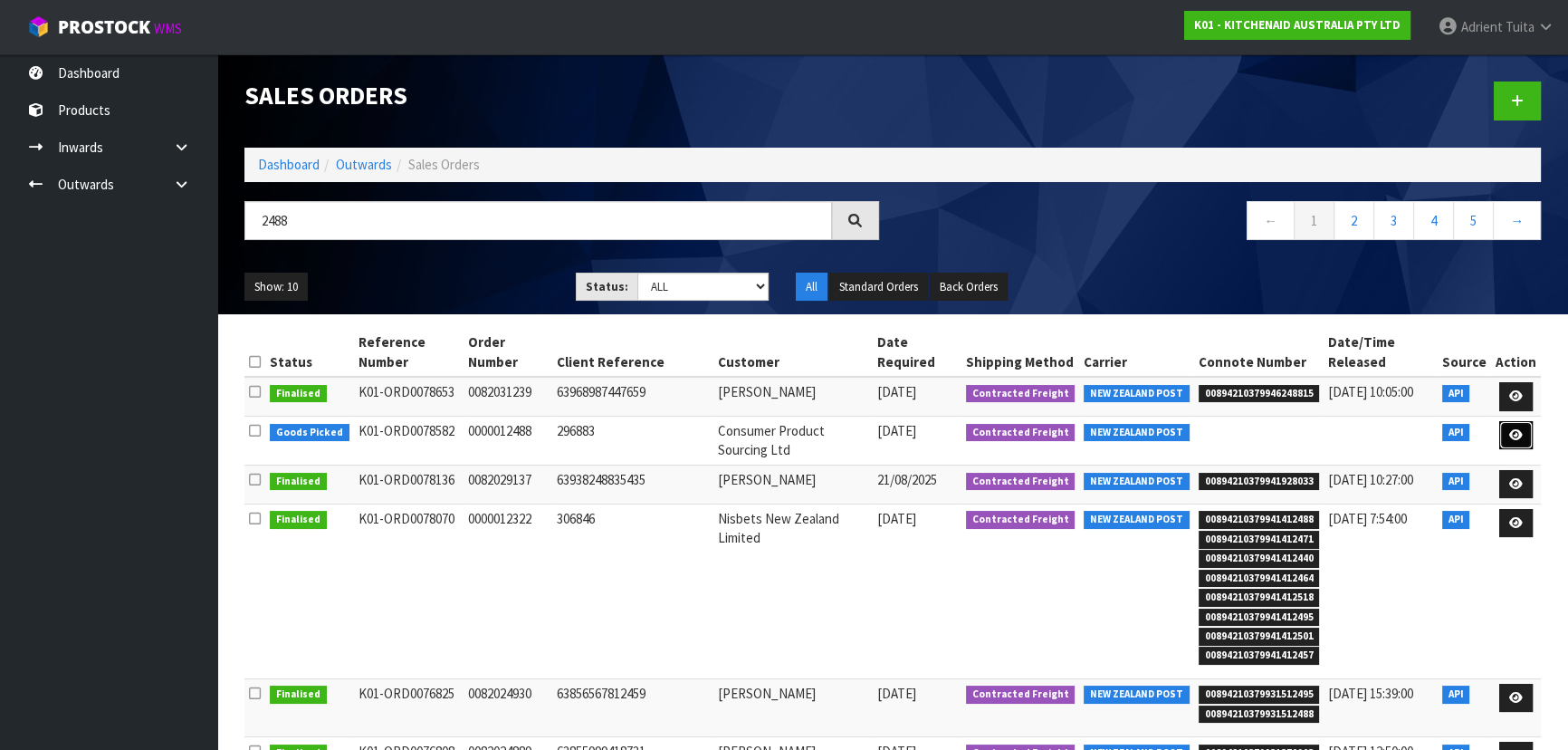
click at [829, 430] on icon at bounding box center [1516, 435] width 14 height 12
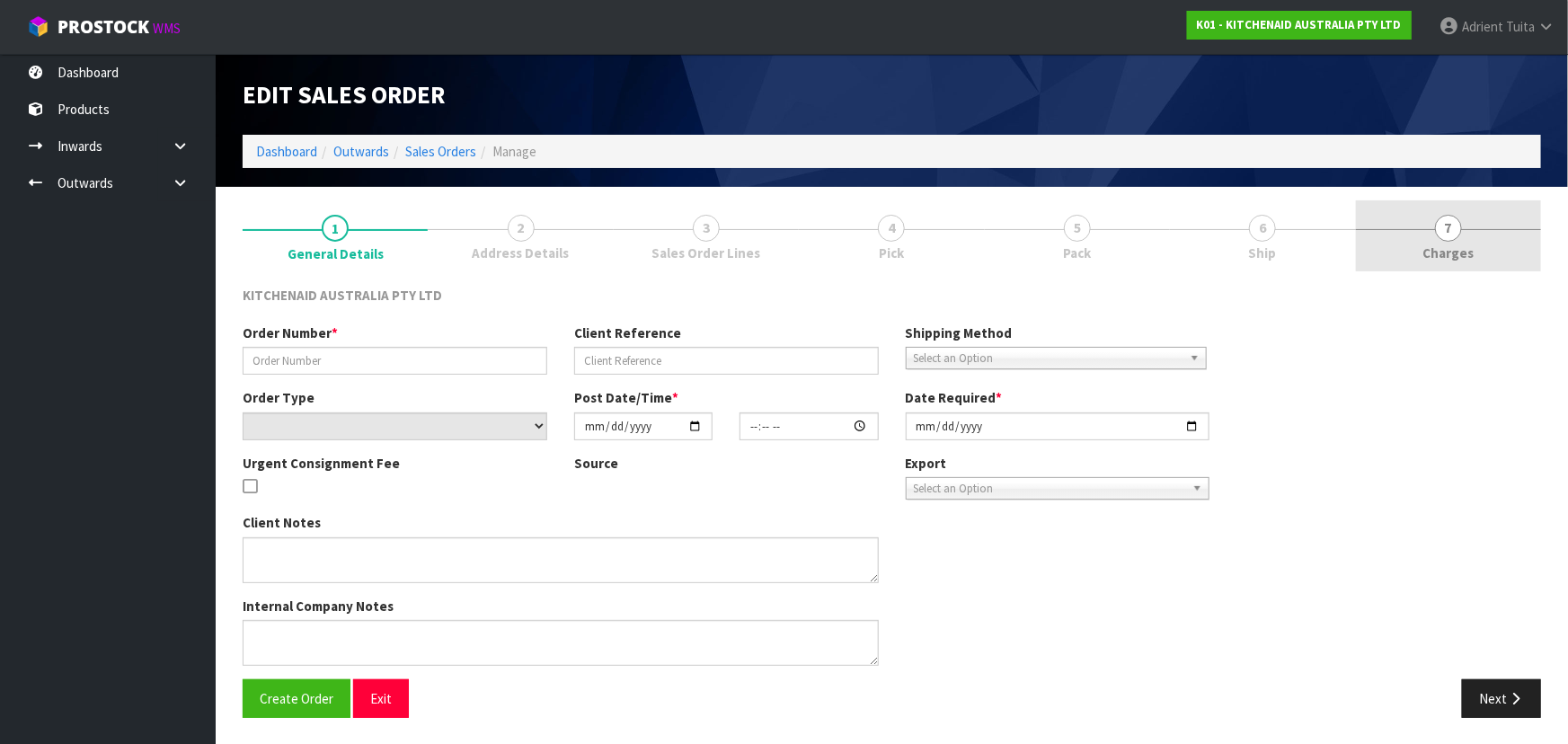
type input "0000012488"
type input "296883"
select select "number:0"
type input "[DATE]"
type input "11:32:43.000"
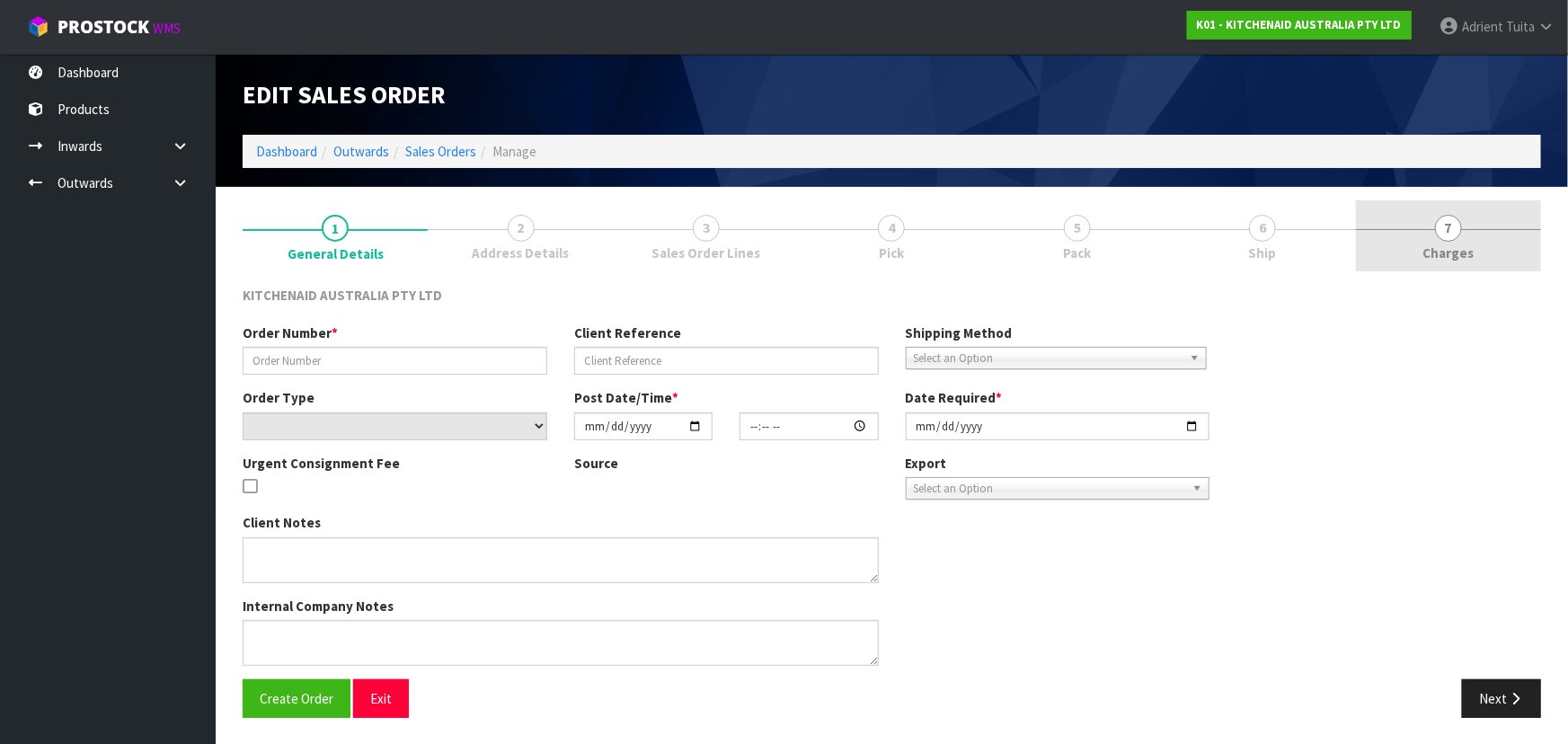
type input "[DATE]"
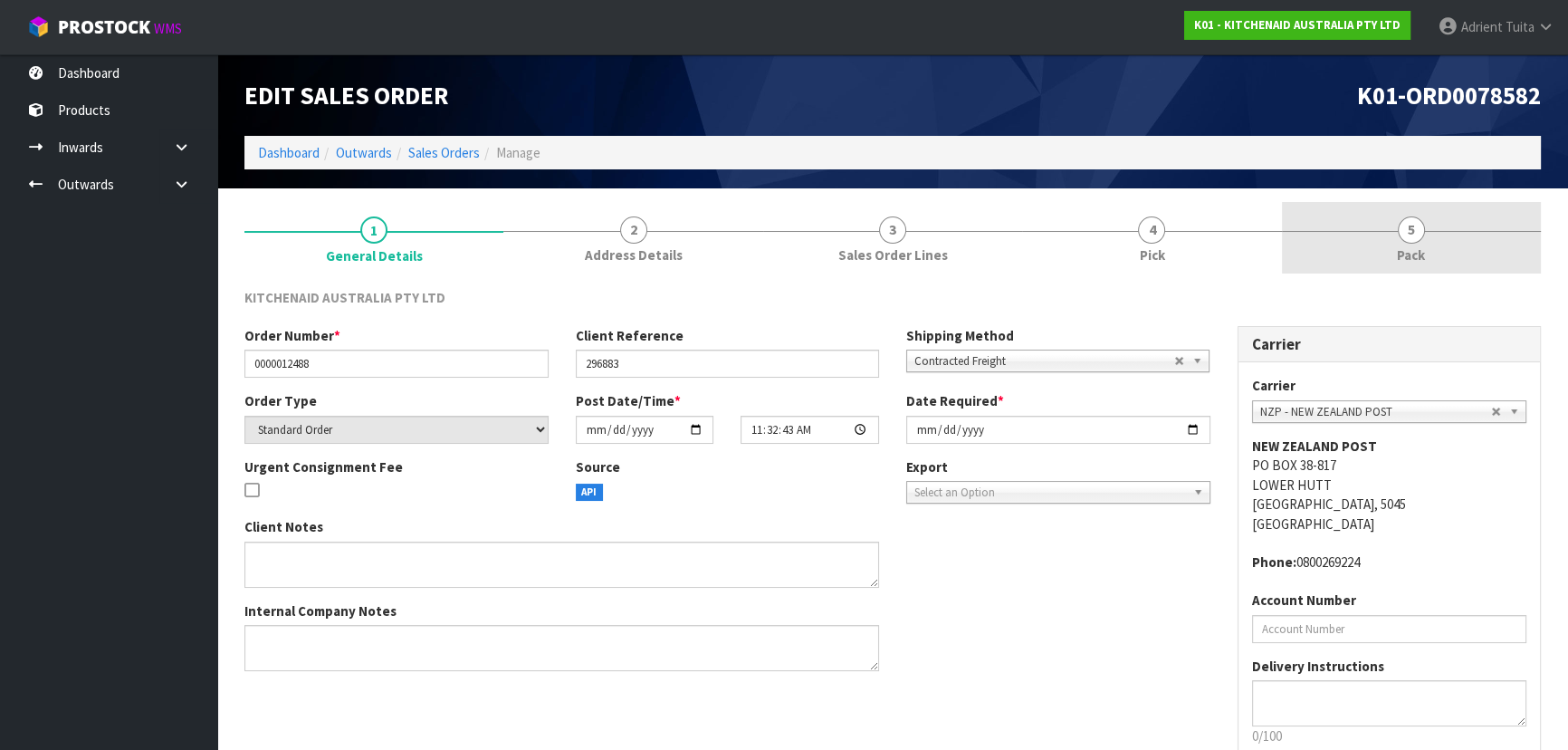
click at [829, 233] on link "5 Pack" at bounding box center [1411, 238] width 259 height 71
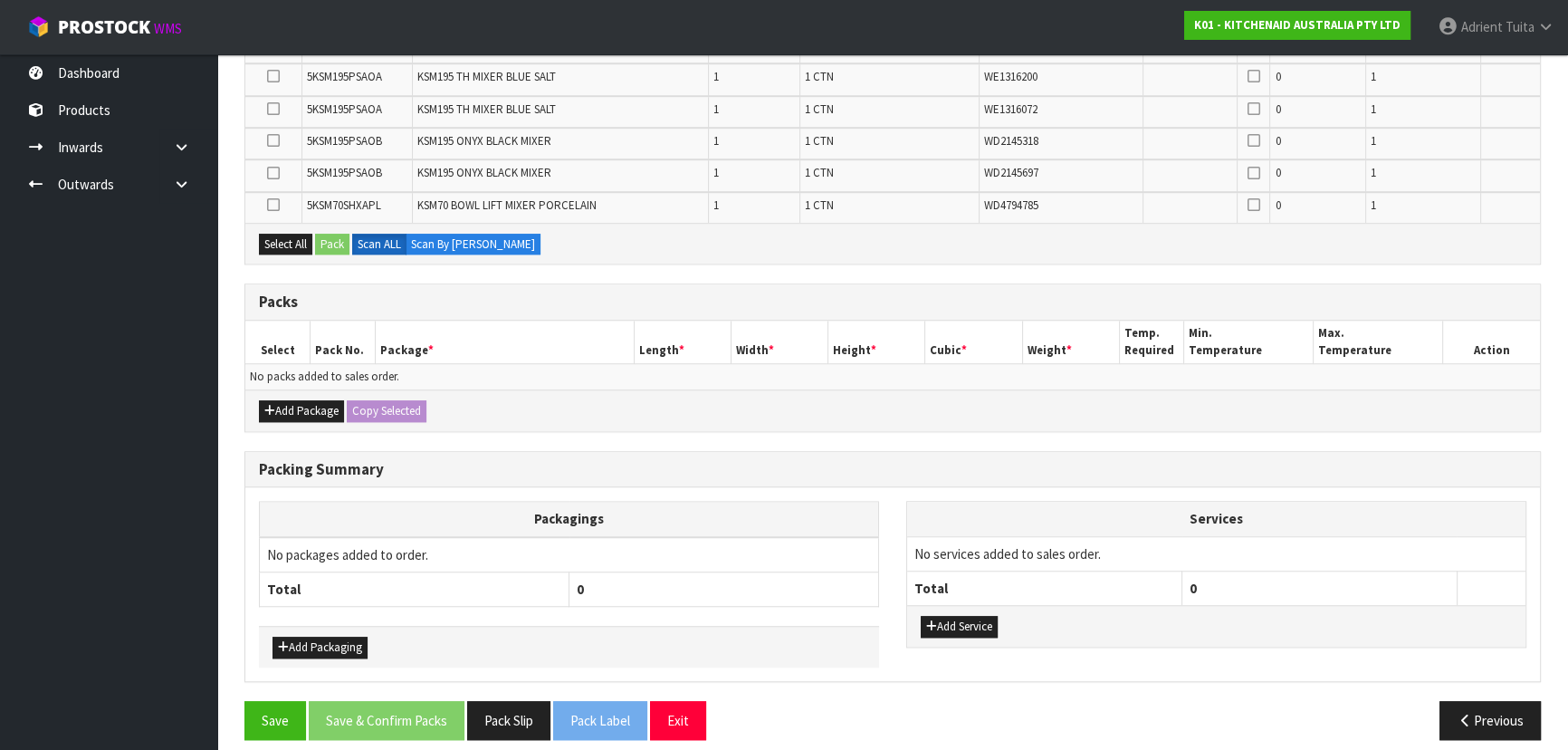
scroll to position [1770, 0]
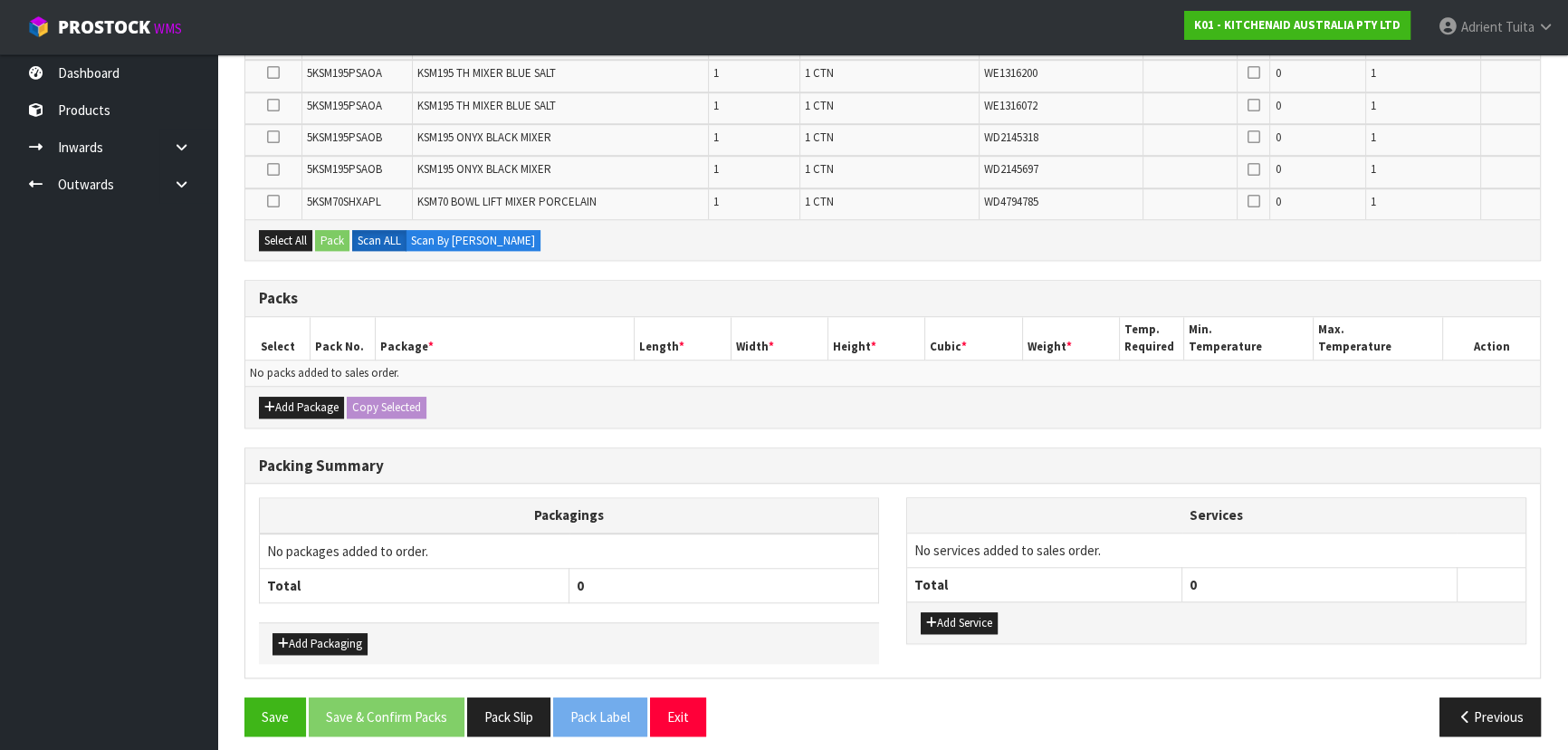
click at [280, 386] on div "Add Package Copy Selected" at bounding box center [893, 407] width 1295 height 41
click at [279, 396] on button "Add Package" at bounding box center [302, 407] width 85 height 21
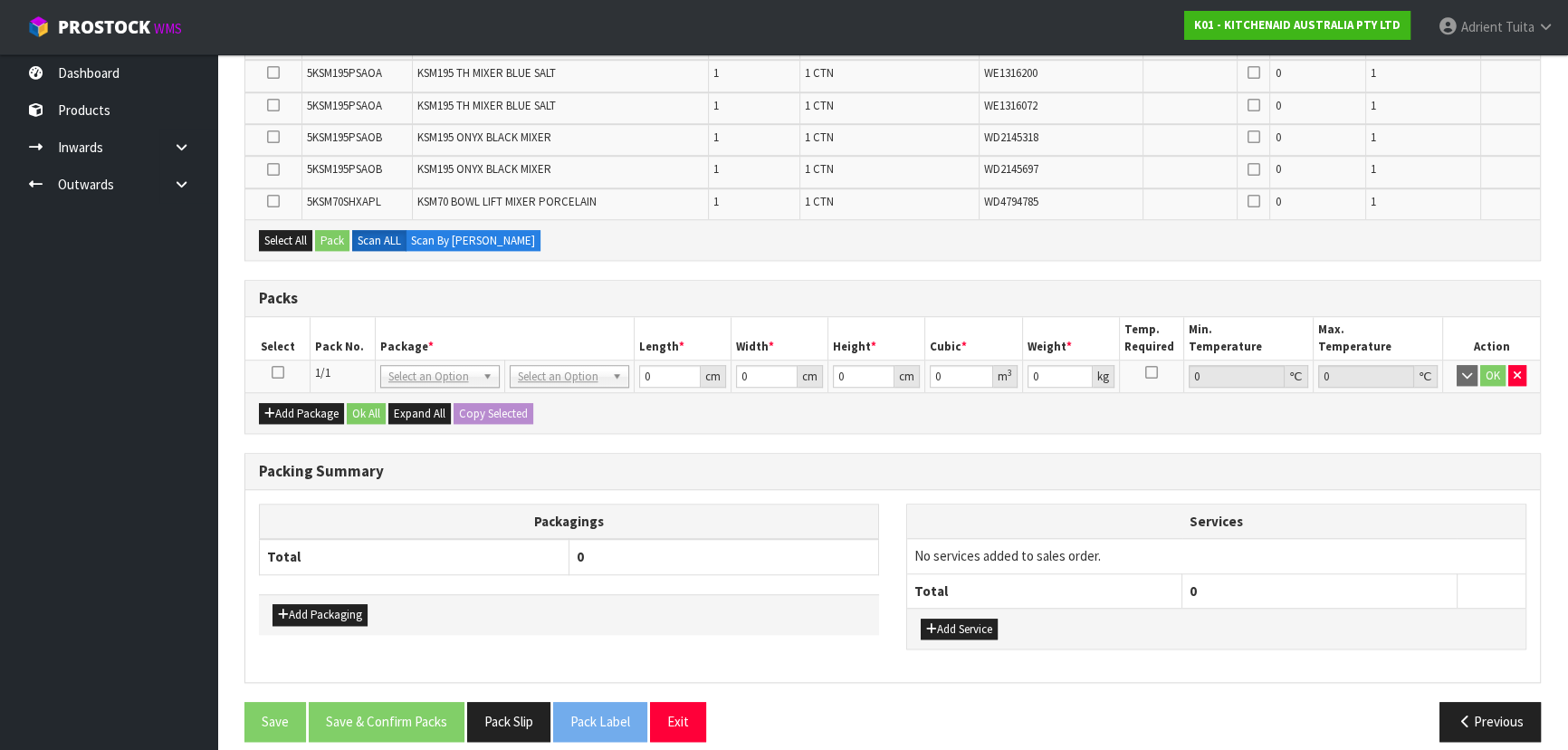
click at [281, 372] on icon at bounding box center [278, 372] width 13 height 1
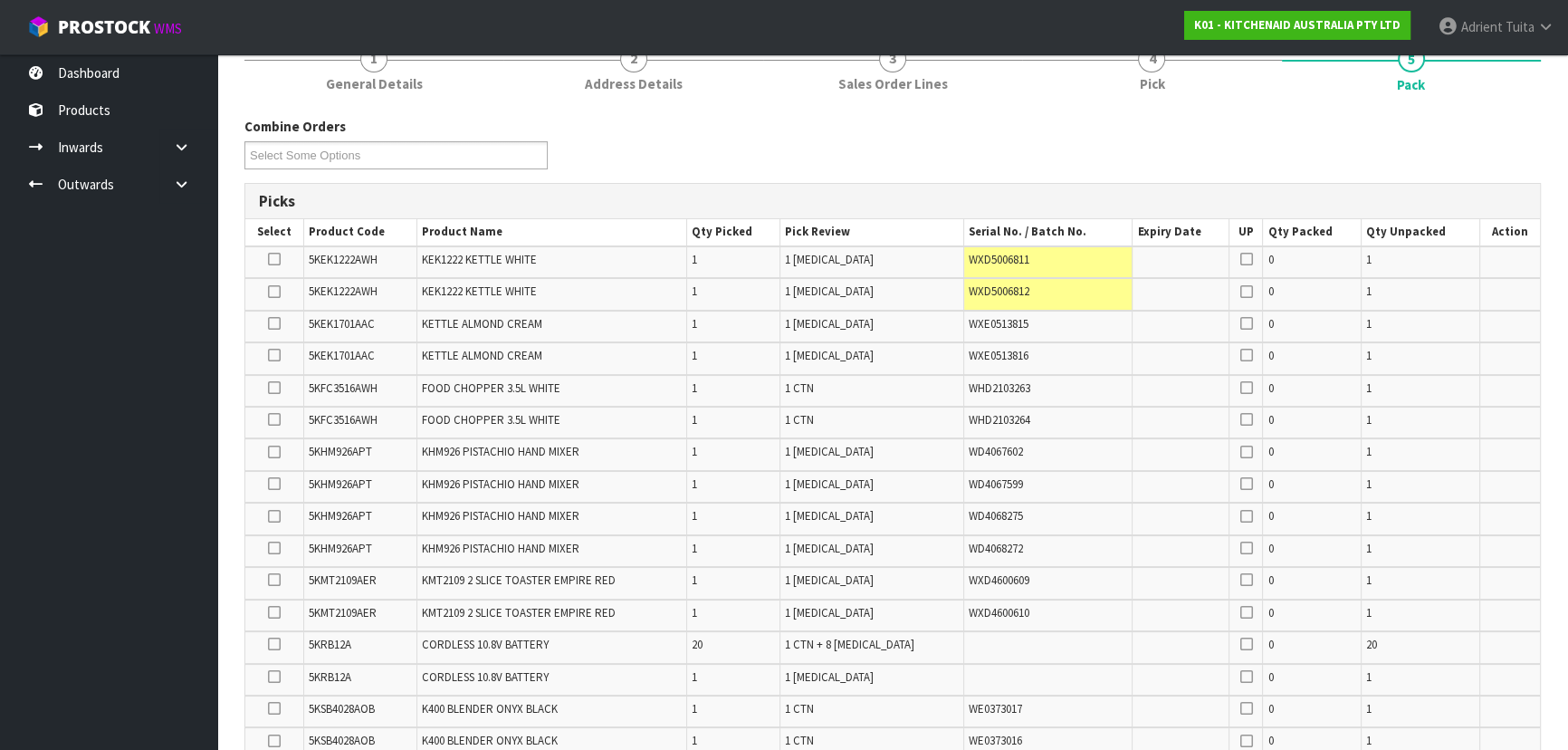
scroll to position [241, 0]
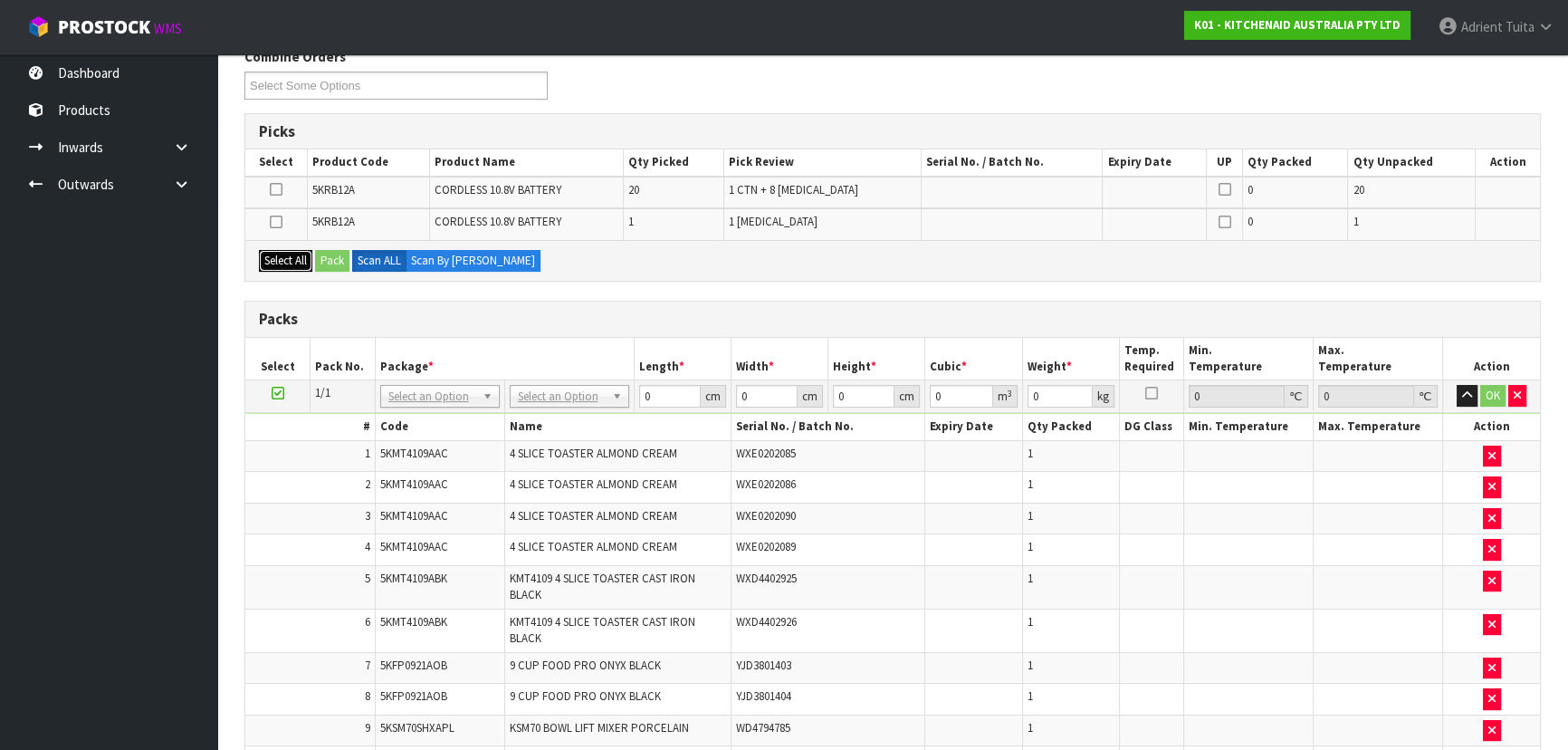
click at [290, 250] on button "Select All" at bounding box center [286, 260] width 54 height 21
click at [319, 250] on button "Pack" at bounding box center [332, 260] width 34 height 21
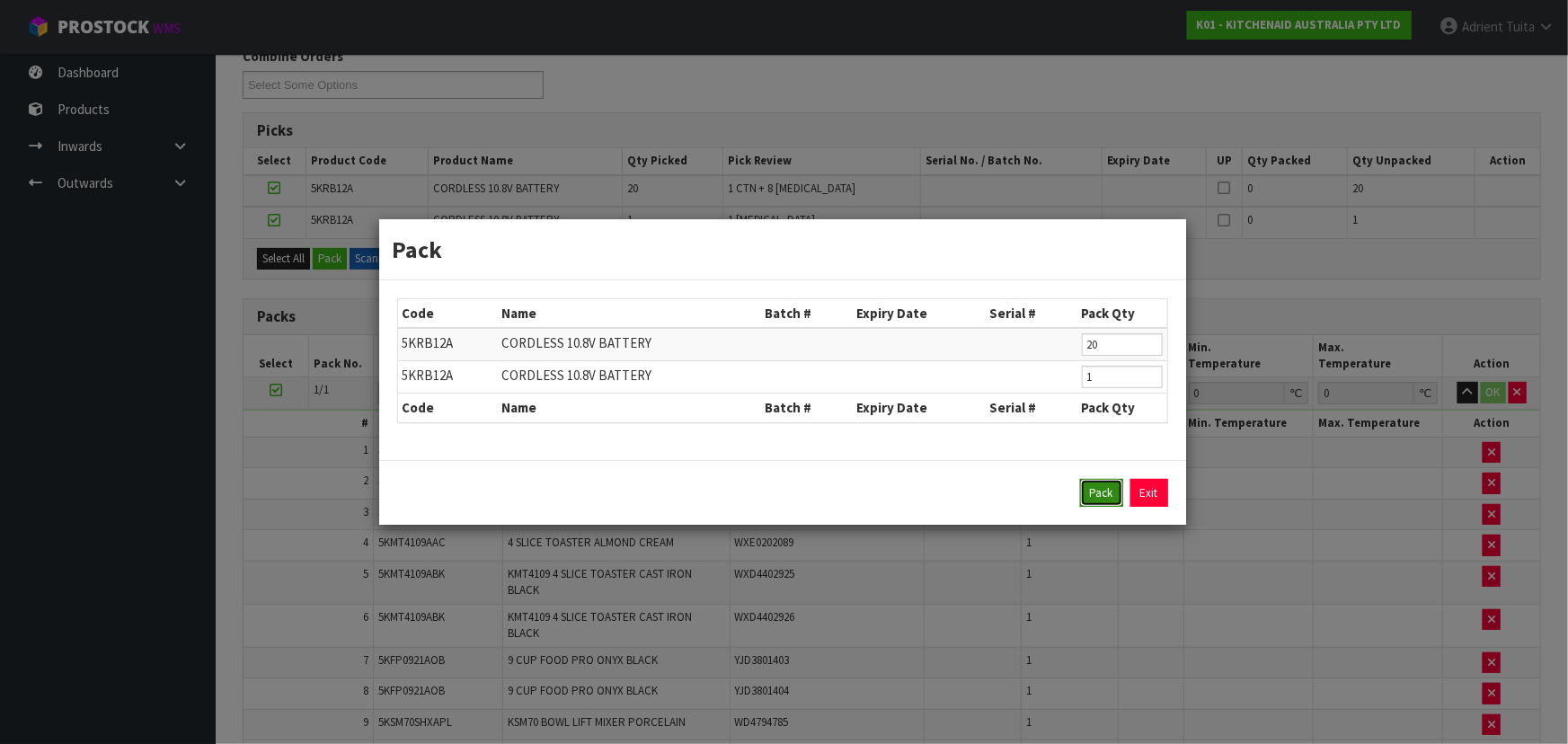
click at [823, 484] on button "Pack" at bounding box center [1101, 493] width 43 height 29
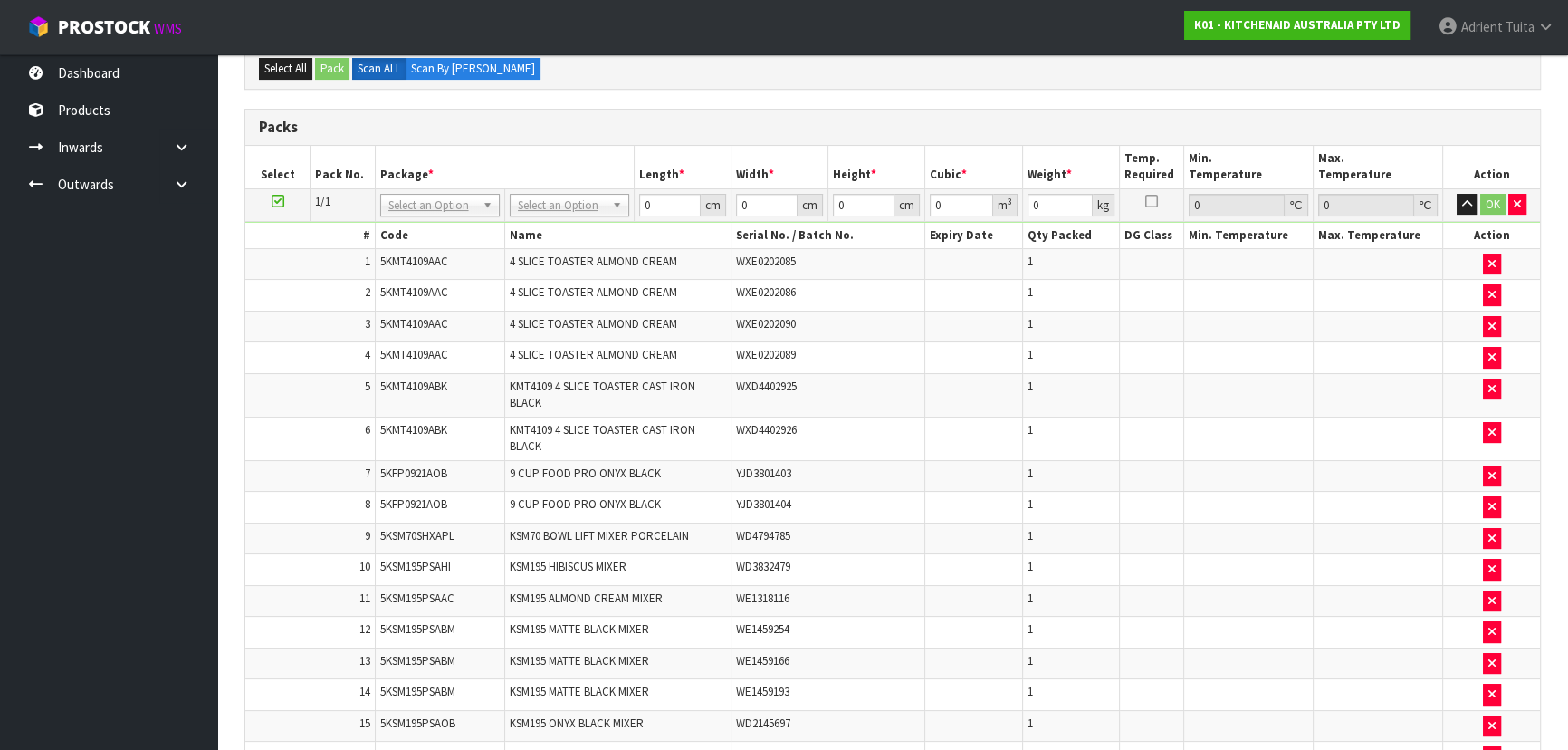
scroll to position [323, 0]
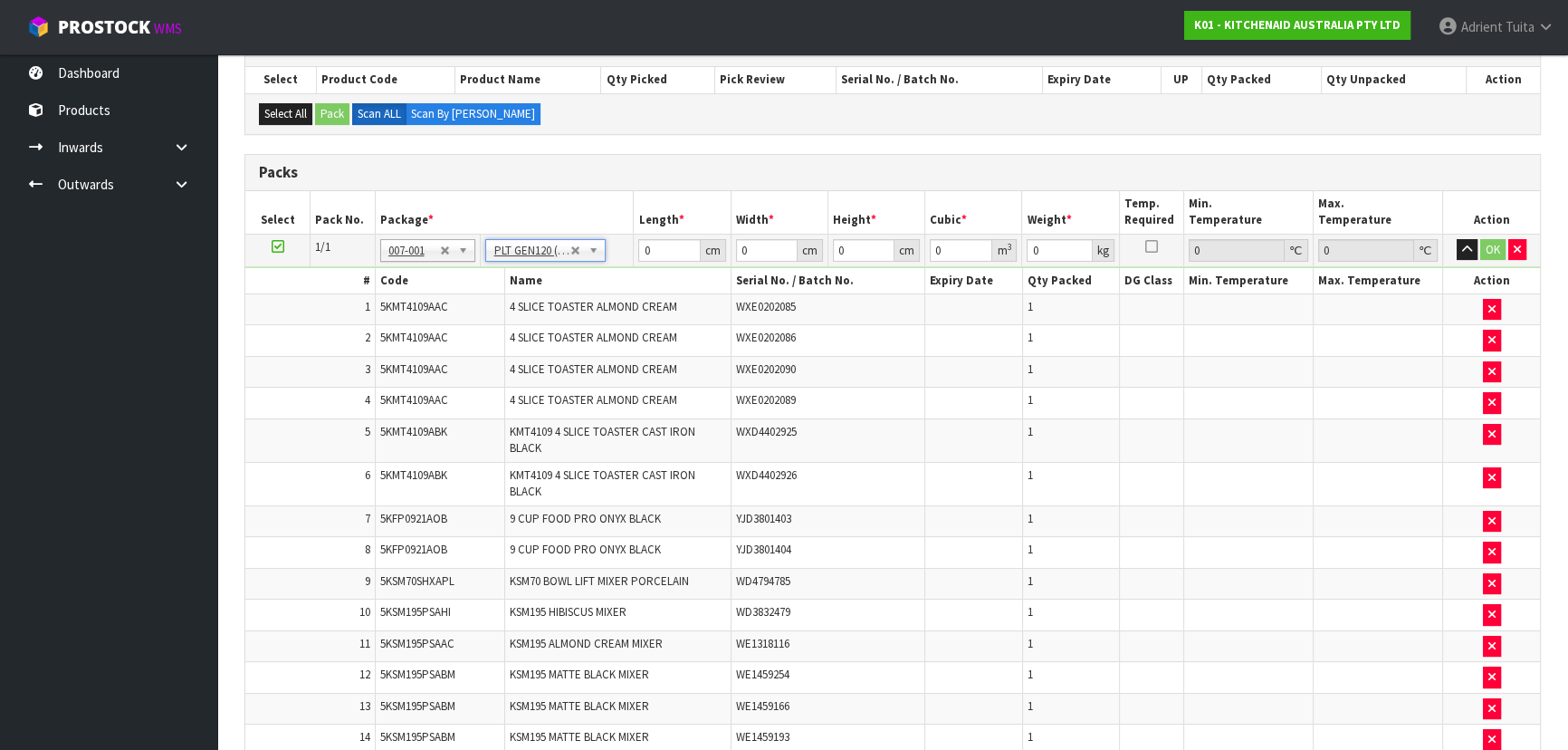
type input "120"
type input "100"
type input "326.43"
click at [649, 253] on input "120" at bounding box center [669, 251] width 61 height 22
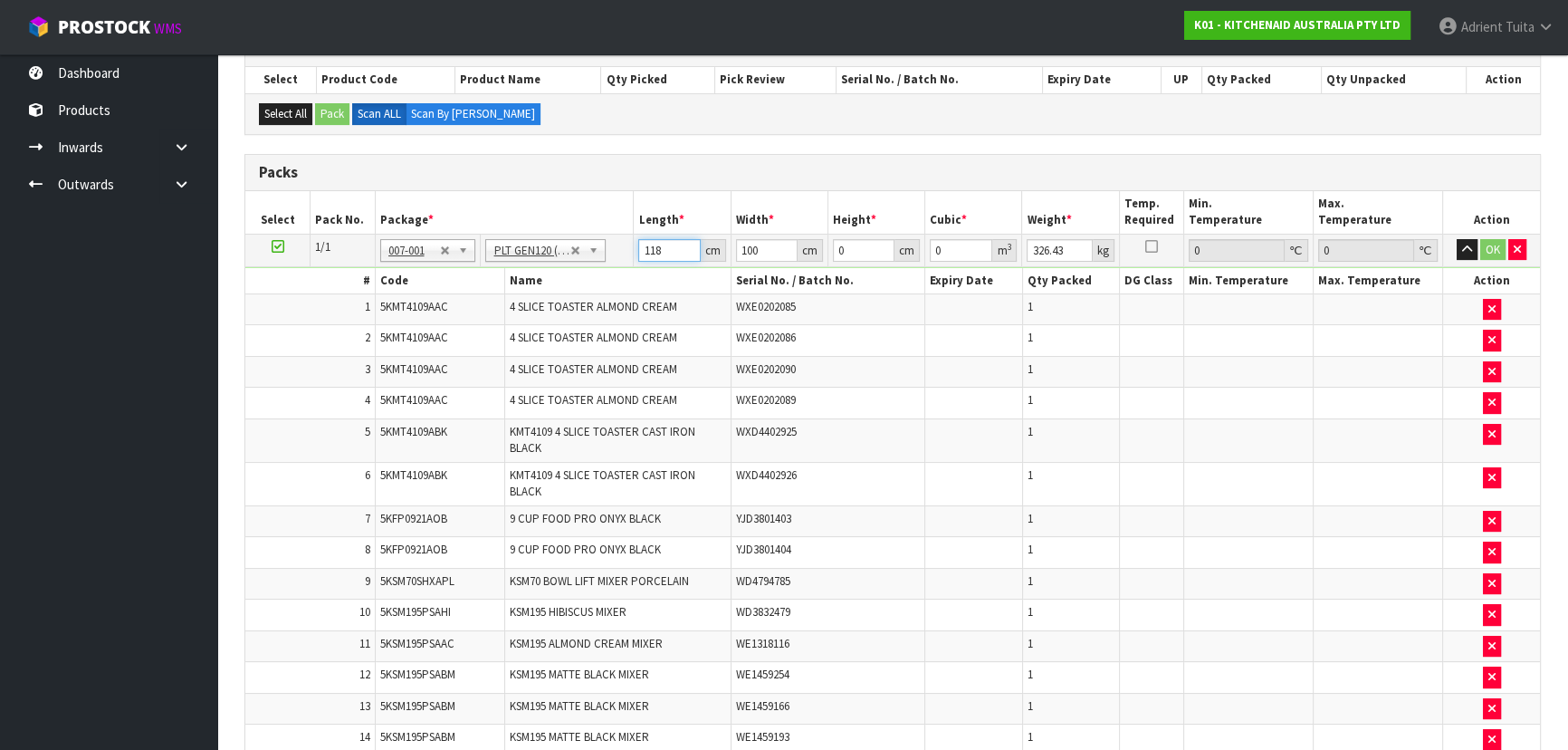
type input "118"
type input "114"
type input "1"
type input "0.013452"
type input "18"
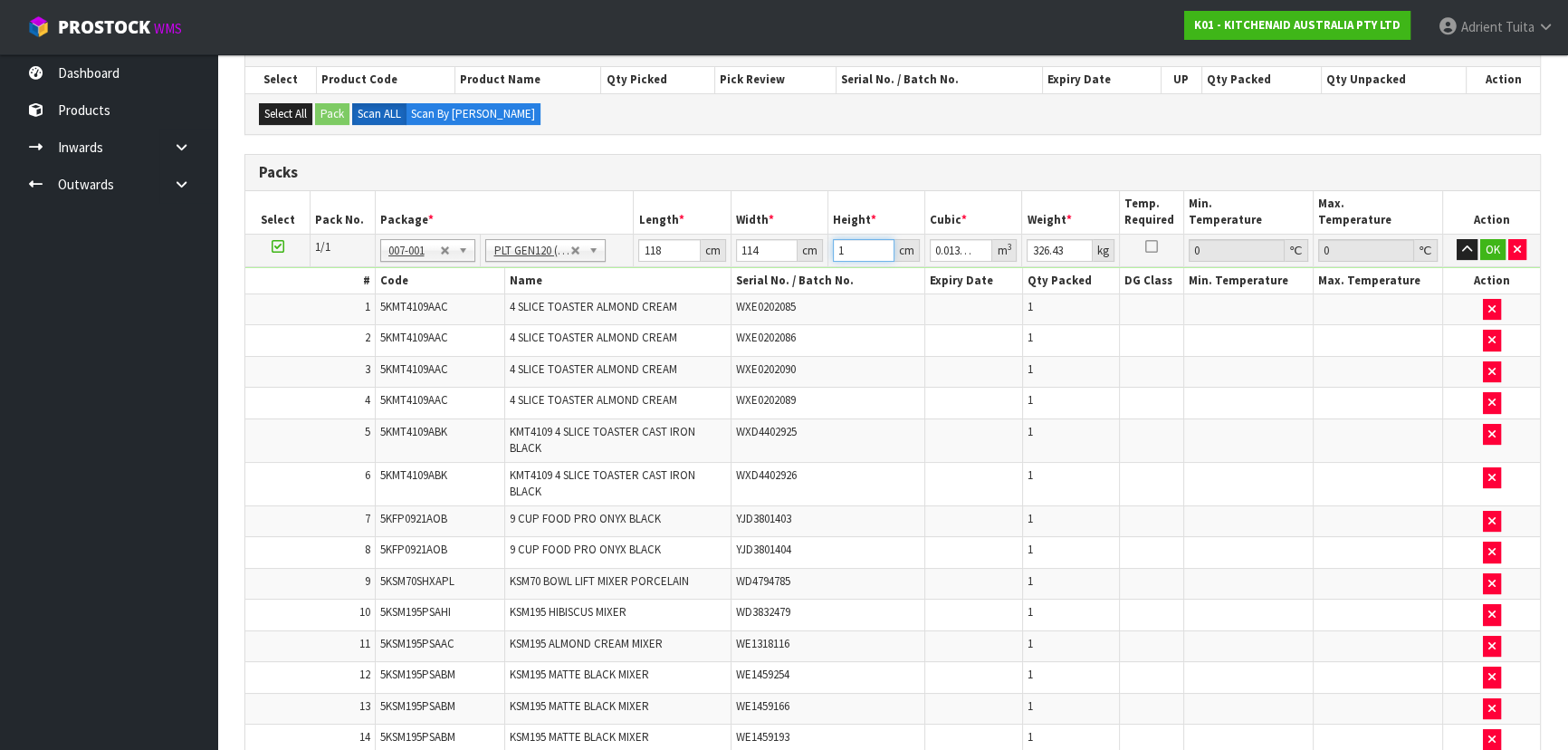
type input "0.242136"
type input "187"
type input "2.515524"
type input "187"
type input "348"
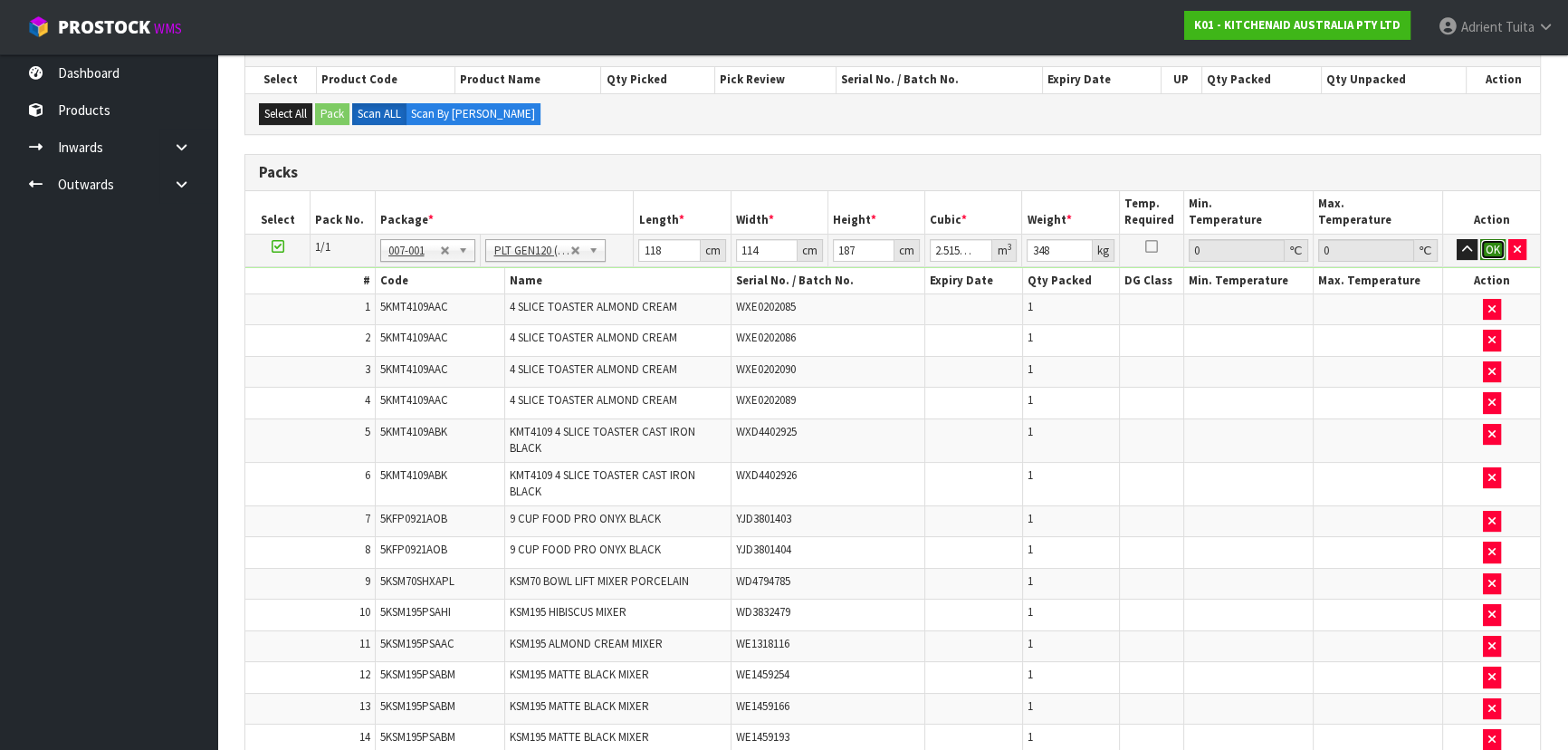
click at [829, 245] on button "OK" at bounding box center [1493, 250] width 25 height 21
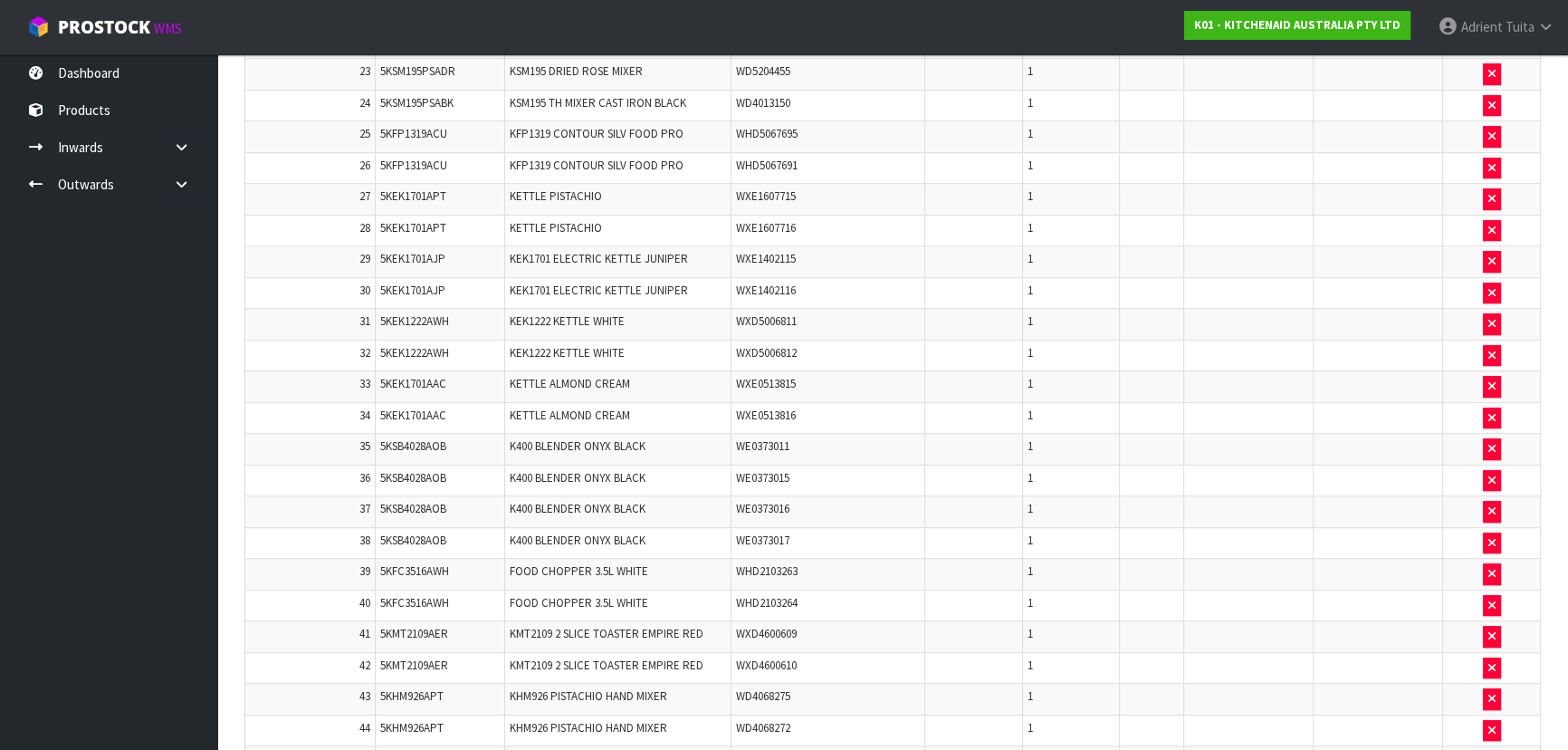
scroll to position [1791, 0]
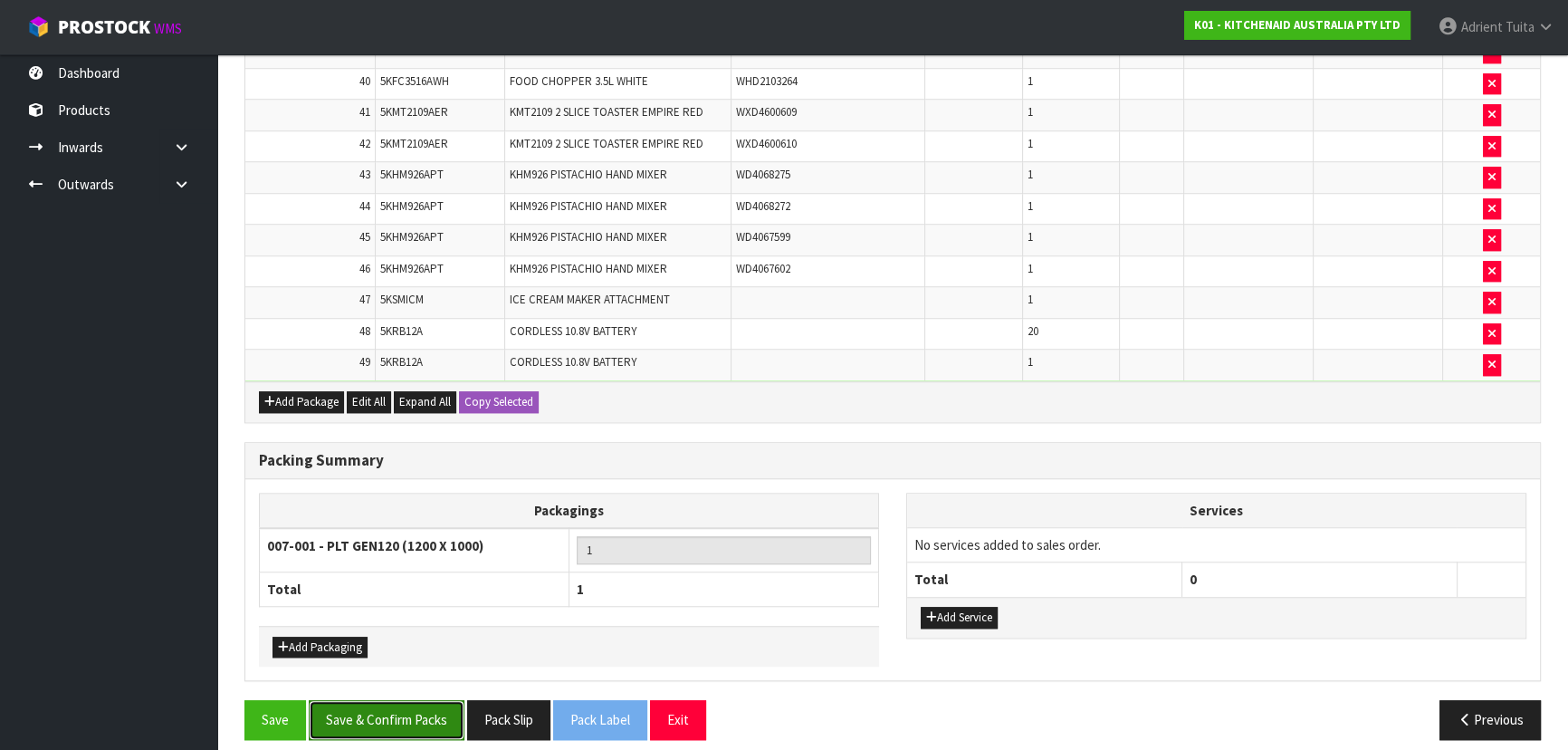
click at [367, 493] on button "Save & Confirm Packs" at bounding box center [387, 719] width 156 height 39
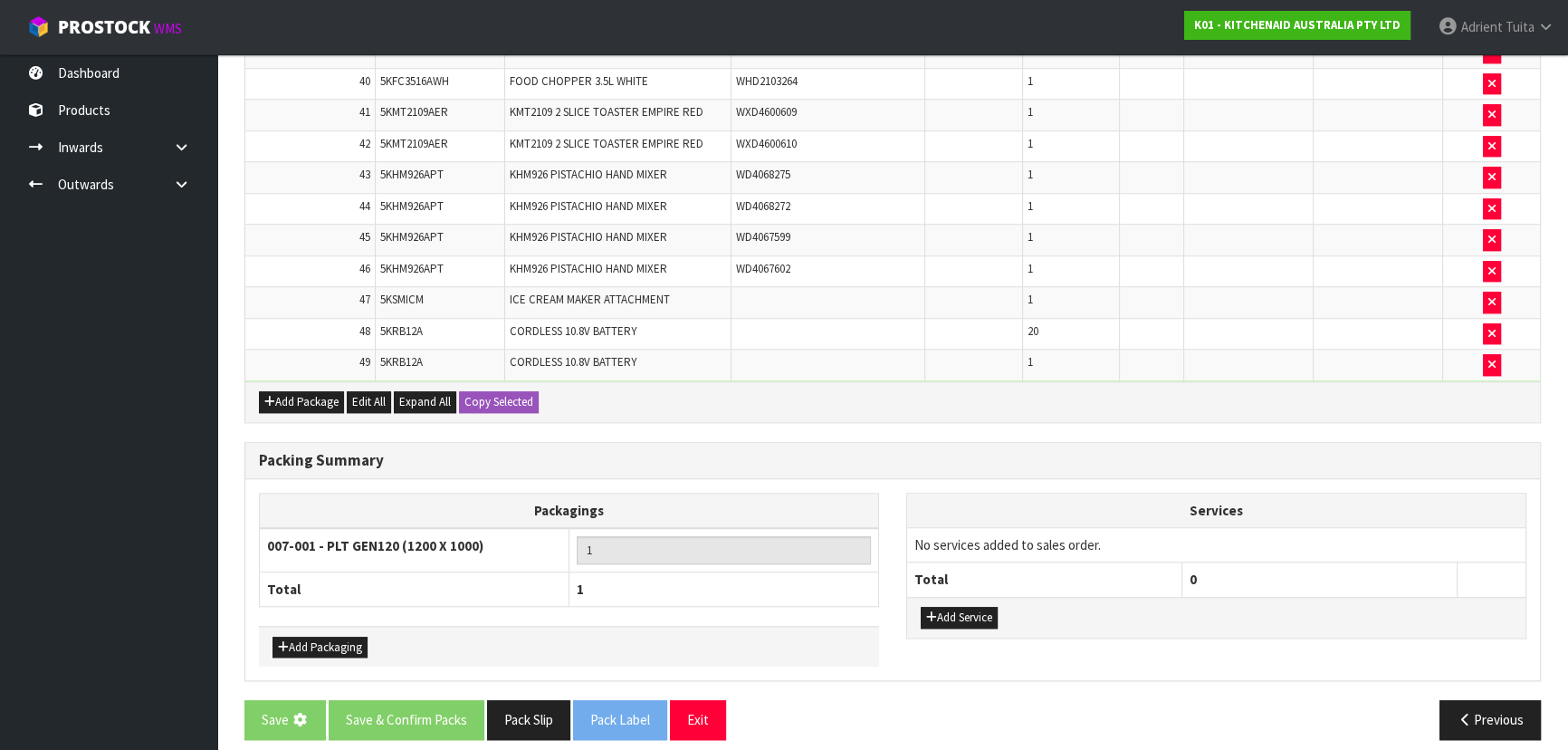
scroll to position [0, 0]
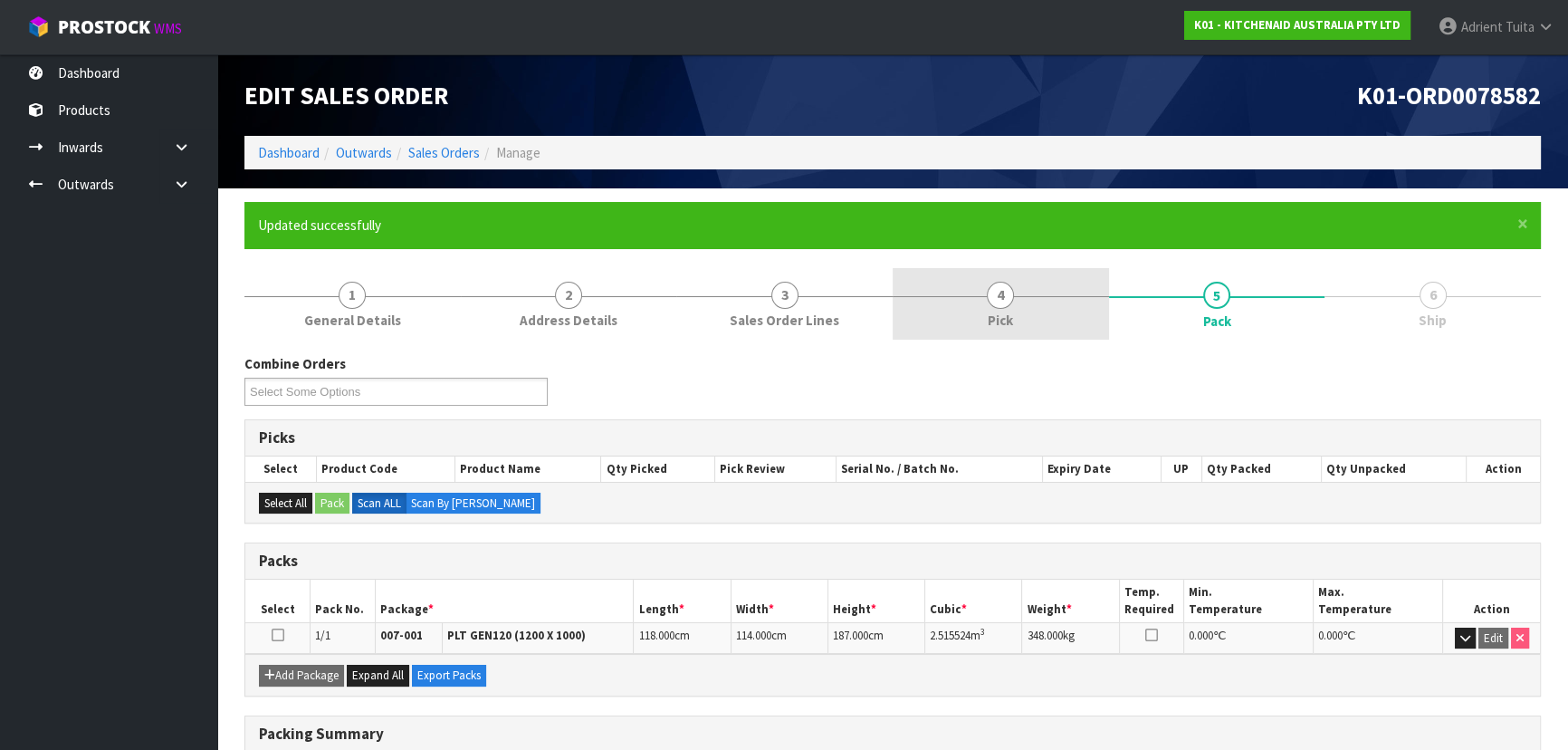
drag, startPoint x: 989, startPoint y: 267, endPoint x: 987, endPoint y: 300, distance: 33.1
click at [829, 268] on link "4 Pick" at bounding box center [1000, 304] width 216 height 71
click at [829, 301] on link "4 Pick" at bounding box center [1000, 304] width 216 height 71
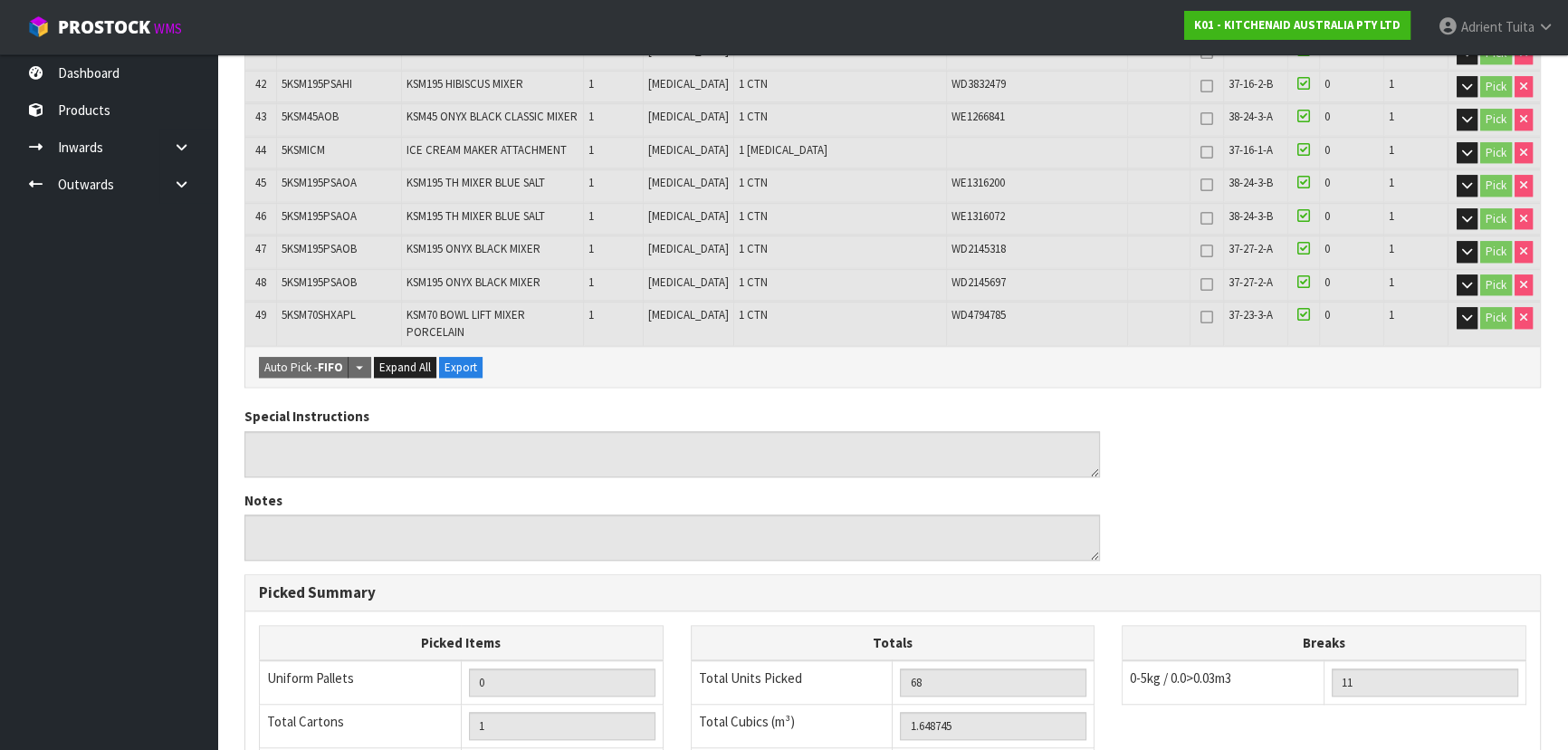
scroll to position [2149, 0]
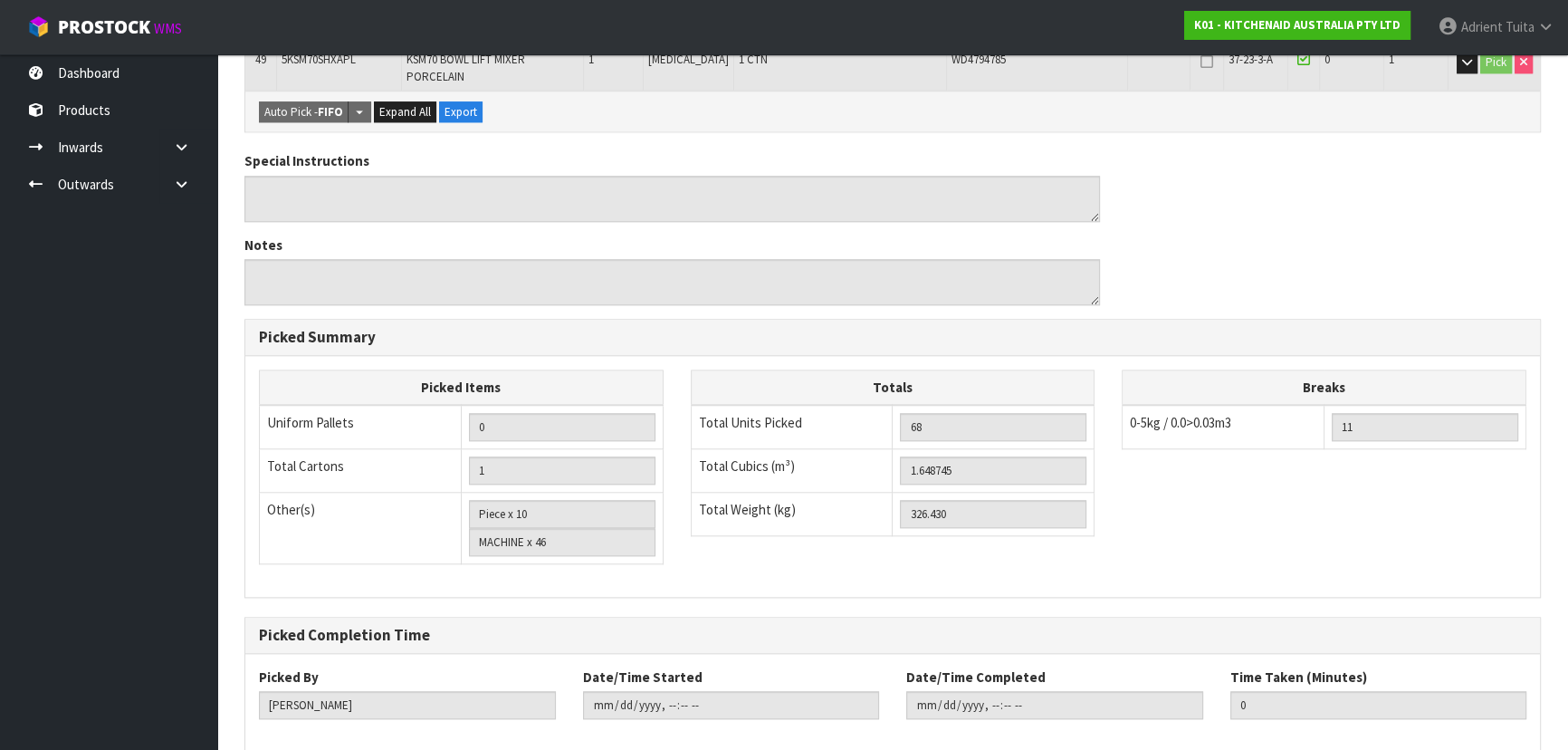
click at [829, 19] on span "Adrient" at bounding box center [1482, 27] width 42 height 18
click at [829, 73] on icon at bounding box center [1448, 72] width 12 height 1
